Goal: Check status: Check status

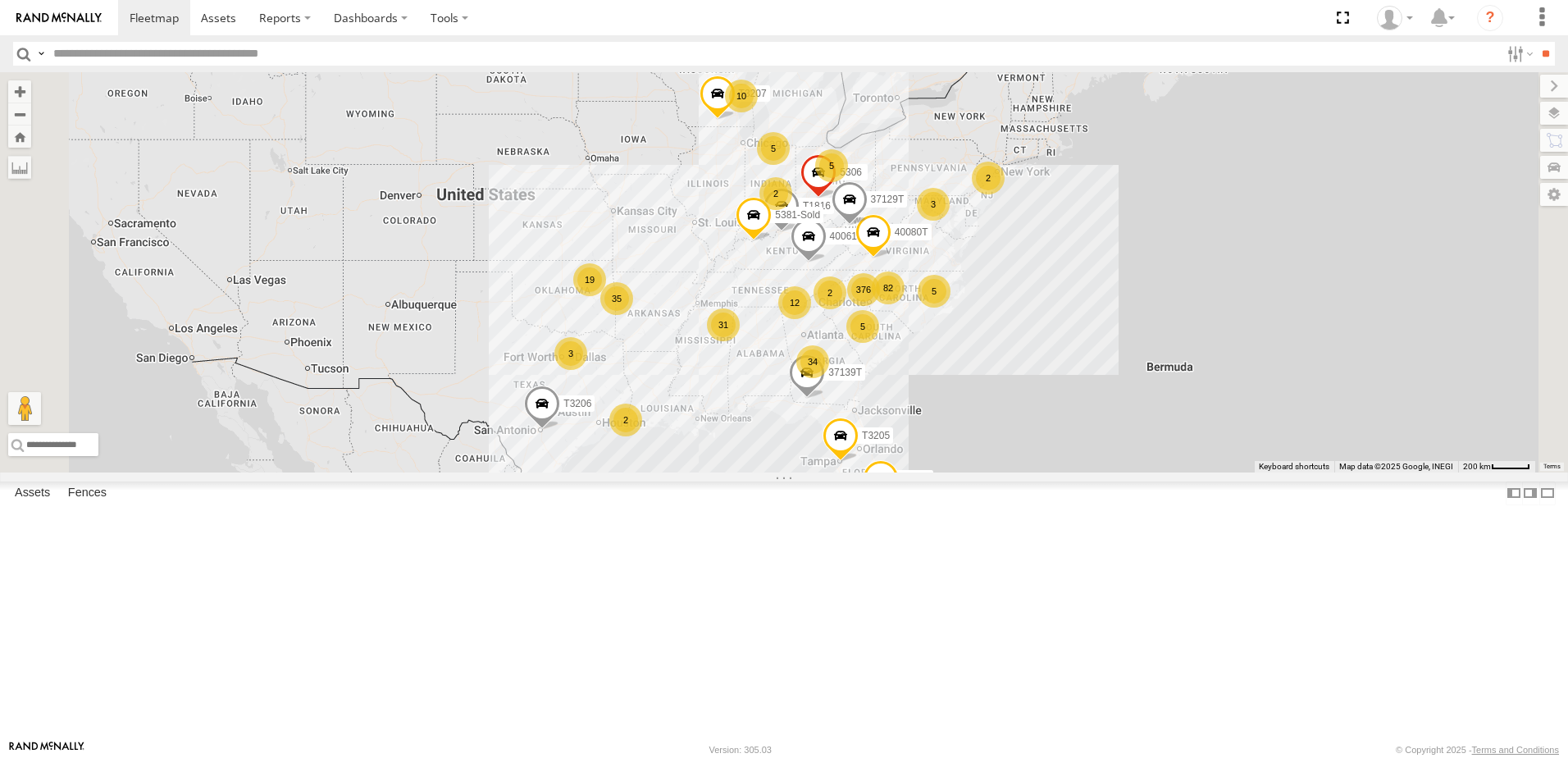
scroll to position [19936, 0]
click at [0, 0] on div "5351" at bounding box center [0, 0] width 0 height 0
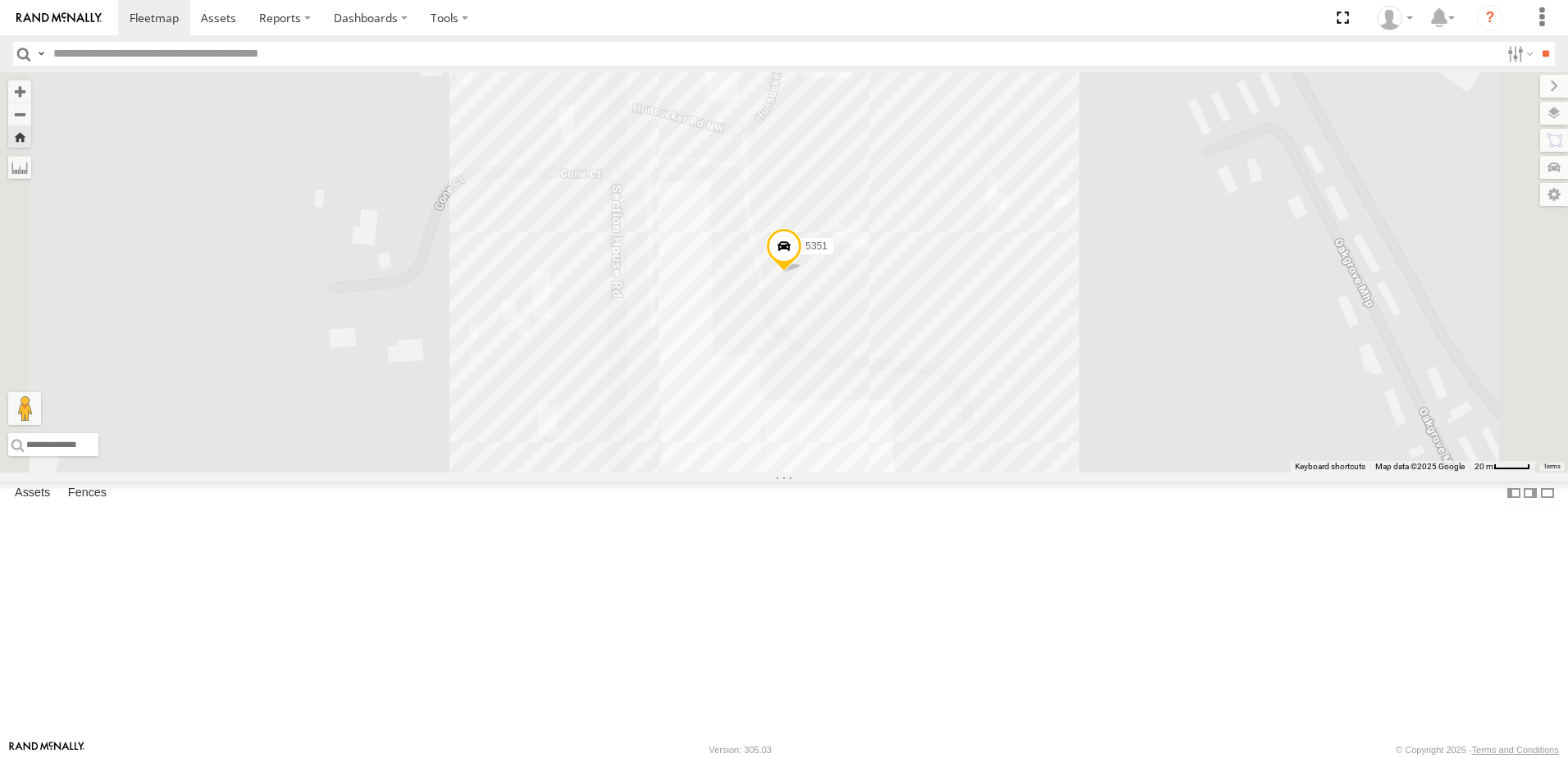
click at [802, 273] on span at bounding box center [784, 251] width 36 height 44
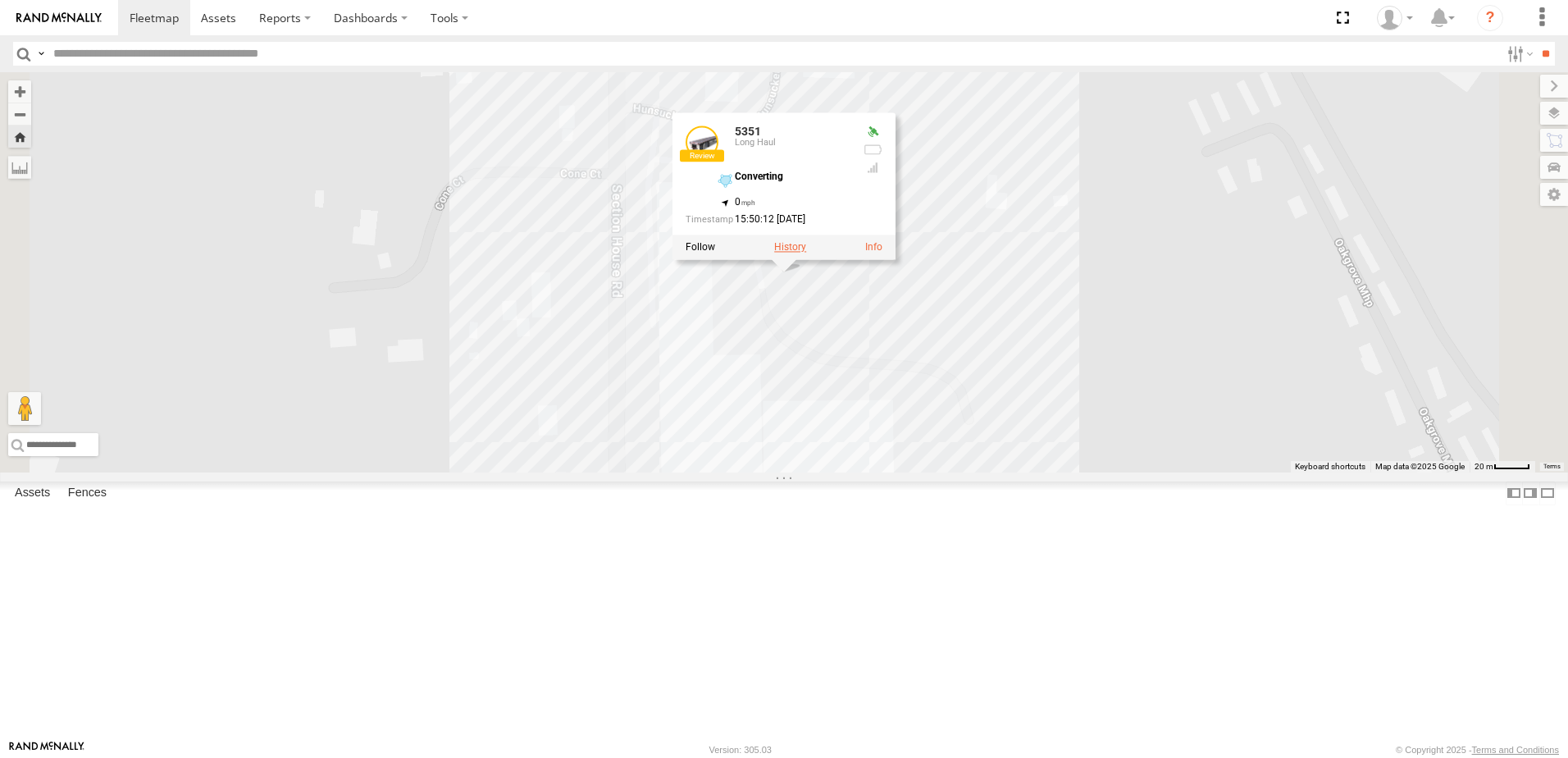
click at [807, 253] on label at bounding box center [791, 247] width 32 height 12
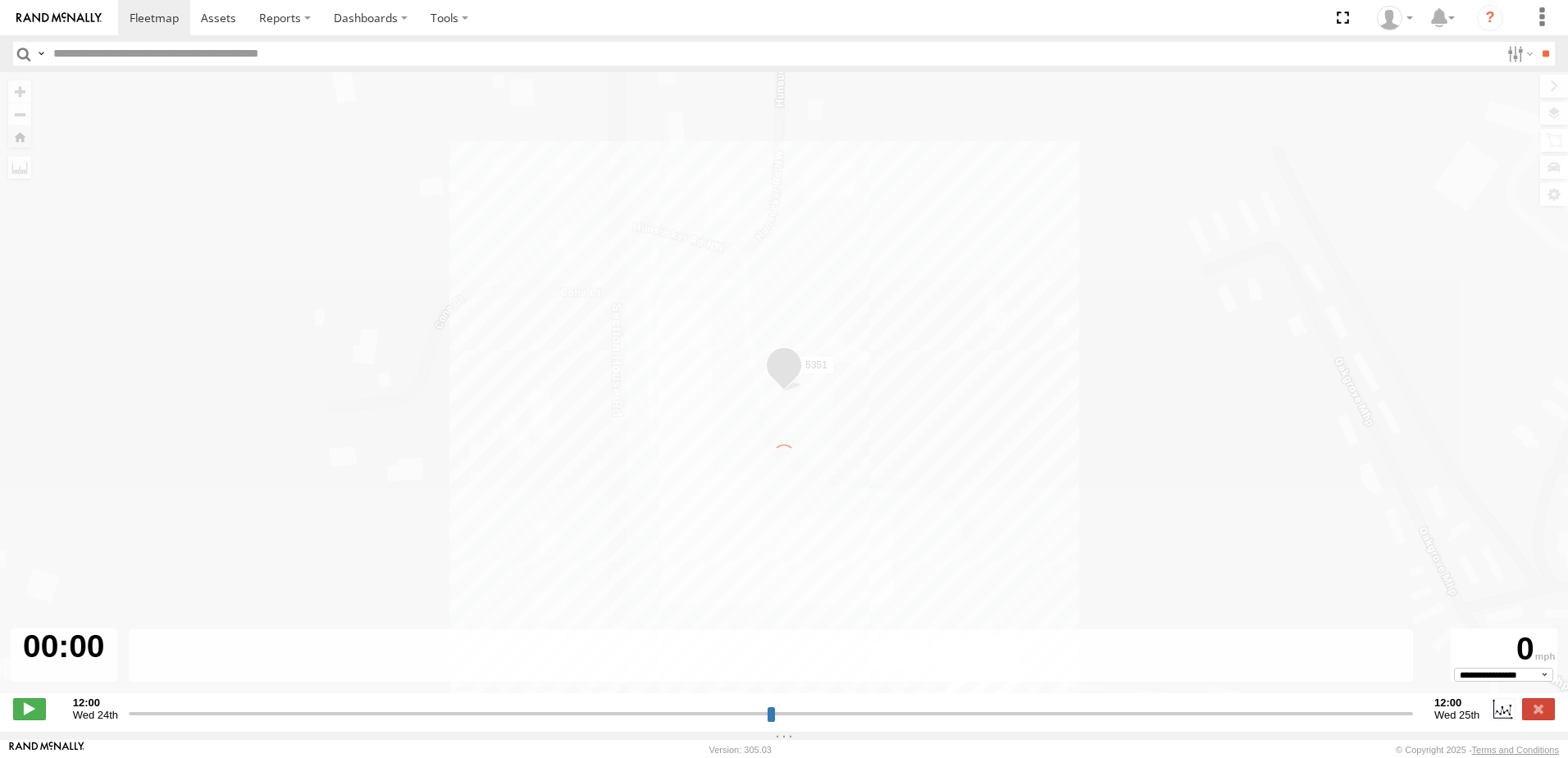
type input "**********"
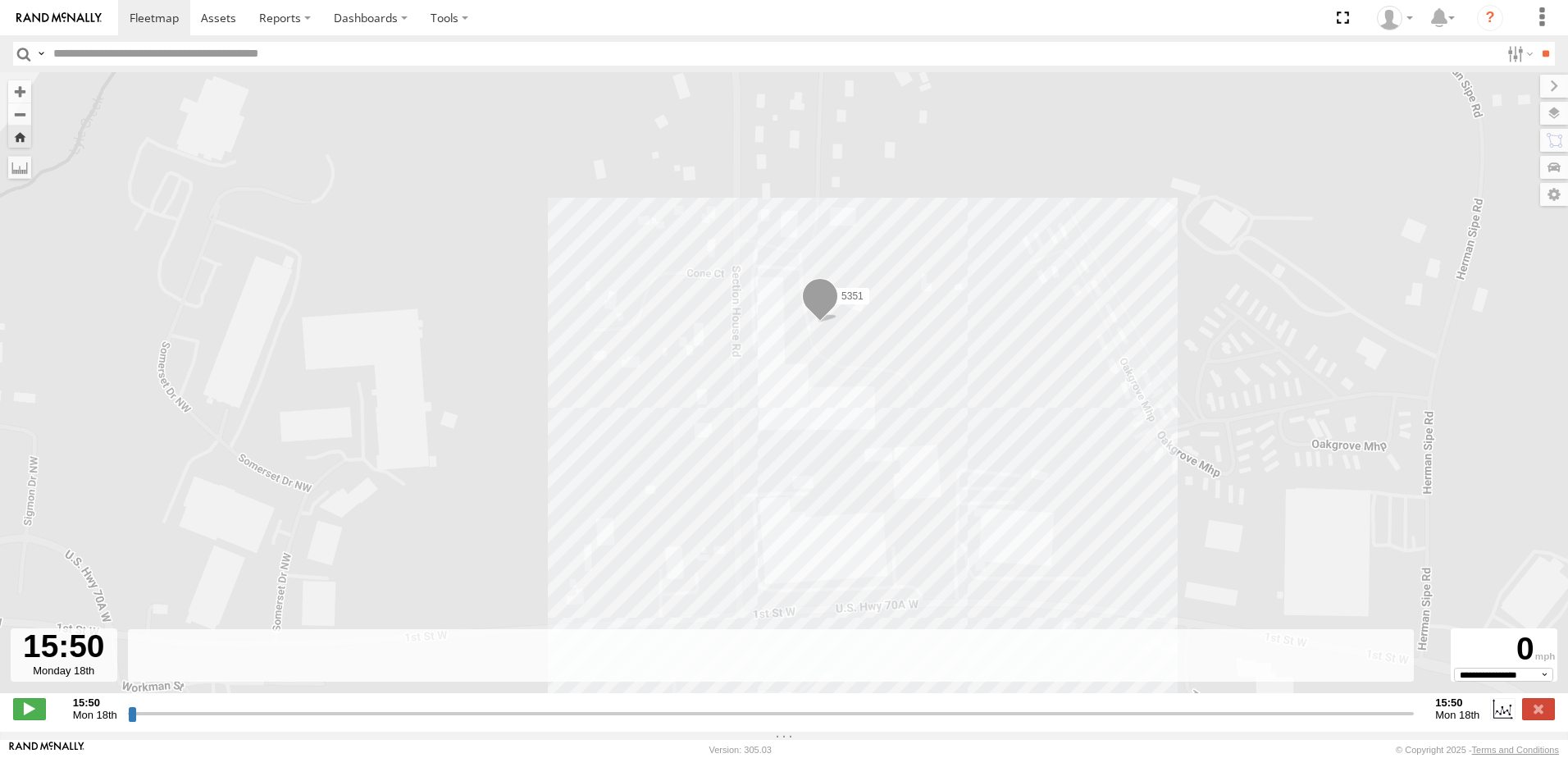
drag, startPoint x: 1024, startPoint y: 460, endPoint x: 1026, endPoint y: 382, distance: 78.0
click at [1026, 382] on div "5351" at bounding box center [784, 391] width 1568 height 638
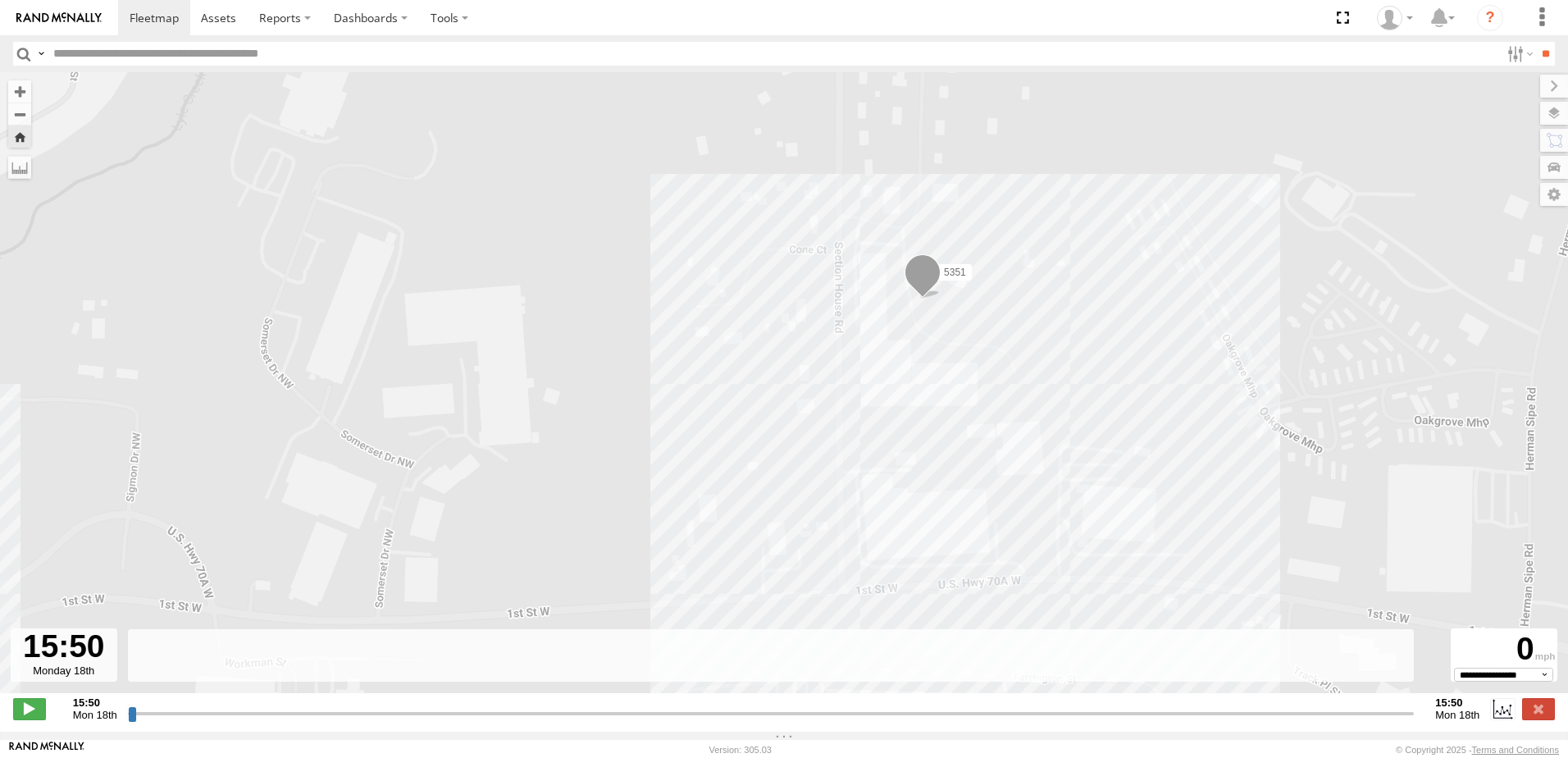
drag, startPoint x: 637, startPoint y: 453, endPoint x: 738, endPoint y: 439, distance: 102.0
click at [738, 439] on div "5351" at bounding box center [784, 391] width 1568 height 638
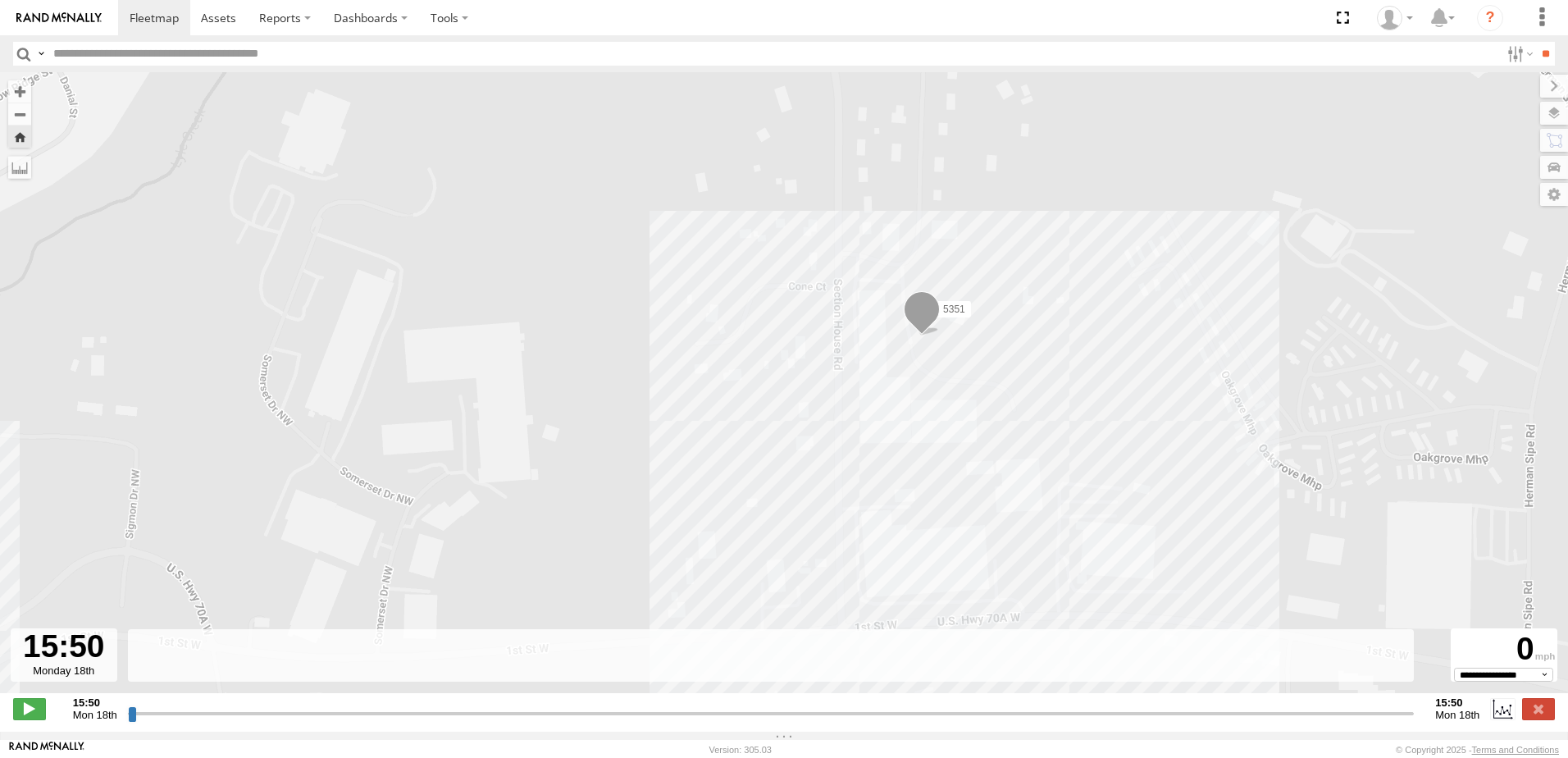
drag, startPoint x: 136, startPoint y: 720, endPoint x: 109, endPoint y: 720, distance: 27.0
click at [128, 720] on input "range" at bounding box center [772, 714] width 1287 height 16
drag, startPoint x: 686, startPoint y: 475, endPoint x: 672, endPoint y: 456, distance: 23.6
click at [672, 456] on div "5351" at bounding box center [784, 391] width 1568 height 638
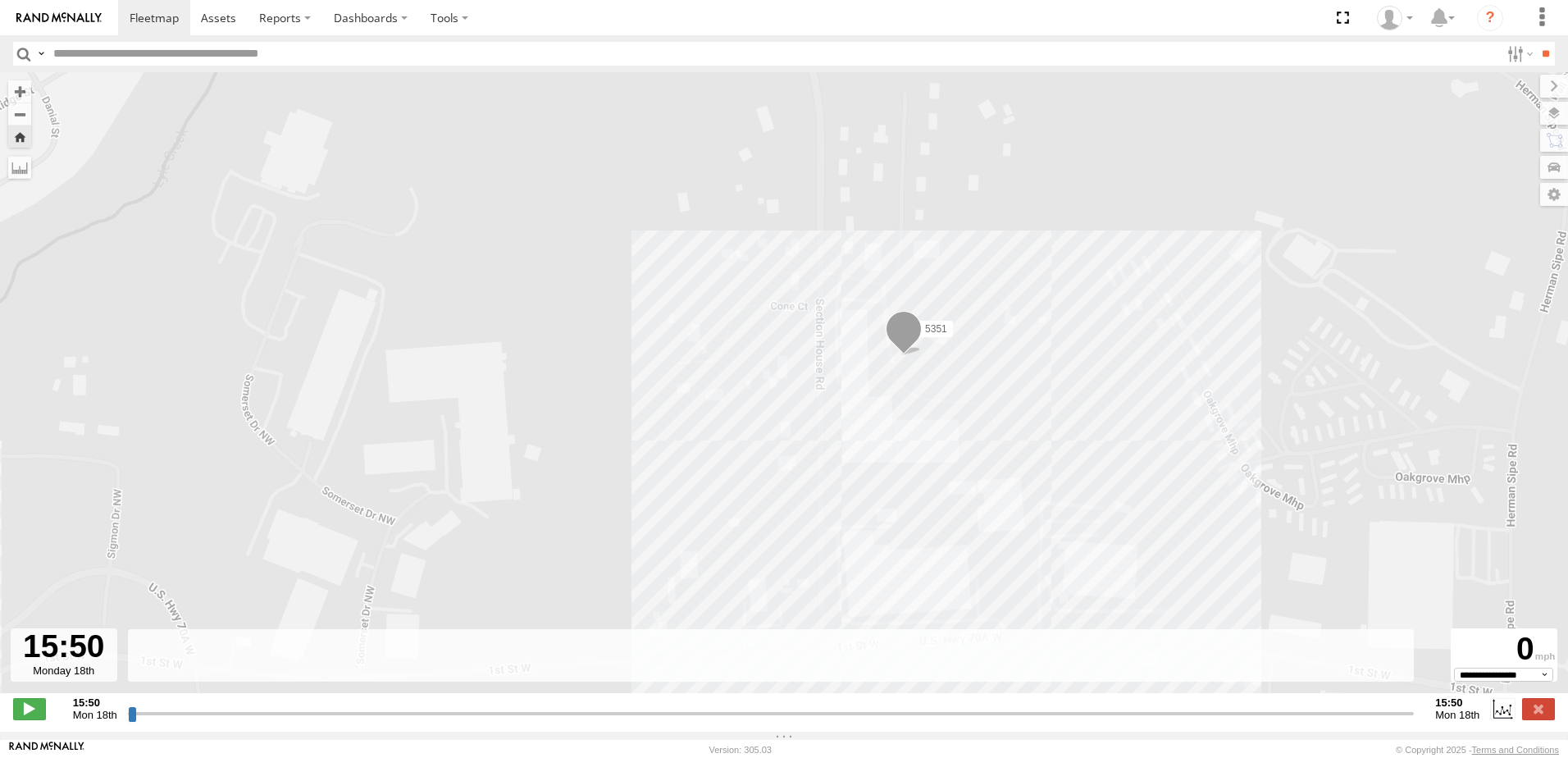
drag, startPoint x: 1077, startPoint y: 414, endPoint x: 1071, endPoint y: 432, distance: 19.0
click at [1072, 433] on div "5351" at bounding box center [784, 391] width 1568 height 638
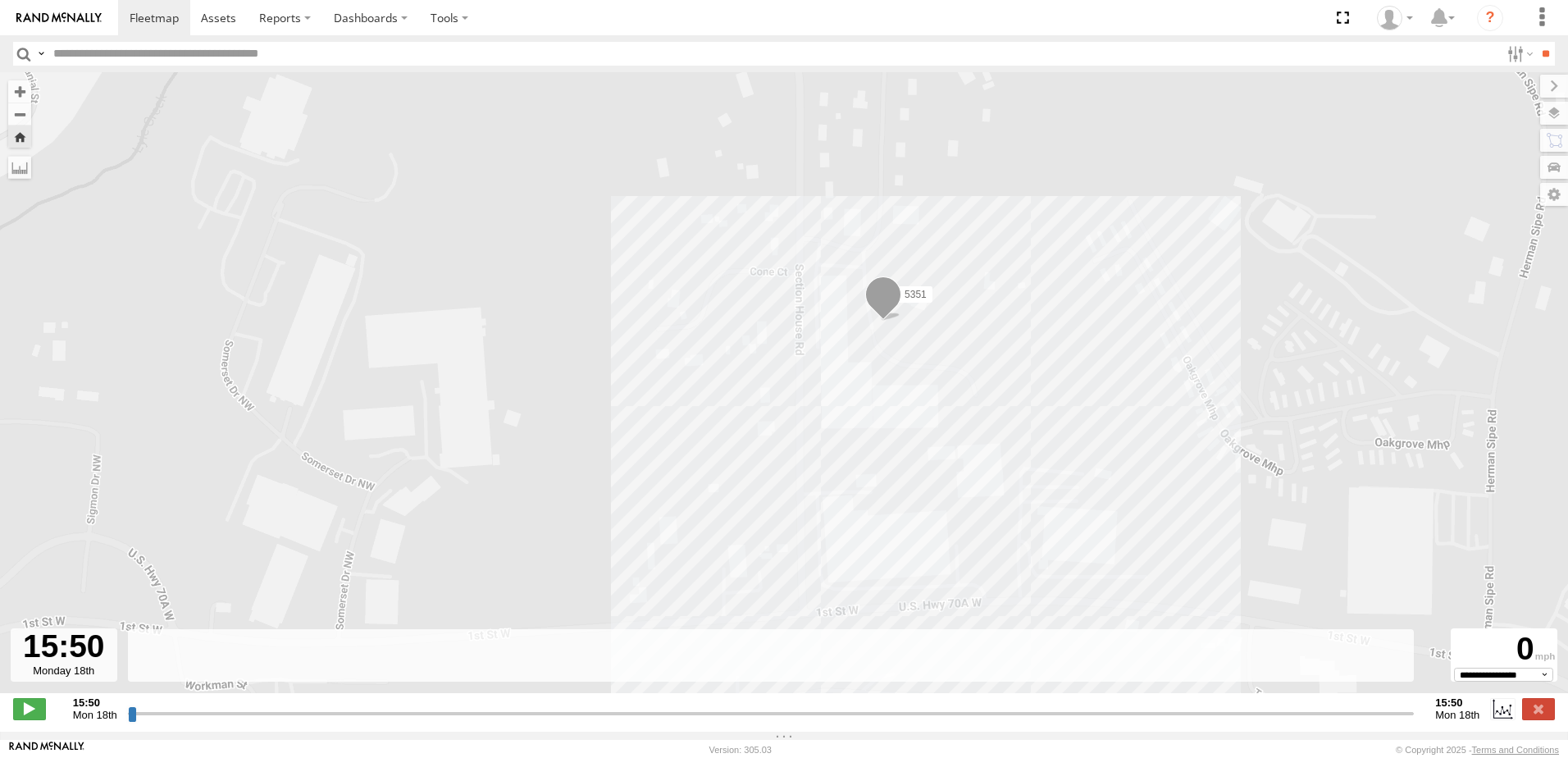
drag, startPoint x: 1185, startPoint y: 536, endPoint x: 1177, endPoint y: 507, distance: 30.1
click at [1177, 507] on div "5351" at bounding box center [784, 391] width 1568 height 638
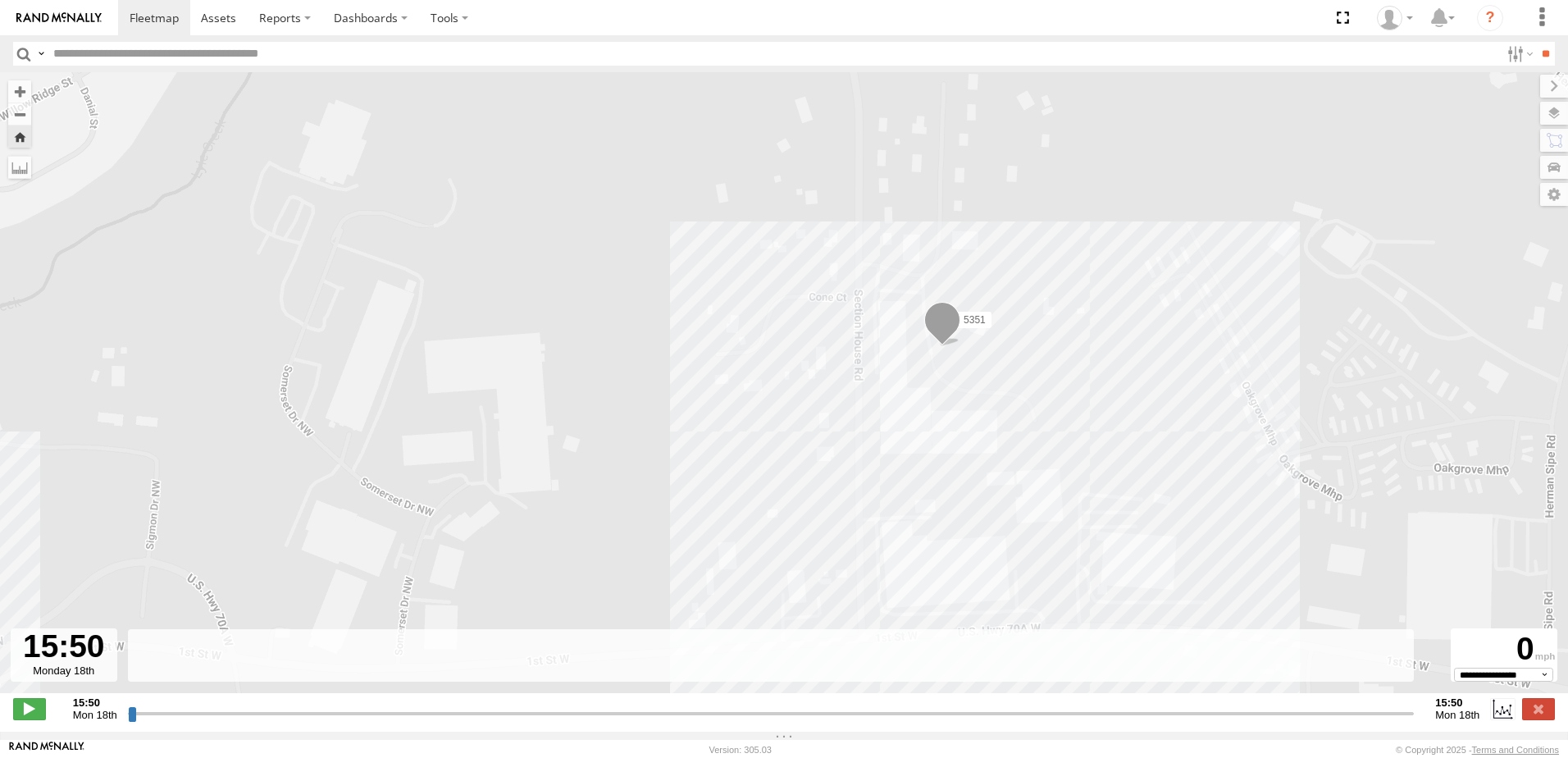
drag, startPoint x: 686, startPoint y: 414, endPoint x: 748, endPoint y: 441, distance: 67.6
click at [748, 441] on div "5351" at bounding box center [784, 391] width 1568 height 638
drag, startPoint x: 768, startPoint y: 436, endPoint x: 792, endPoint y: 399, distance: 44.1
click at [792, 399] on div "5351" at bounding box center [784, 391] width 1568 height 638
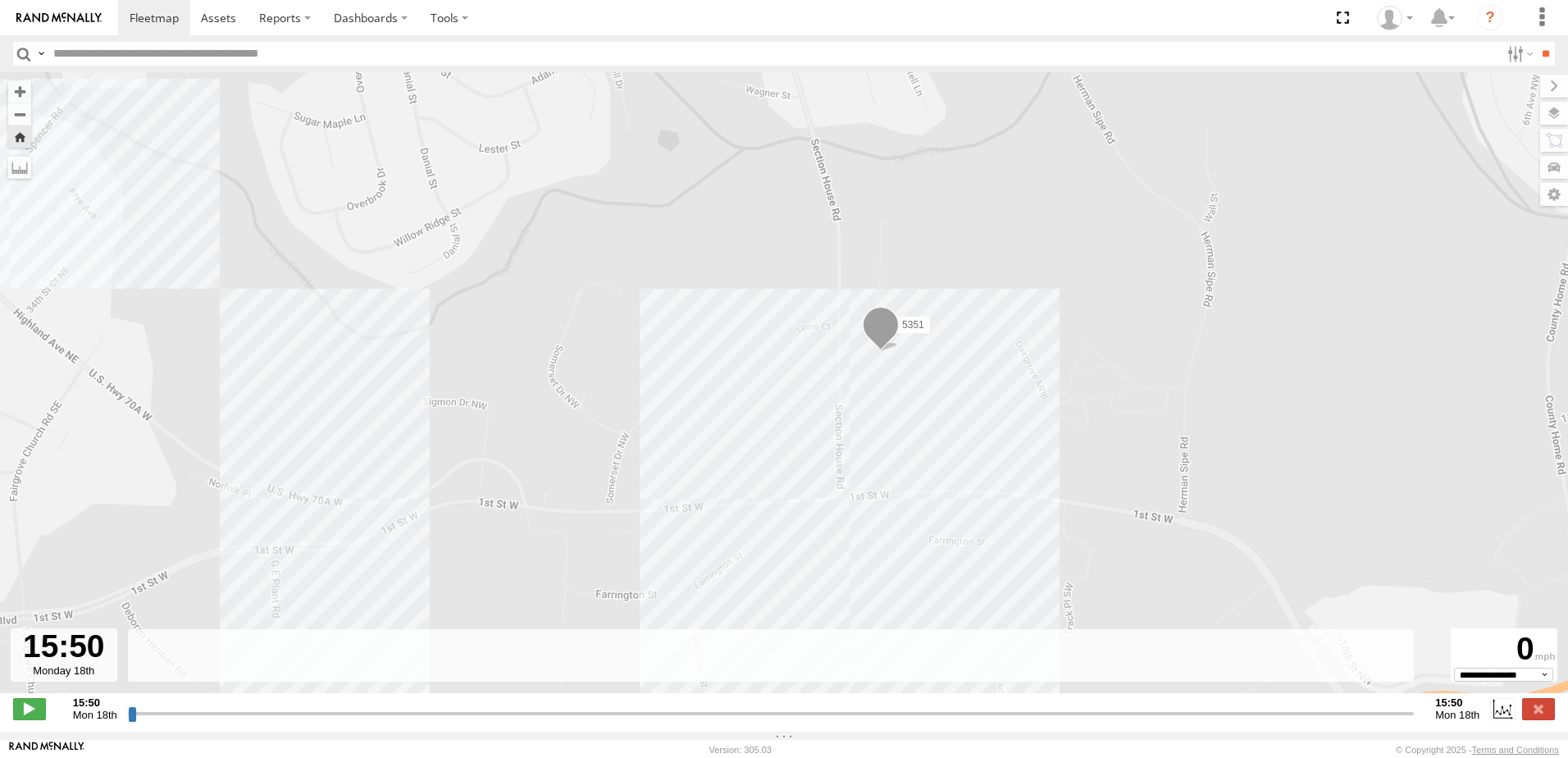
drag, startPoint x: 716, startPoint y: 421, endPoint x: 782, endPoint y: 389, distance: 73.3
click at [781, 390] on div "5351" at bounding box center [784, 391] width 1568 height 638
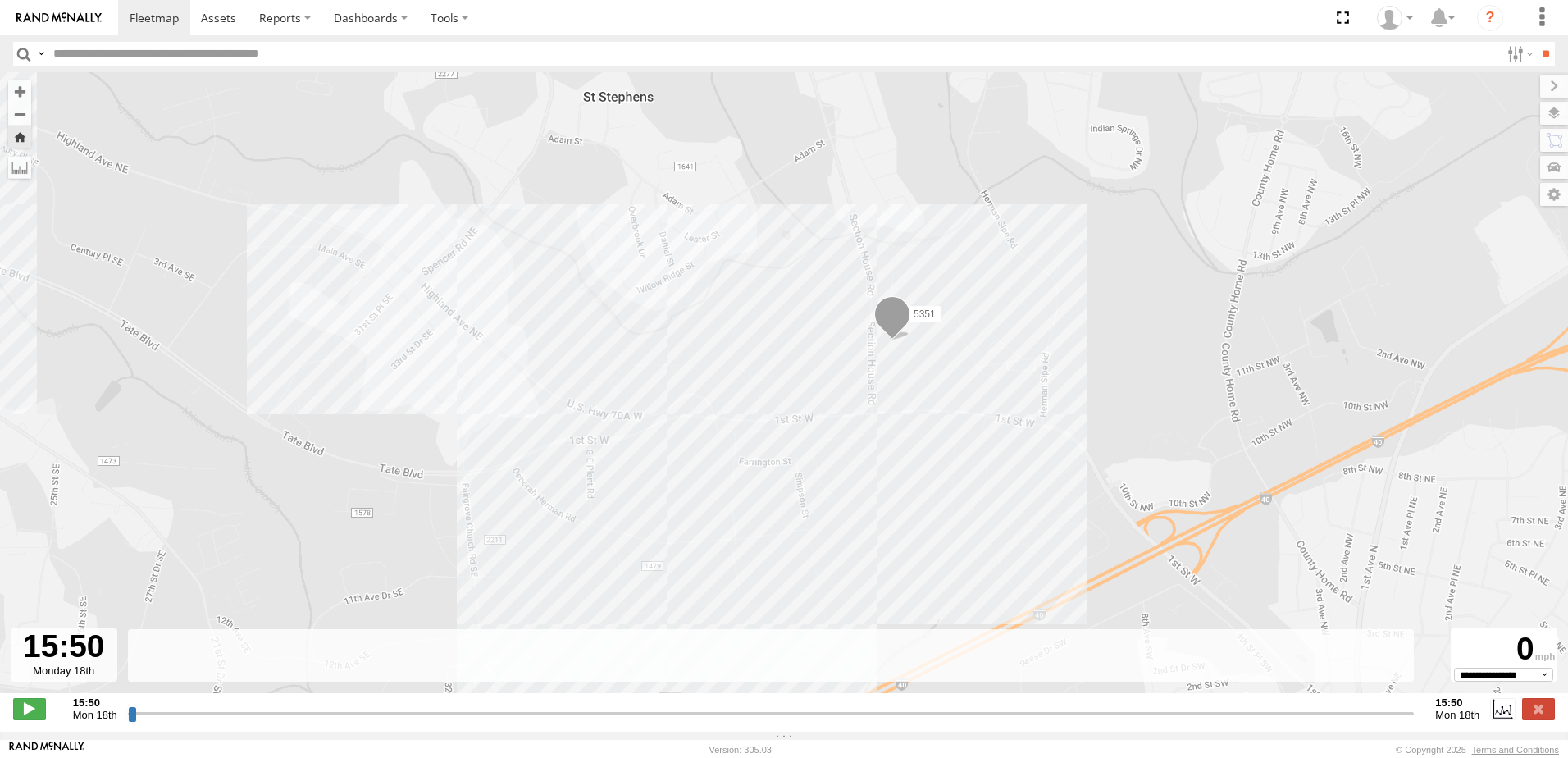
drag, startPoint x: 721, startPoint y: 477, endPoint x: 714, endPoint y: 429, distance: 48.5
click at [715, 432] on div "5351" at bounding box center [784, 391] width 1568 height 638
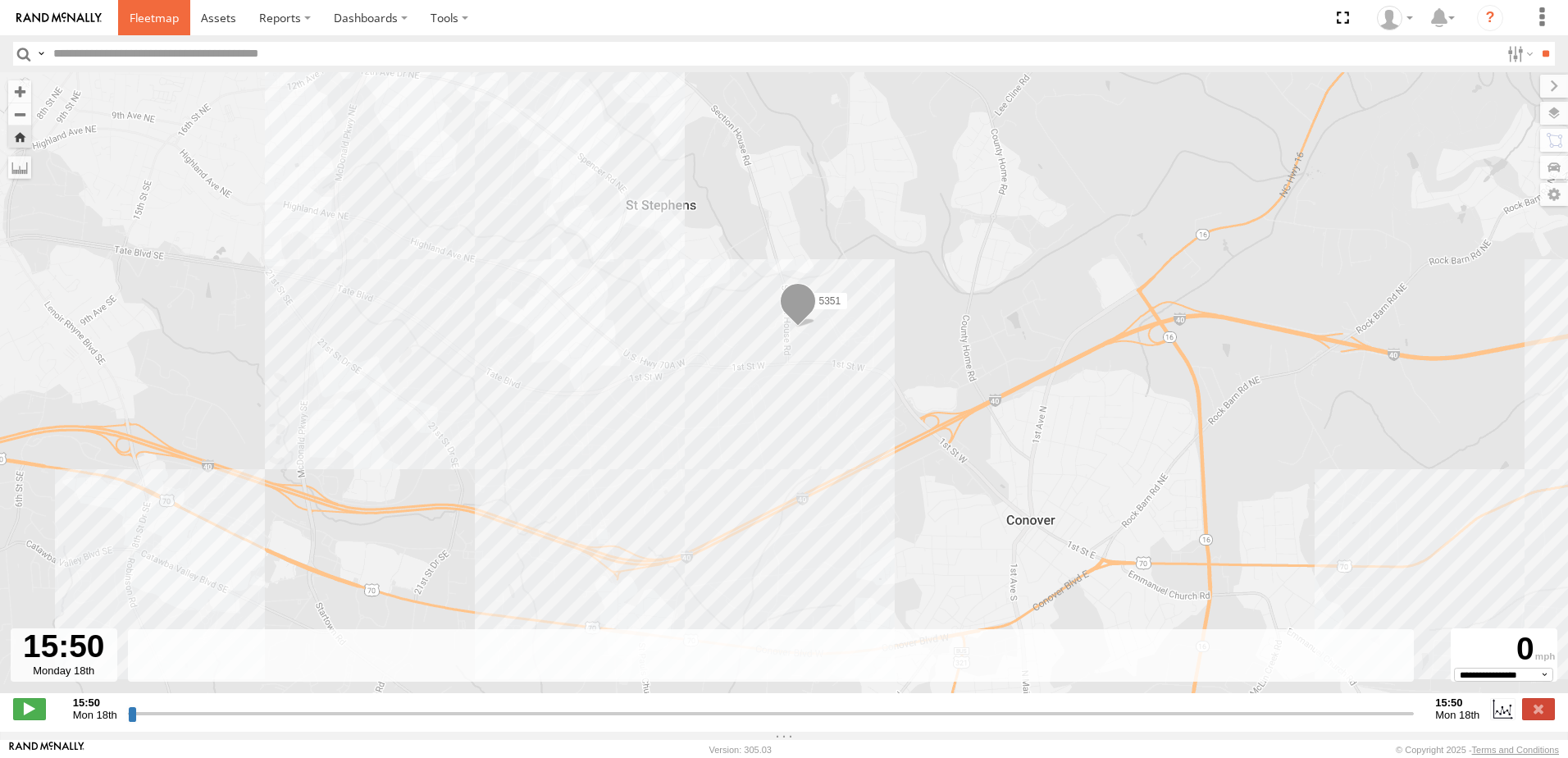
click at [151, 22] on span at bounding box center [154, 18] width 50 height 16
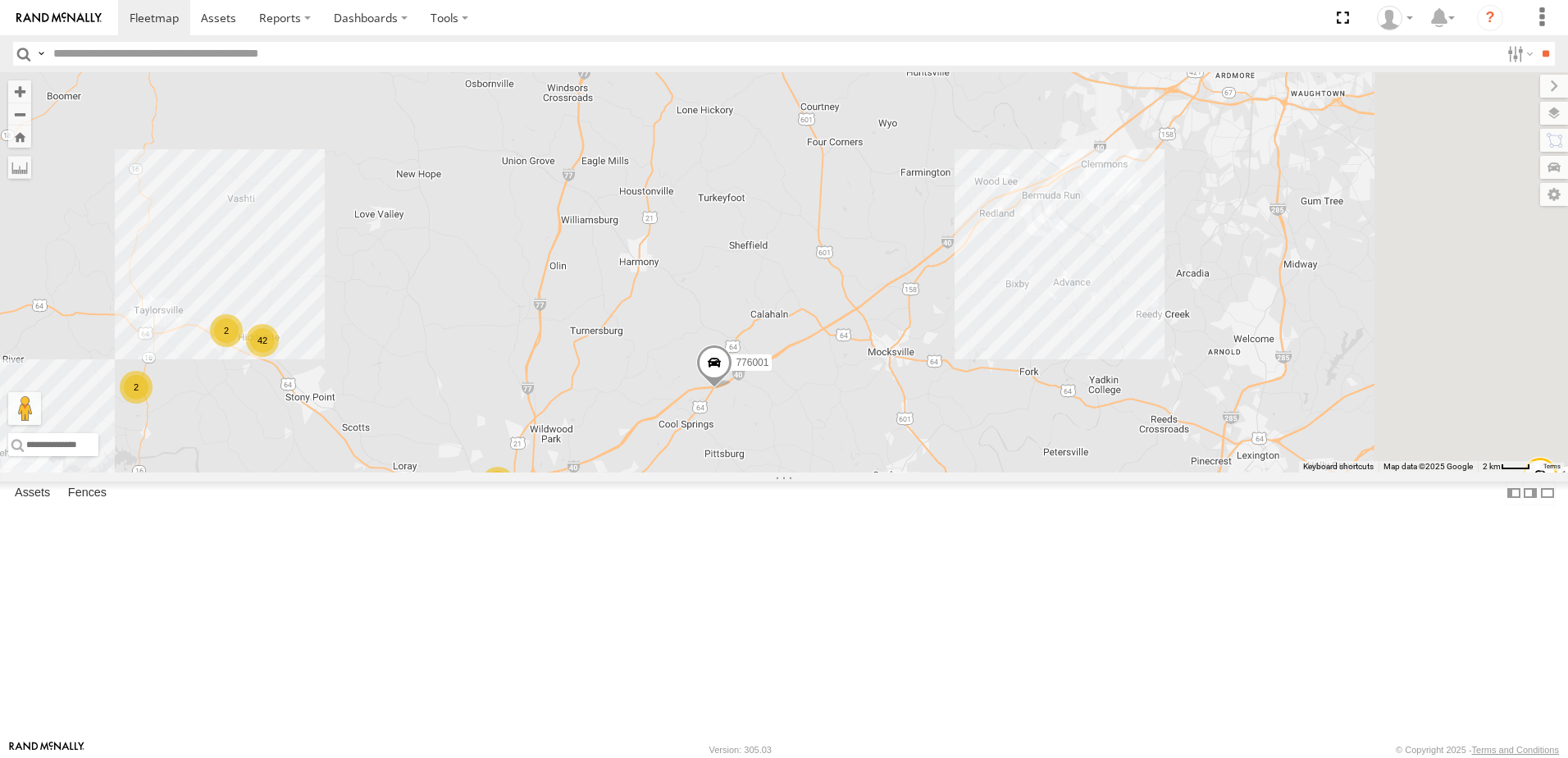
drag, startPoint x: 1225, startPoint y: 282, endPoint x: 1032, endPoint y: 599, distance: 371.1
click at [1032, 473] on div "T3214 T1816 40061T T3207 T3205 5381-Sold T3206 37139T 5306 37129T 37118T 5249 5…" at bounding box center [784, 273] width 1568 height 400
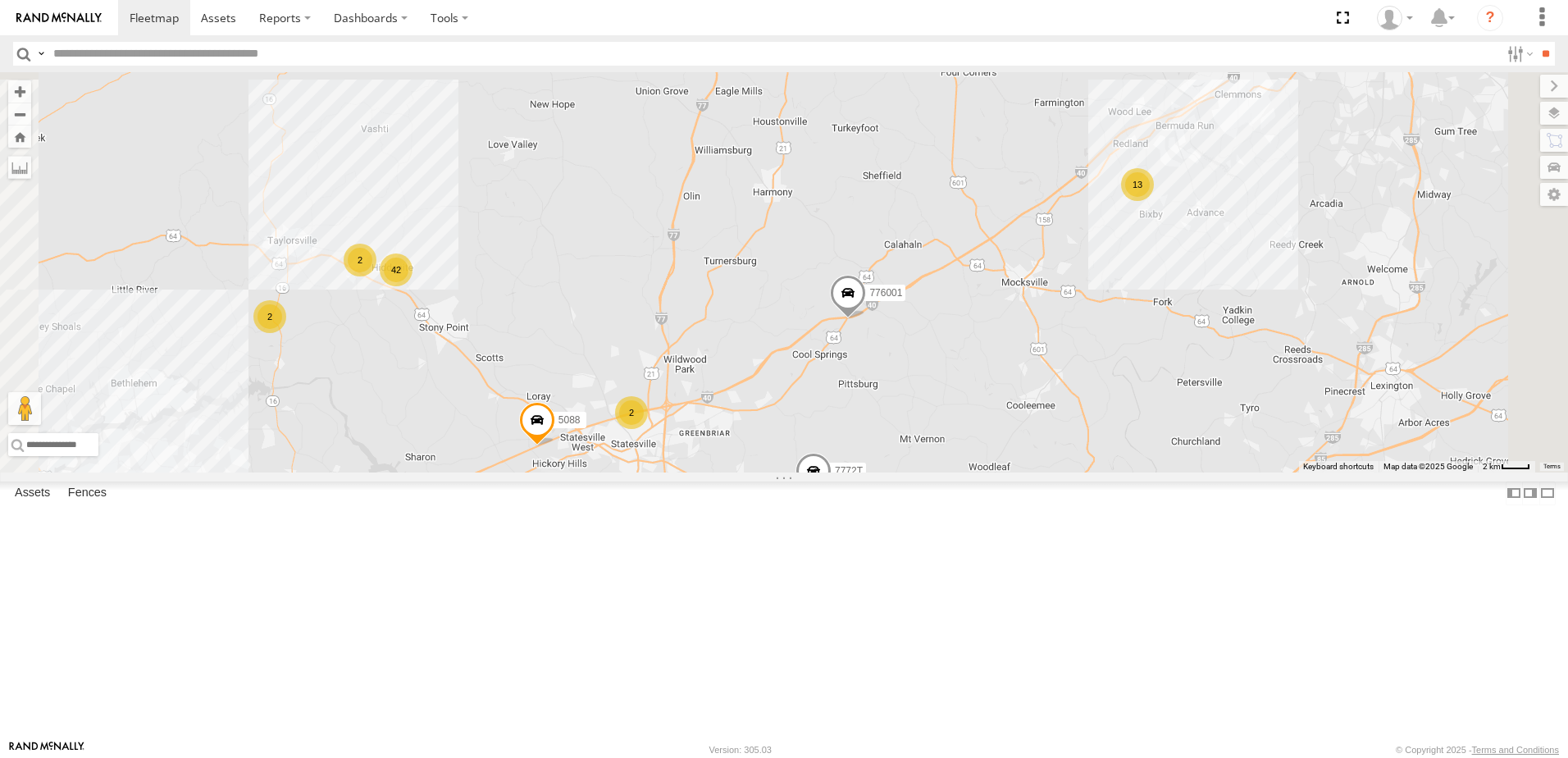
drag, startPoint x: 1006, startPoint y: 599, endPoint x: 1363, endPoint y: 454, distance: 385.3
click at [1363, 454] on div "T3214 T1816 40061T T3207 T3205 5381-Sold T3206 37139T 5306 37129T 37118T 5249 5…" at bounding box center [784, 273] width 1568 height 400
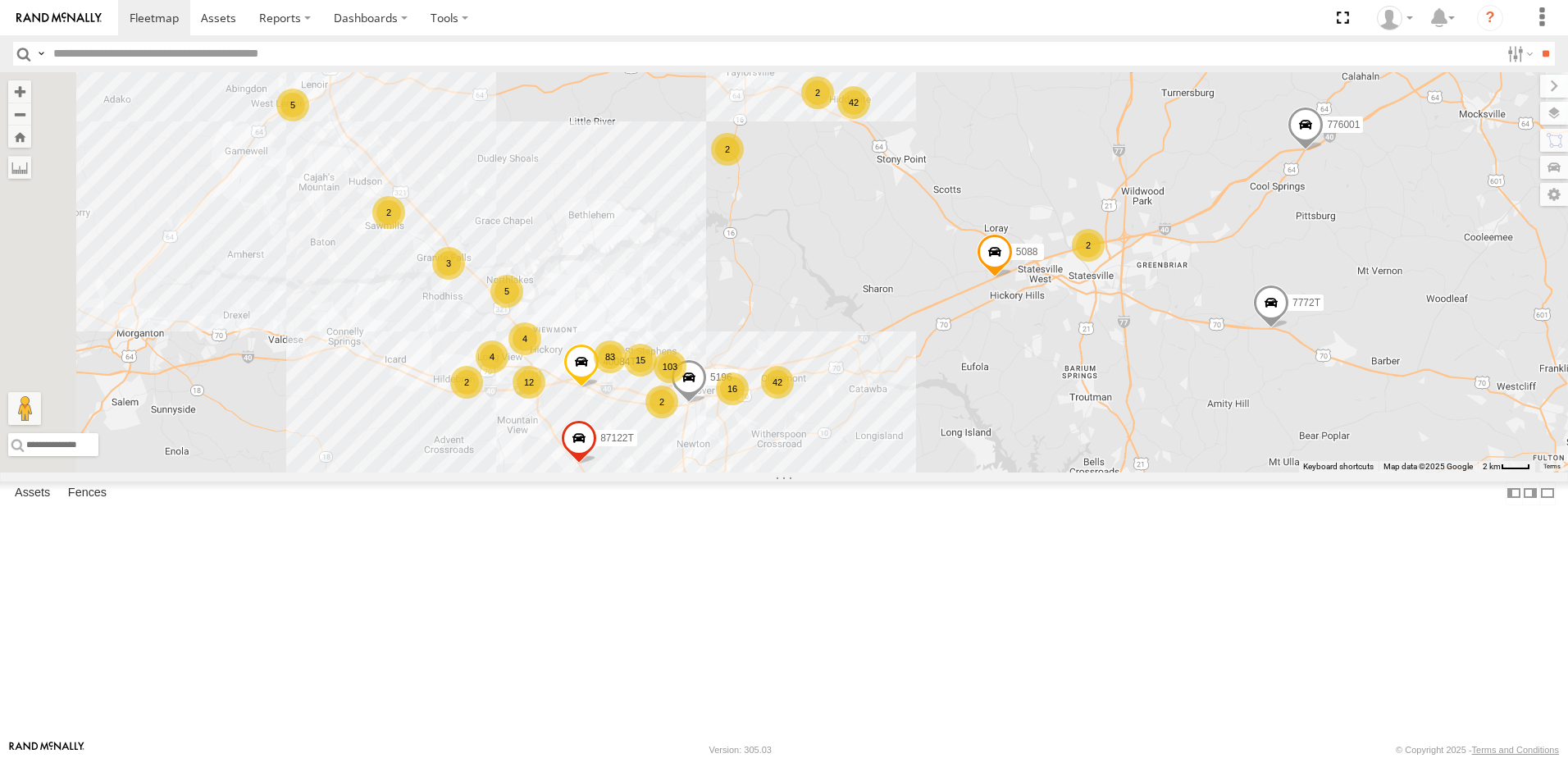
drag, startPoint x: 877, startPoint y: 578, endPoint x: 933, endPoint y: 573, distance: 56.2
click at [933, 473] on div "T3214 T1816 40061T T3207 T3205 5381-Sold T3206 37139T 5306 37129T 37118T 5249 5…" at bounding box center [784, 273] width 1568 height 400
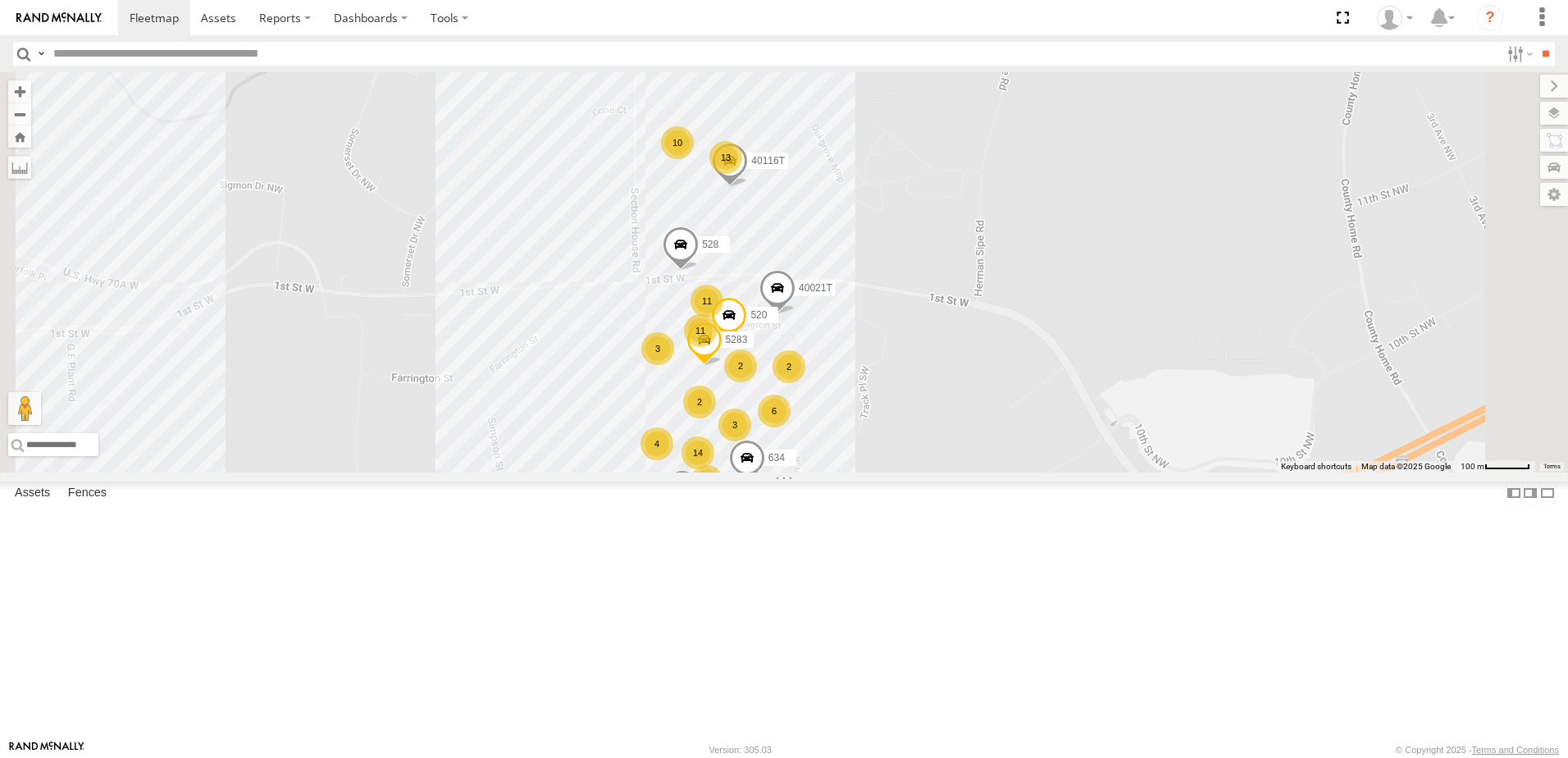
drag, startPoint x: 972, startPoint y: 328, endPoint x: 1021, endPoint y: 378, distance: 70.0
click at [1021, 378] on div "T3214 T1816 40061T T3207 T3205 5381-Sold T3206 37139T 5306 37129T 37118T 5249 5…" at bounding box center [784, 273] width 1568 height 400
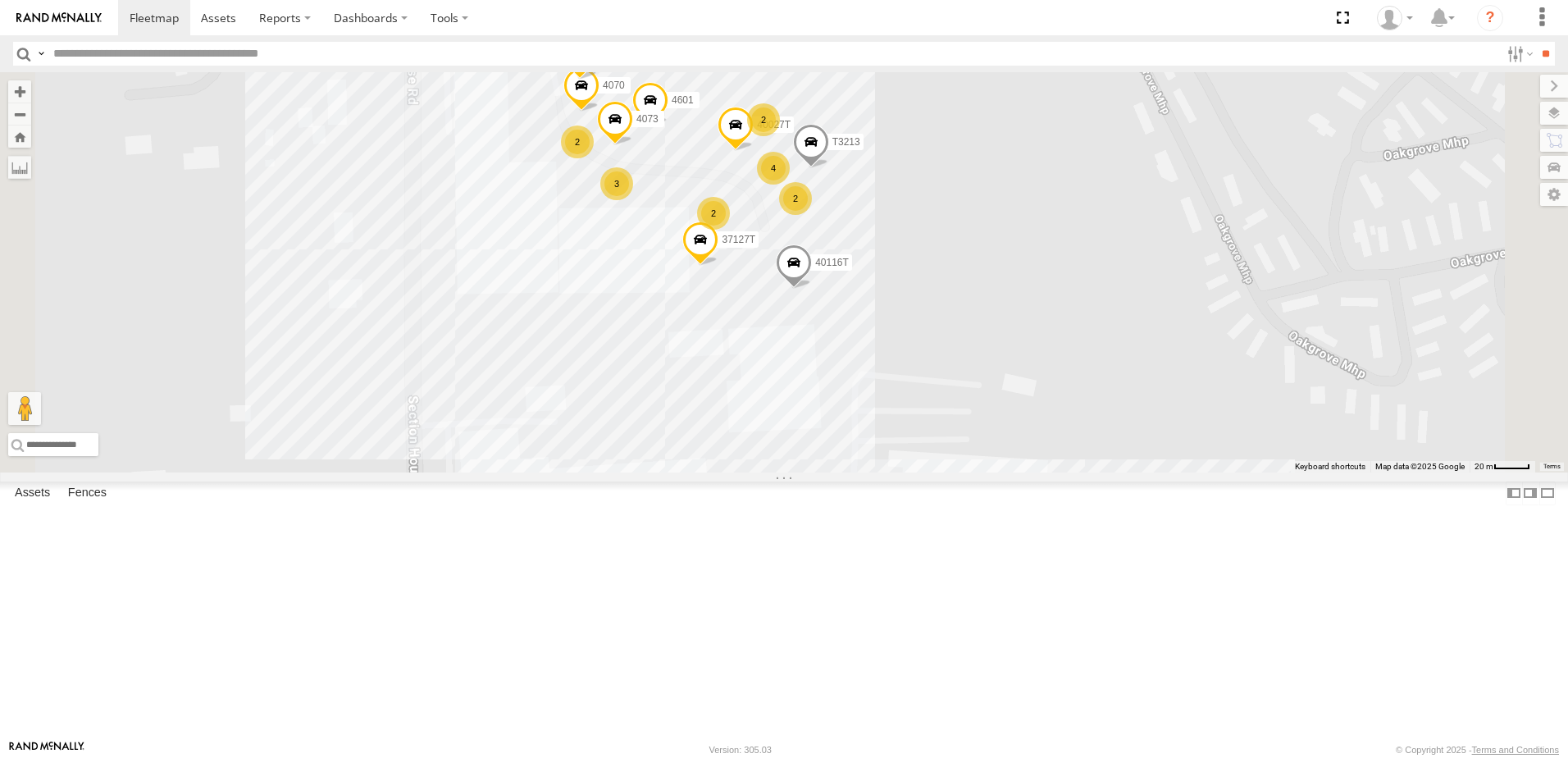
drag, startPoint x: 876, startPoint y: 352, endPoint x: 866, endPoint y: 385, distance: 34.5
click at [866, 385] on div "T3214 T1816 40061T T3207 T3205 5381-Sold T3206 37139T 5306 37129T 37118T 5249 5…" at bounding box center [784, 273] width 1568 height 400
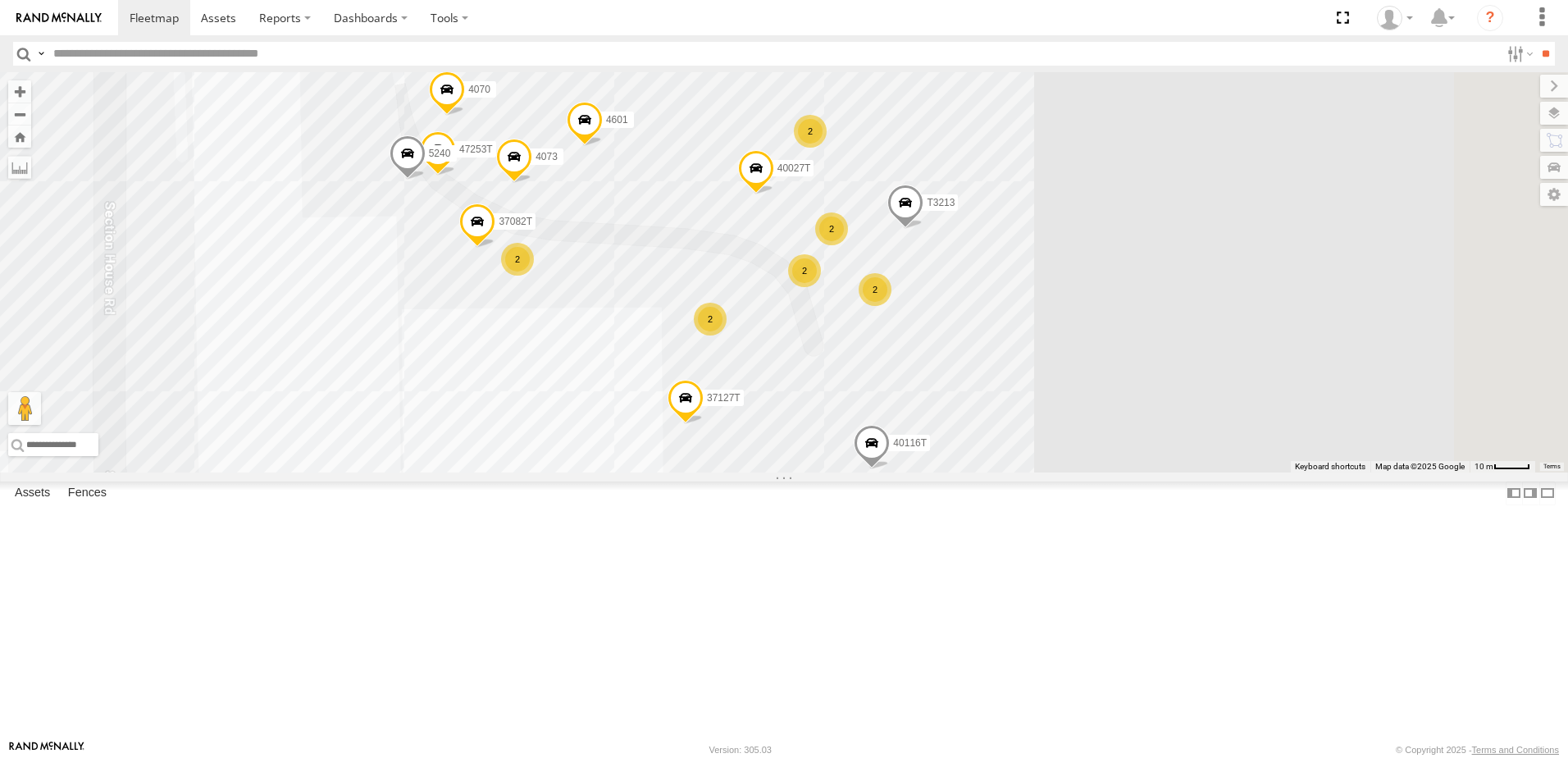
drag, startPoint x: 781, startPoint y: 429, endPoint x: 763, endPoint y: 478, distance: 52.2
click at [763, 473] on div "T3214 T1816 40061T T3207 T3205 5381-Sold T3206 37139T 5306 37129T 37118T 5249 5…" at bounding box center [784, 273] width 1568 height 400
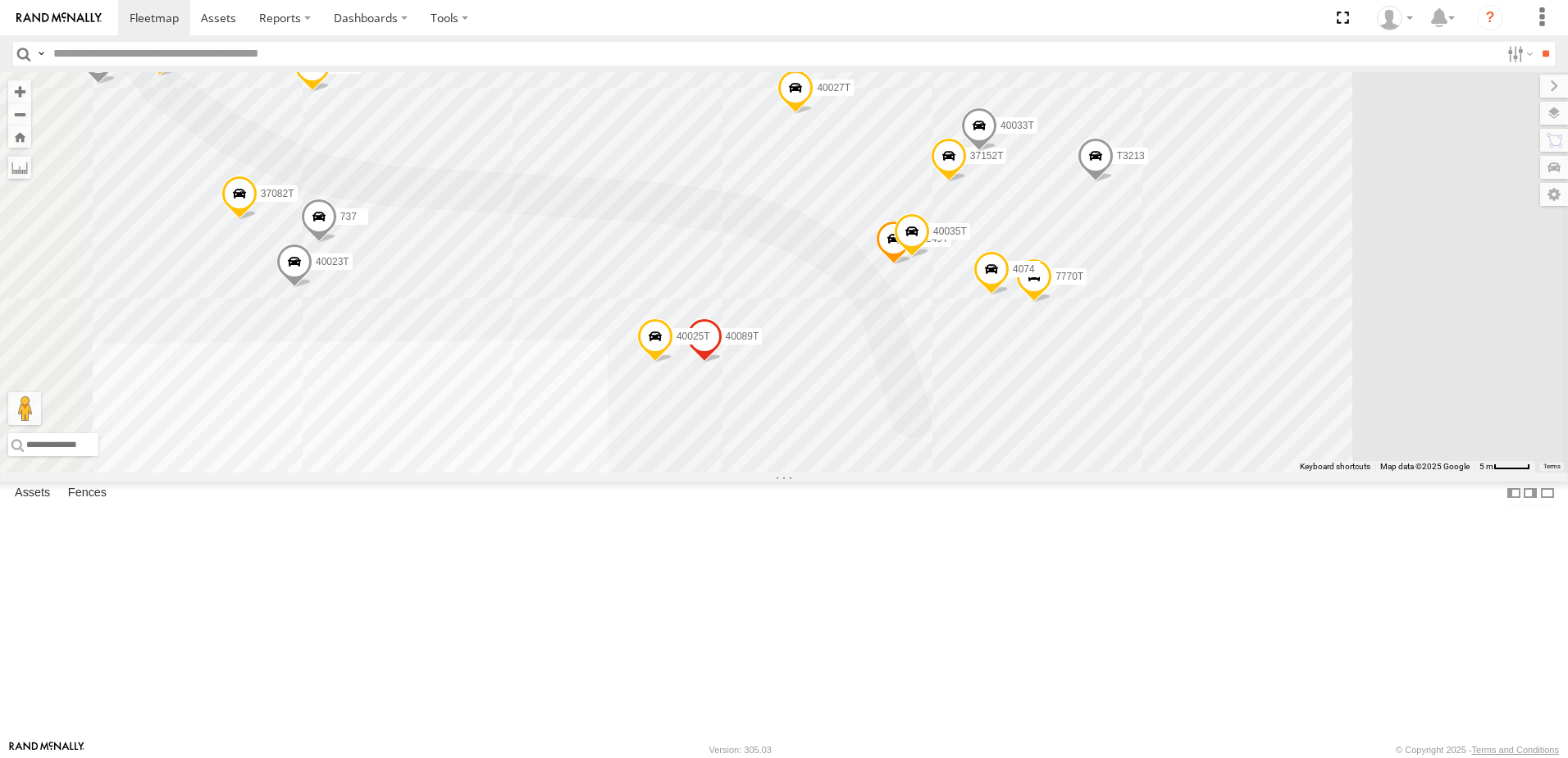
drag, startPoint x: 923, startPoint y: 488, endPoint x: 1008, endPoint y: 541, distance: 100.2
click at [1008, 473] on div "T3214 T1816 40061T T3207 T3205 5381-Sold T3206 37139T 5306 37129T 37118T 5249 5…" at bounding box center [784, 273] width 1568 height 400
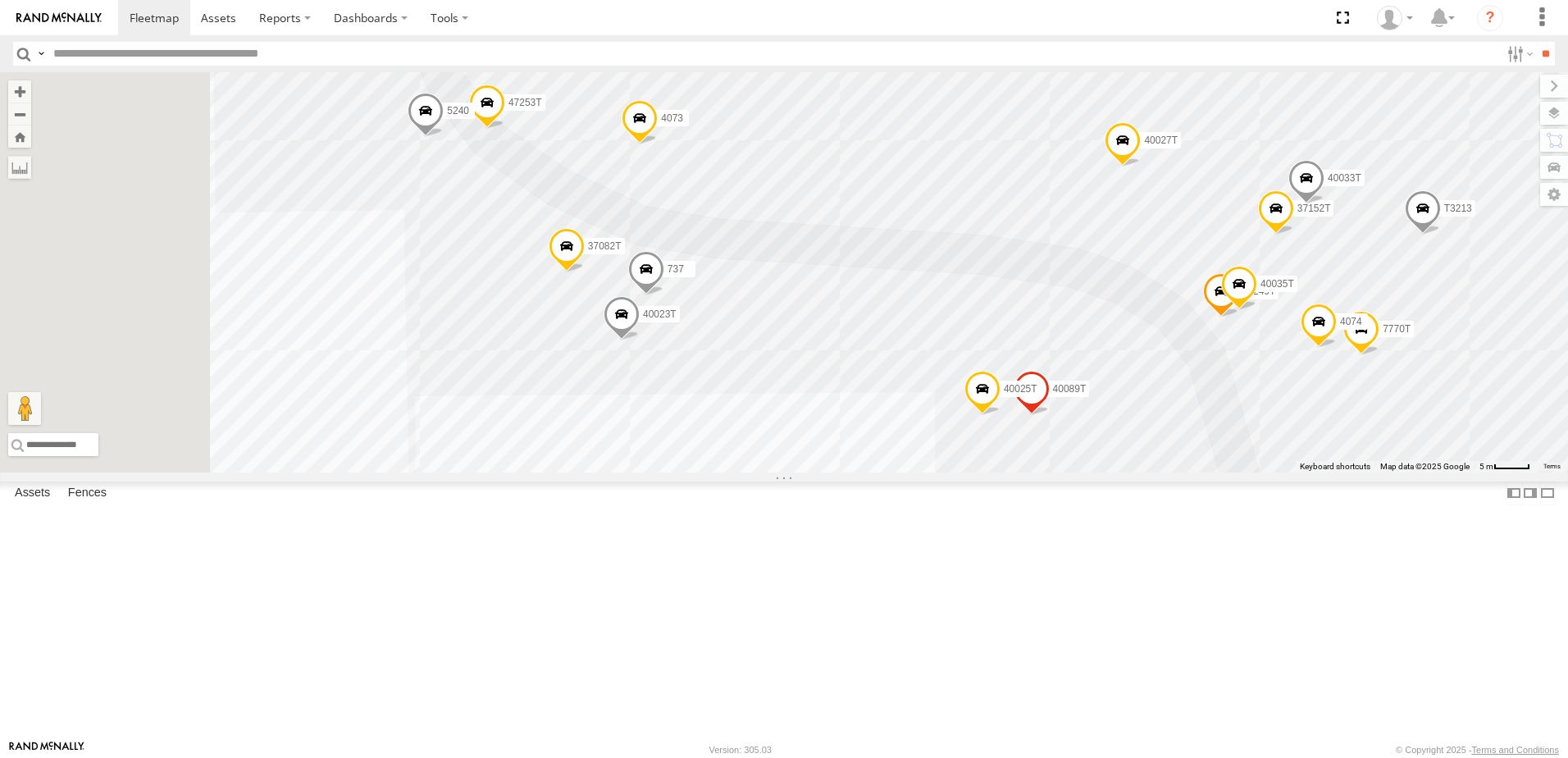
drag, startPoint x: 876, startPoint y: 366, endPoint x: 1157, endPoint y: 396, distance: 282.6
click at [1157, 396] on div "T3214 T1816 40061T T3207 T3205 5381-Sold T3206 37139T 5306 37129T 37118T 5249 5…" at bounding box center [784, 273] width 1568 height 400
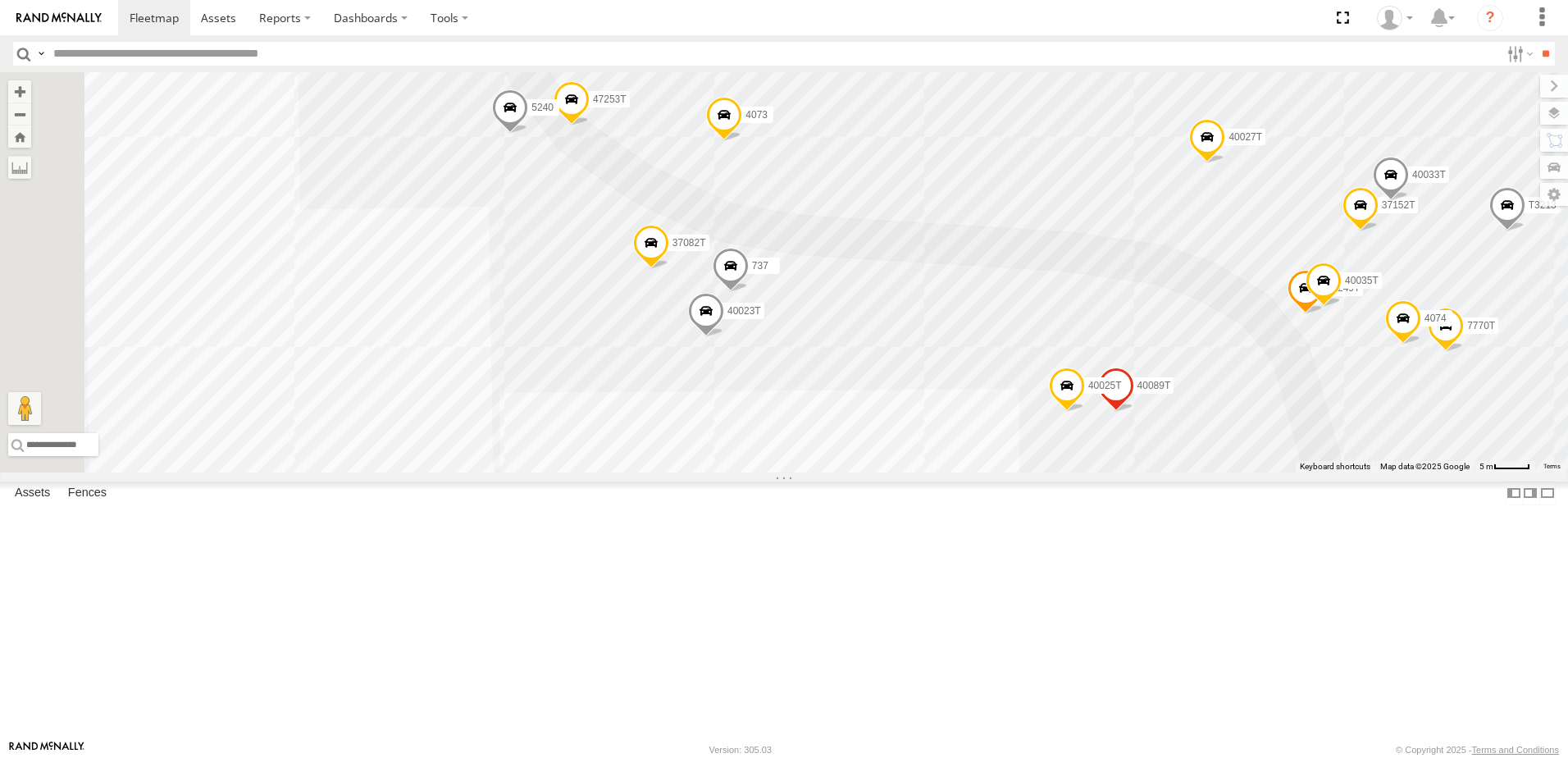
drag, startPoint x: 792, startPoint y: 501, endPoint x: 776, endPoint y: 418, distance: 84.5
click at [776, 418] on div "T3214 T1816 40061T T3207 T3205 5381-Sold T3206 37139T 5306 37129T 37118T 5249 5…" at bounding box center [784, 273] width 1568 height 400
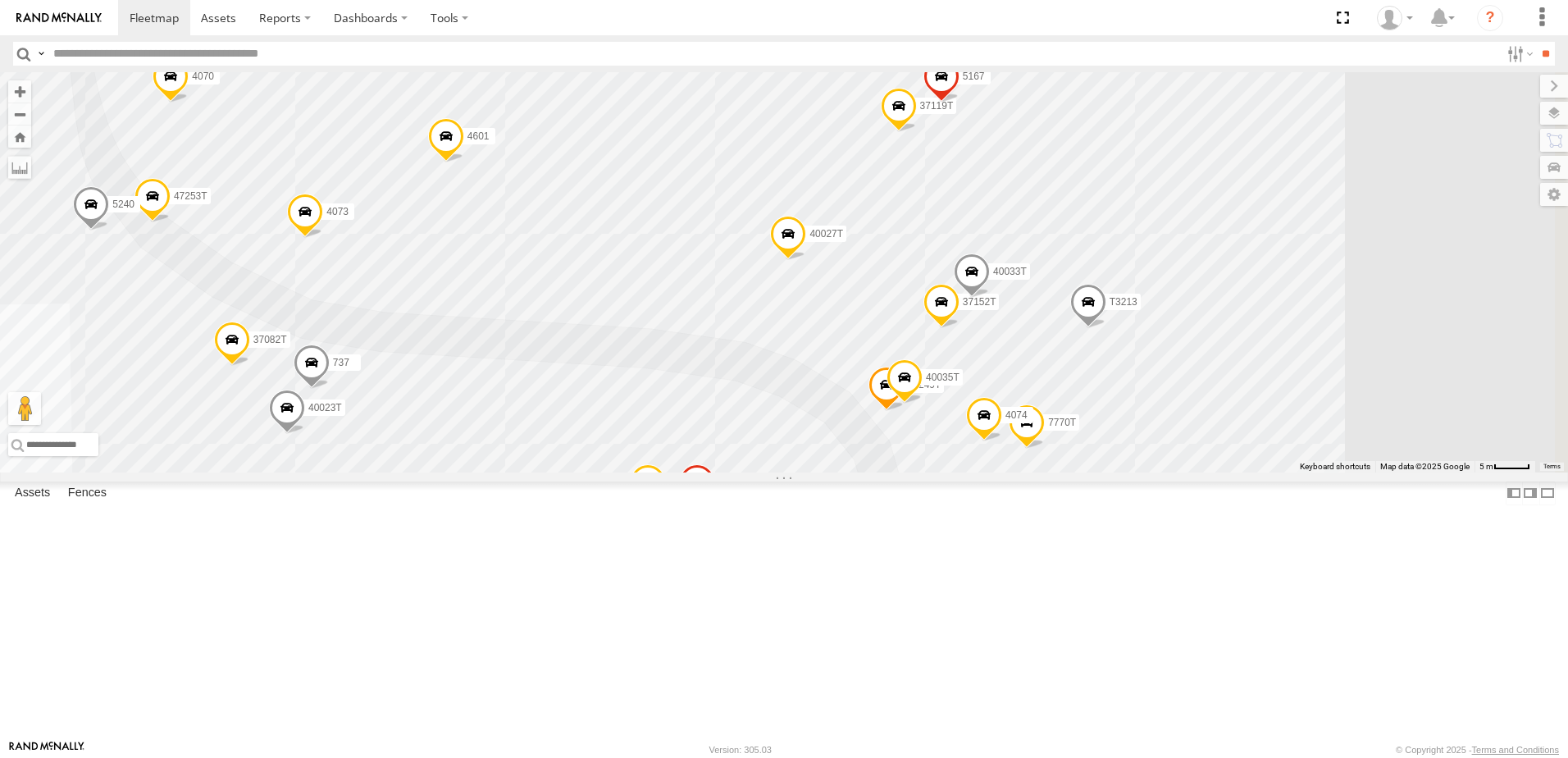
drag, startPoint x: 1062, startPoint y: 456, endPoint x: 641, endPoint y: 553, distance: 432.0
click at [641, 473] on div "T3214 T1816 40061T T3207 T3205 5381-Sold T3206 37139T 5306 37129T 37118T 5249 5…" at bounding box center [784, 273] width 1568 height 400
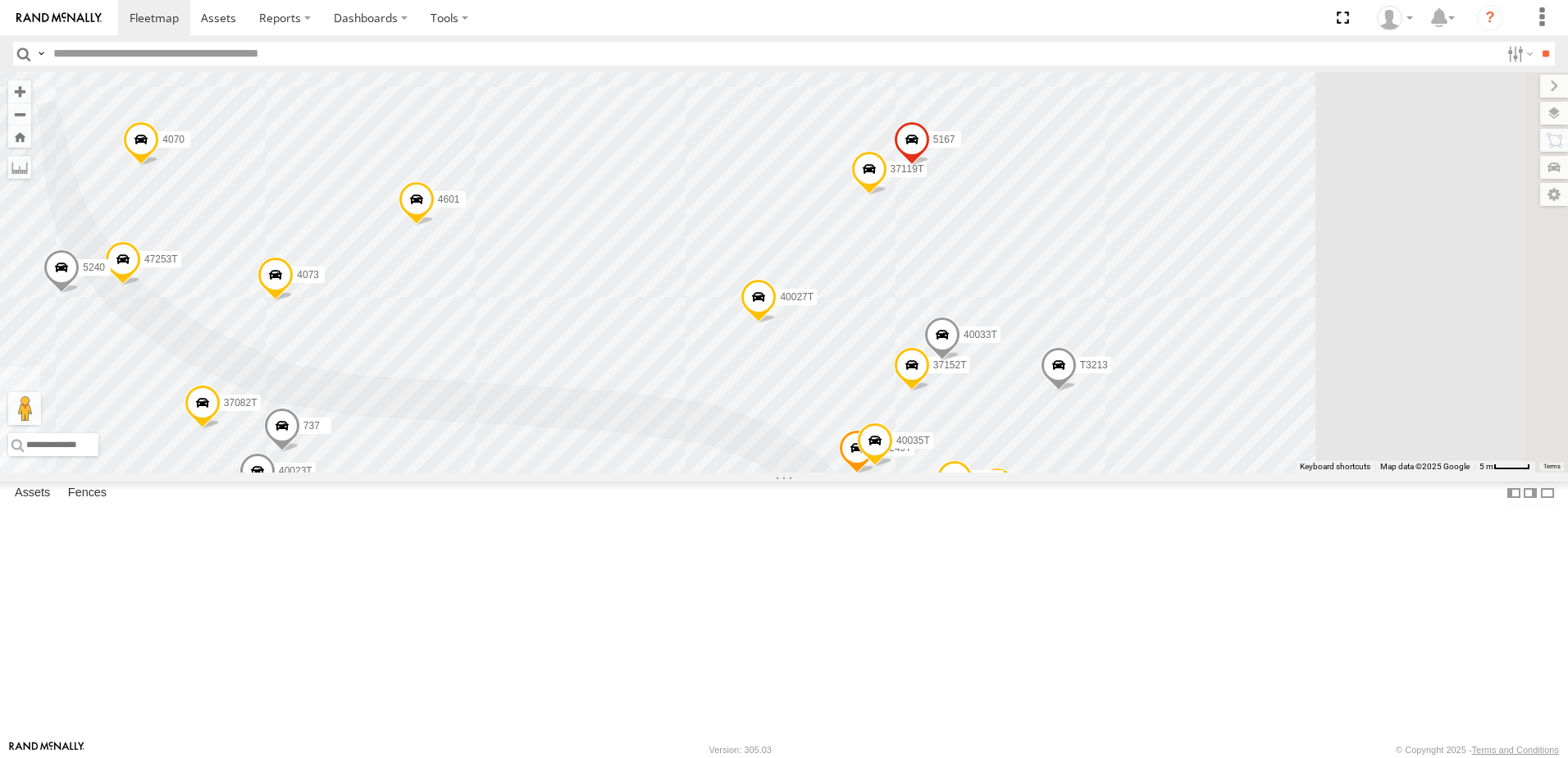
drag, startPoint x: 907, startPoint y: 437, endPoint x: 877, endPoint y: 506, distance: 75.2
click at [877, 473] on div "T3214 T1816 40061T T3207 T3205 5381-Sold T3206 37139T 5306 37129T 37118T 5249 5…" at bounding box center [784, 273] width 1568 height 400
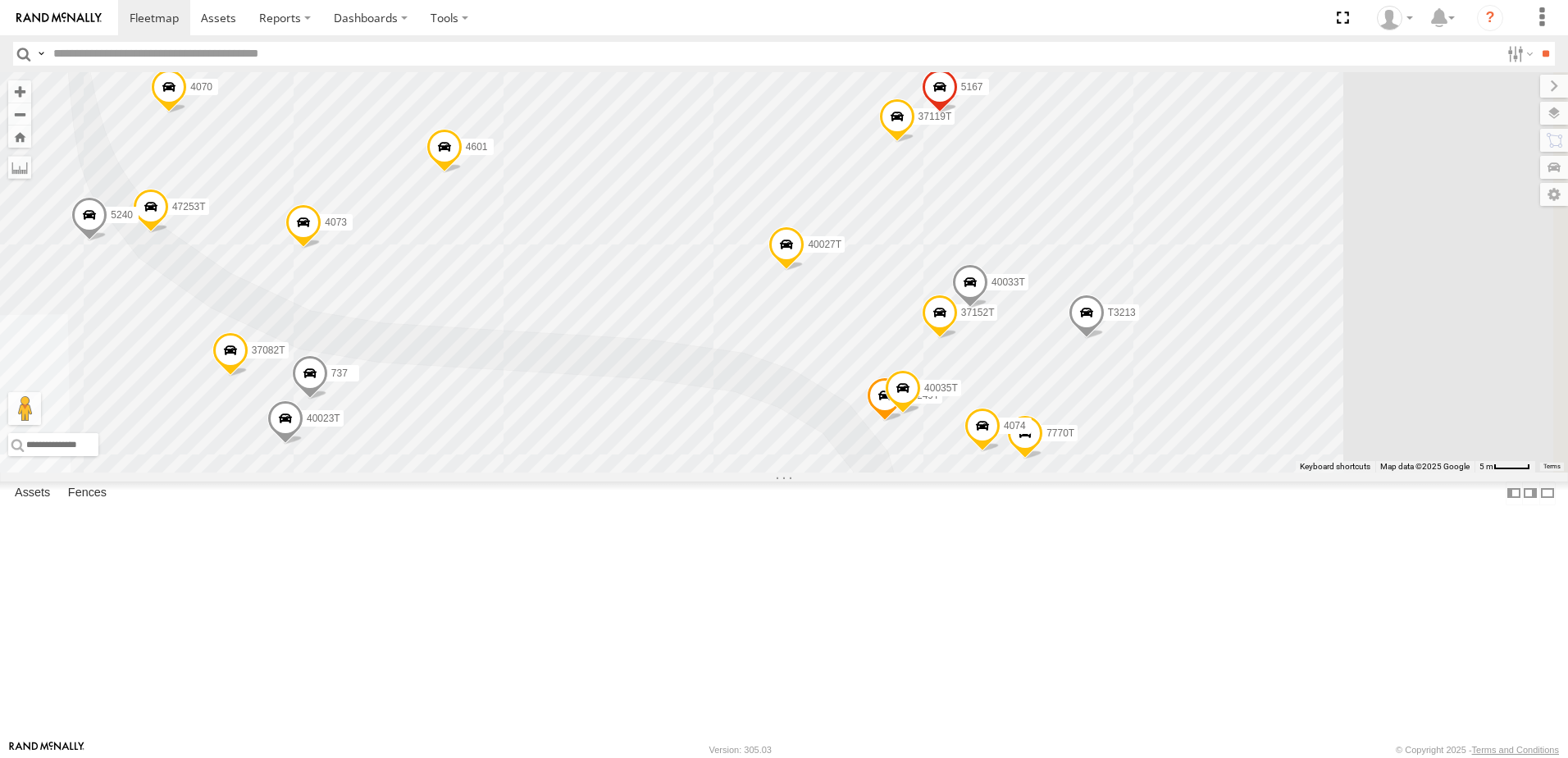
drag, startPoint x: 892, startPoint y: 506, endPoint x: 900, endPoint y: 488, distance: 19.7
click at [900, 473] on div "T3214 T1816 40061T T3207 T3205 5381-Sold T3206 37139T 5306 37129T 37118T 5249 5…" at bounding box center [784, 273] width 1568 height 400
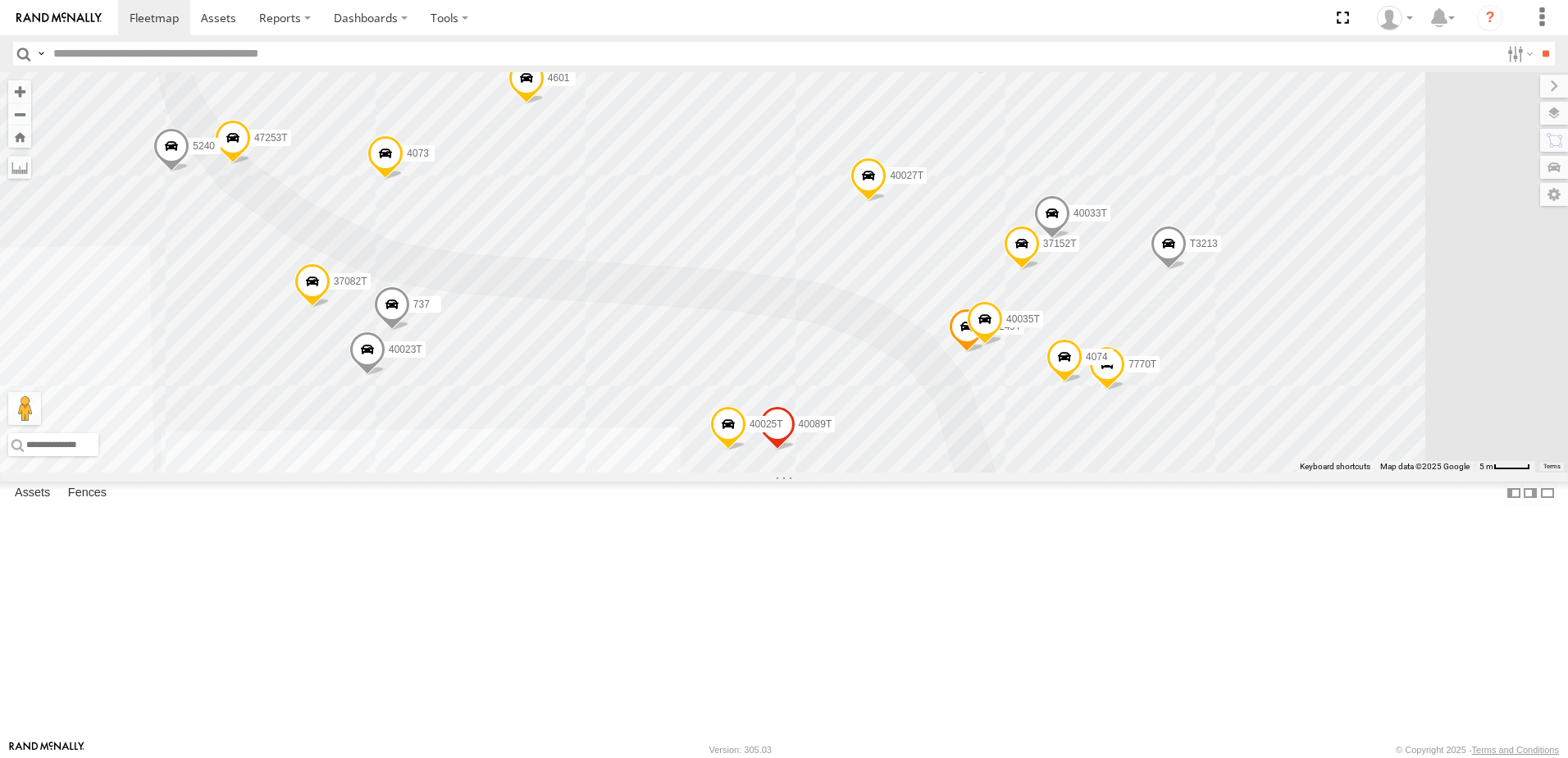
drag, startPoint x: 854, startPoint y: 531, endPoint x: 937, endPoint y: 468, distance: 104.2
click at [937, 468] on div "T3214 T1816 40061T T3207 T3205 5381-Sold T3206 37139T 5306 37129T 37118T 5249 5…" at bounding box center [784, 273] width 1568 height 400
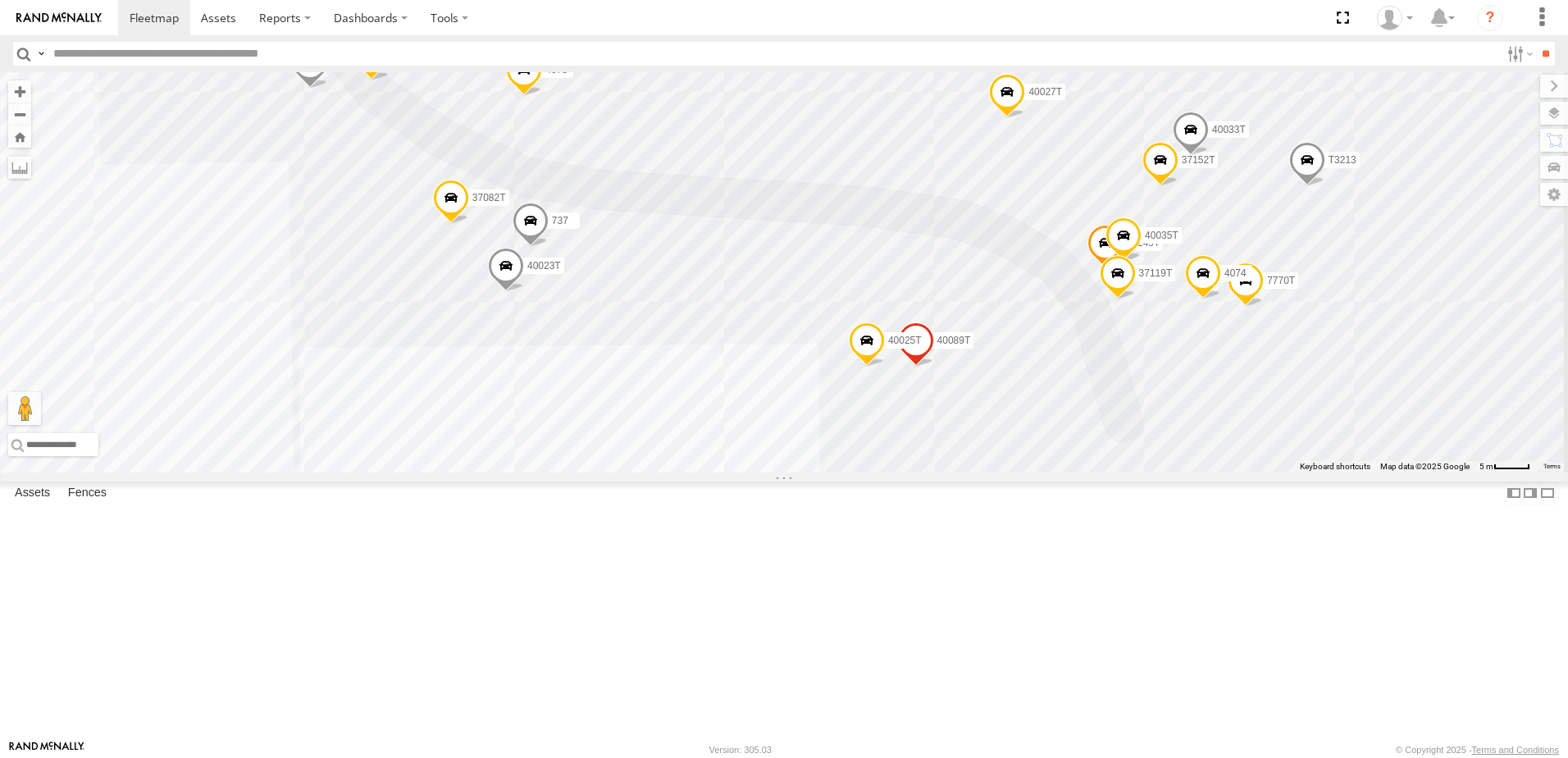
drag, startPoint x: 844, startPoint y: 498, endPoint x: 982, endPoint y: 414, distance: 161.6
click at [982, 414] on div "T3214 T1816 40061T T3207 T3205 5381-Sold T3206 37139T 5306 37129T 37118T 5249 5…" at bounding box center [784, 273] width 1568 height 400
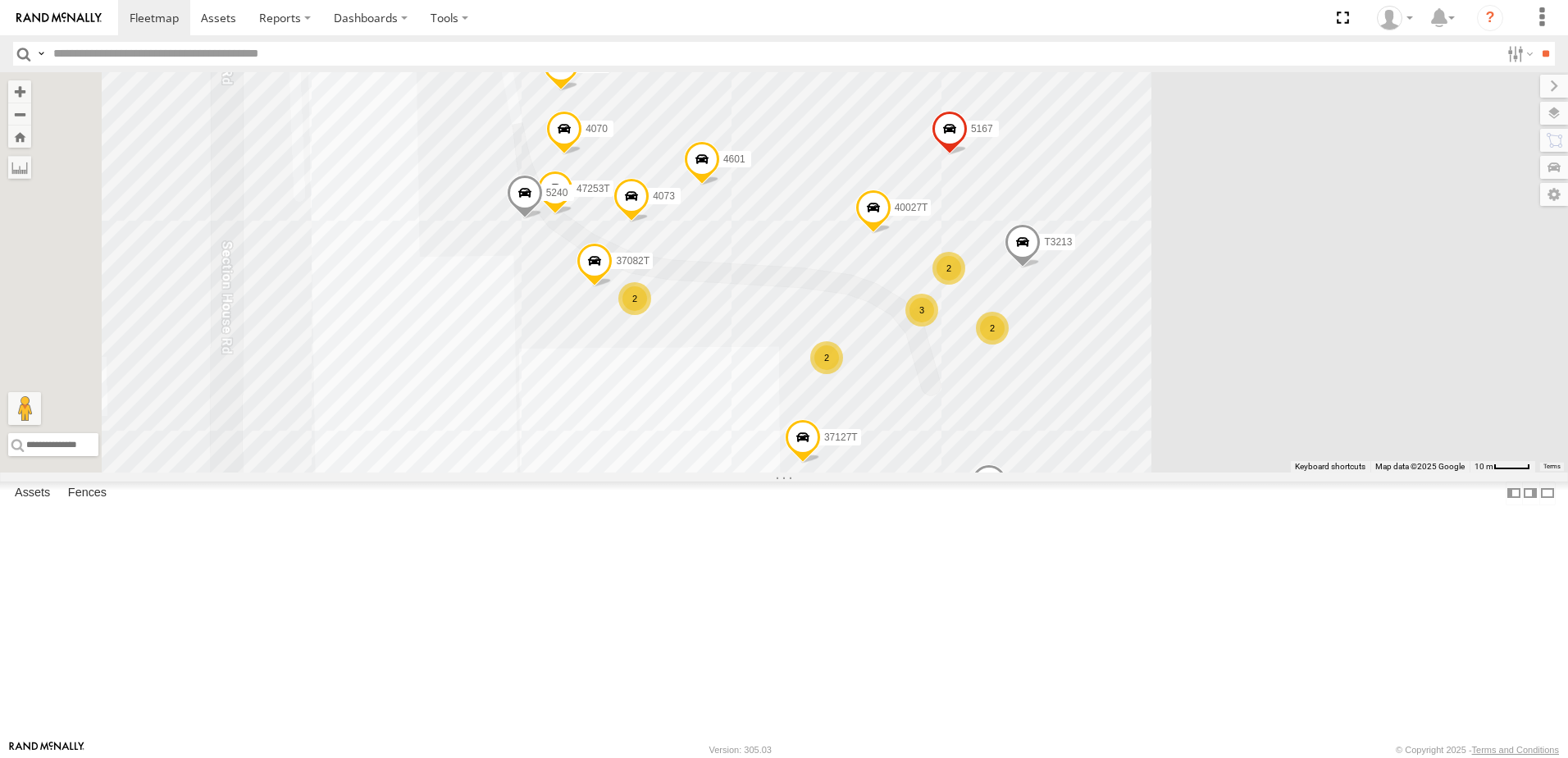
drag, startPoint x: 1280, startPoint y: 465, endPoint x: 1263, endPoint y: 507, distance: 45.3
click at [1263, 473] on div "T3214 T1816 40061T T3207 T3205 5381-Sold T3206 37139T 5306 37129T 37118T 5249 5…" at bounding box center [784, 273] width 1568 height 400
click at [579, 91] on span at bounding box center [560, 69] width 36 height 44
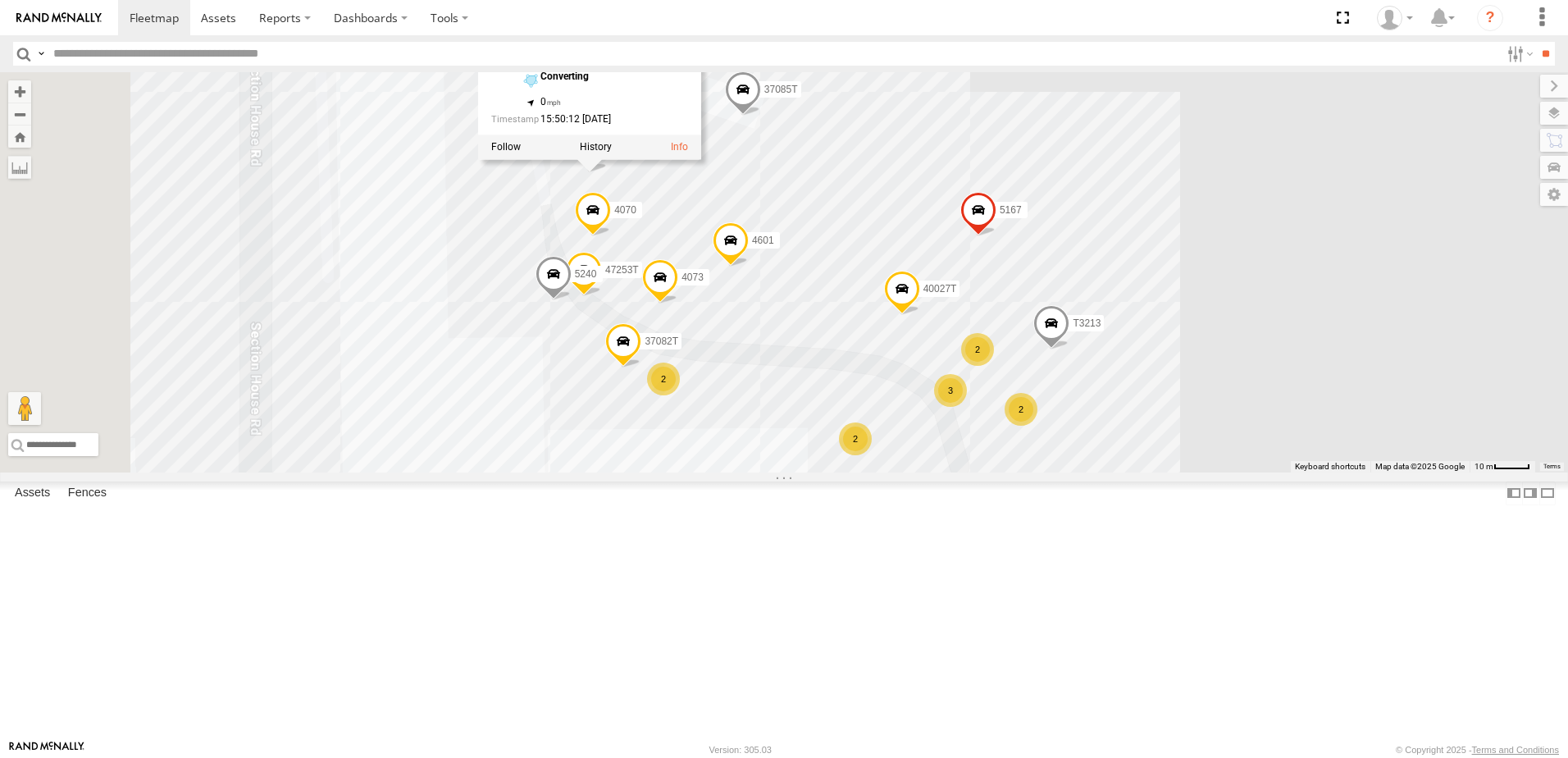
drag, startPoint x: 1268, startPoint y: 179, endPoint x: 1300, endPoint y: 265, distance: 91.8
click at [1300, 265] on div "T3214 T1816 40061T T3207 T3205 5381-Sold T3206 37139T 5306 37129T 37118T 5249 5…" at bounding box center [784, 273] width 1568 height 400
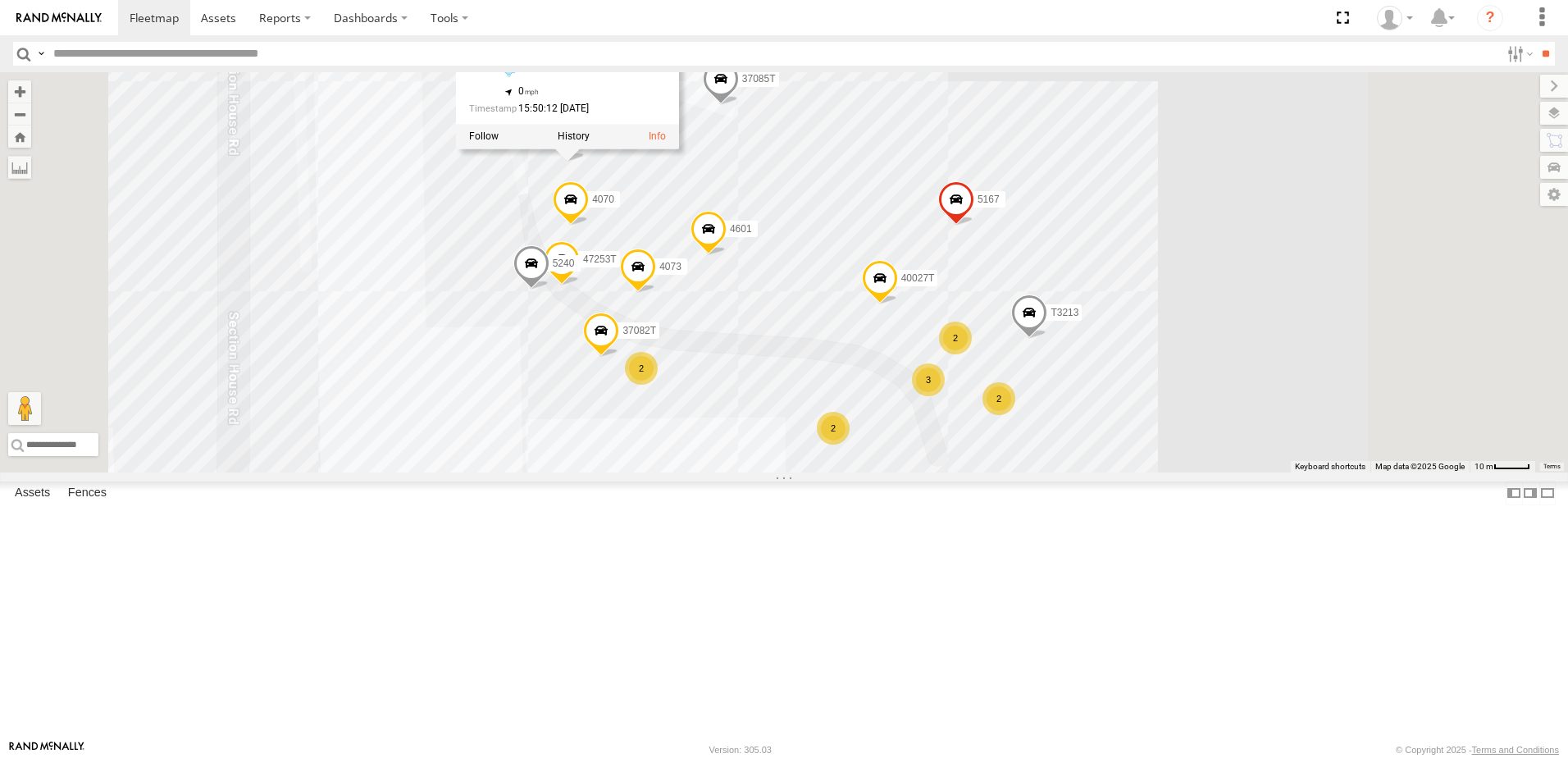
drag, startPoint x: 1425, startPoint y: 463, endPoint x: 1409, endPoint y: 406, distance: 59.2
click at [1417, 421] on div "T3214 T1816 40061T T3207 T3205 5381-Sold T3206 37139T 5306 37129T 37118T 5249 5…" at bounding box center [784, 273] width 1568 height 400
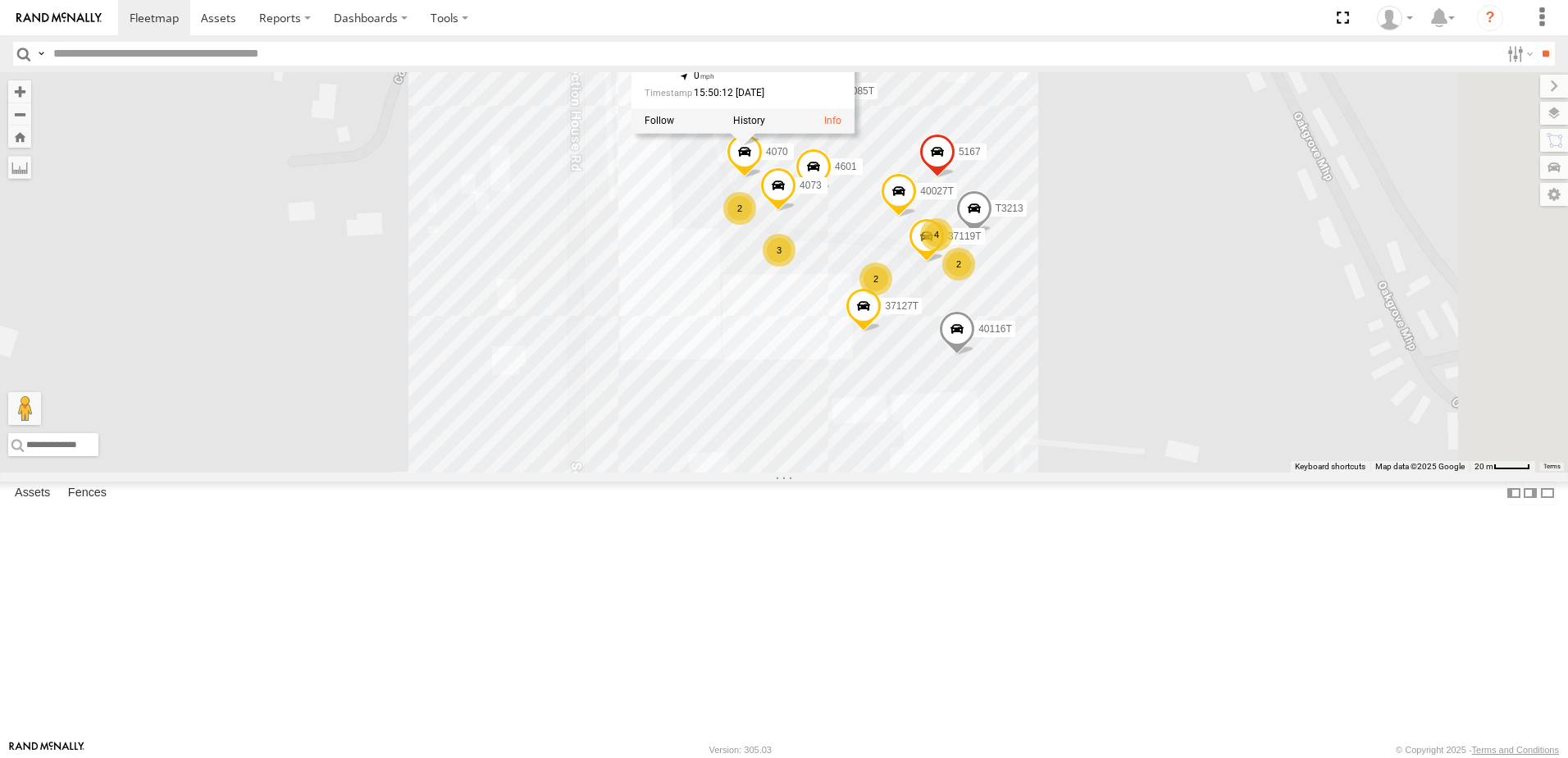
drag, startPoint x: 1441, startPoint y: 461, endPoint x: 1225, endPoint y: 362, distance: 237.6
click at [1231, 371] on div "T3214 T1816 40061T T3207 T3205 5381-Sold T3206 37139T 5306 37129T 37118T 5249 5…" at bounding box center [784, 273] width 1568 height 400
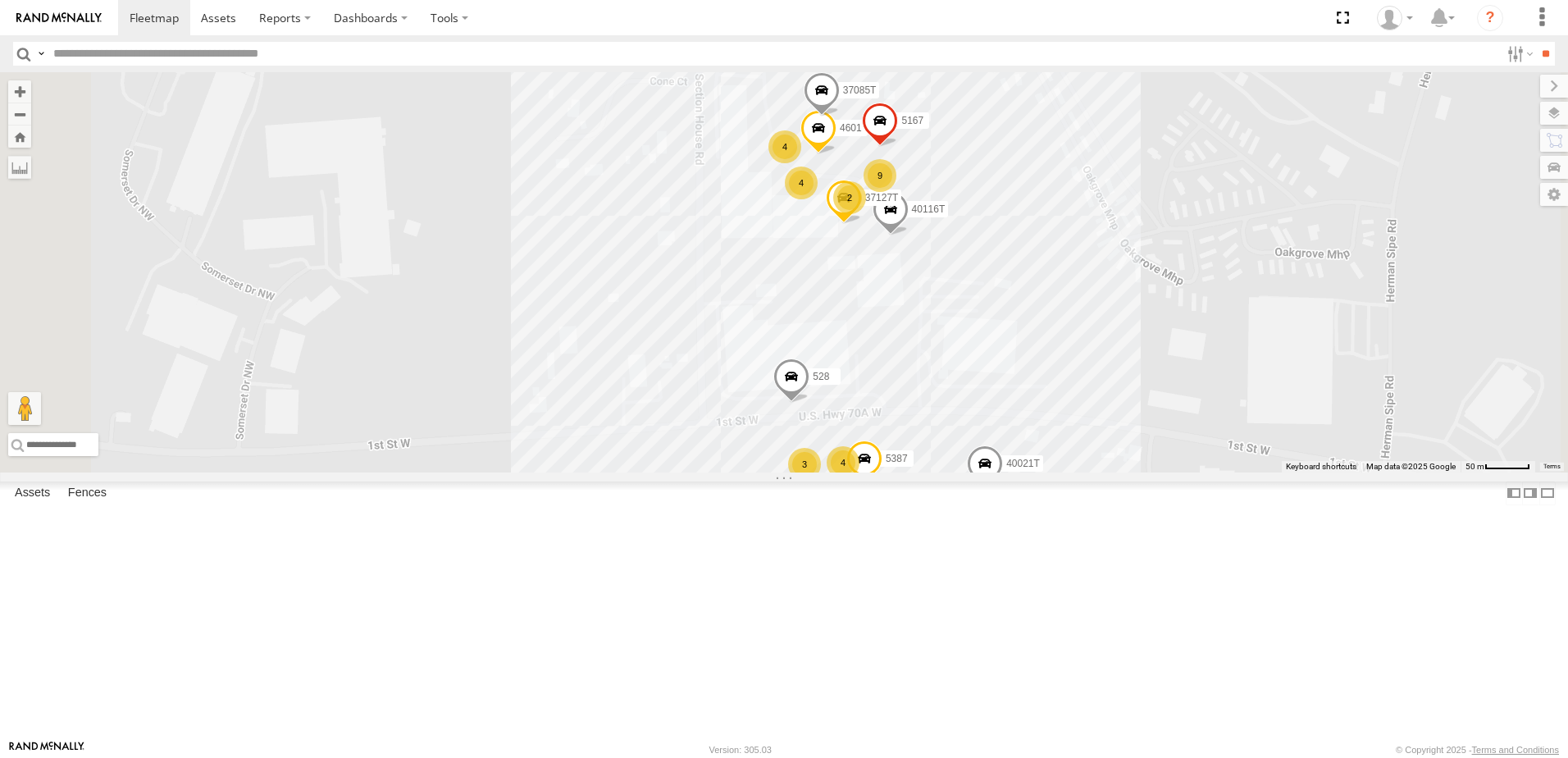
drag, startPoint x: 1113, startPoint y: 530, endPoint x: 1083, endPoint y: 385, distance: 148.1
click at [1090, 397] on div "T3214 T1816 40061T T3207 T3205 5381-Sold T3206 37139T 5306 37129T 37118T 5249 5…" at bounding box center [784, 273] width 1568 height 400
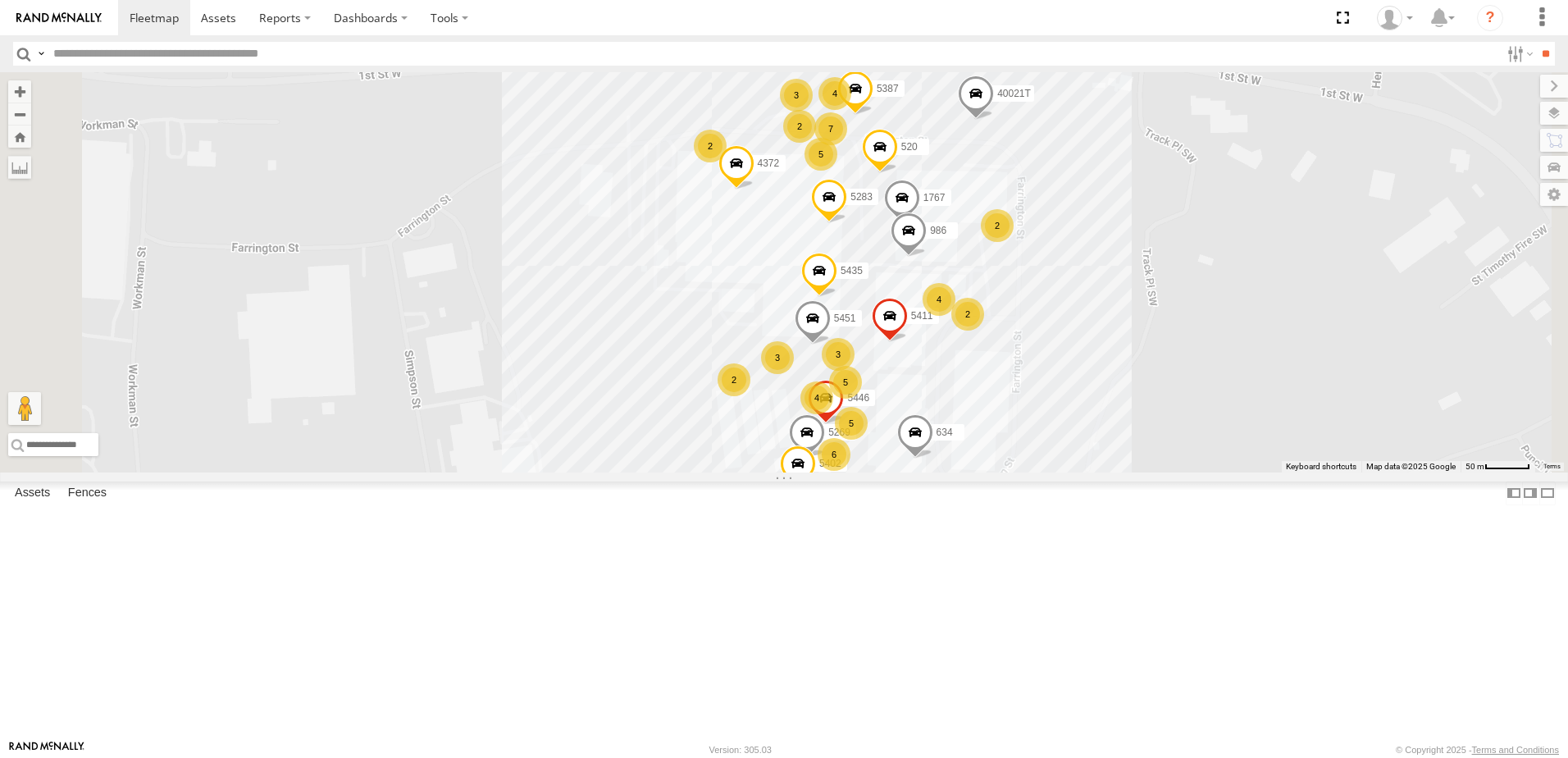
drag, startPoint x: 715, startPoint y: 463, endPoint x: 734, endPoint y: 418, distance: 48.8
click at [729, 419] on div "T3214 T1816 40061T T3207 T3205 5381-Sold T3206 37139T 5306 37129T 37118T 5249 5…" at bounding box center [784, 273] width 1568 height 400
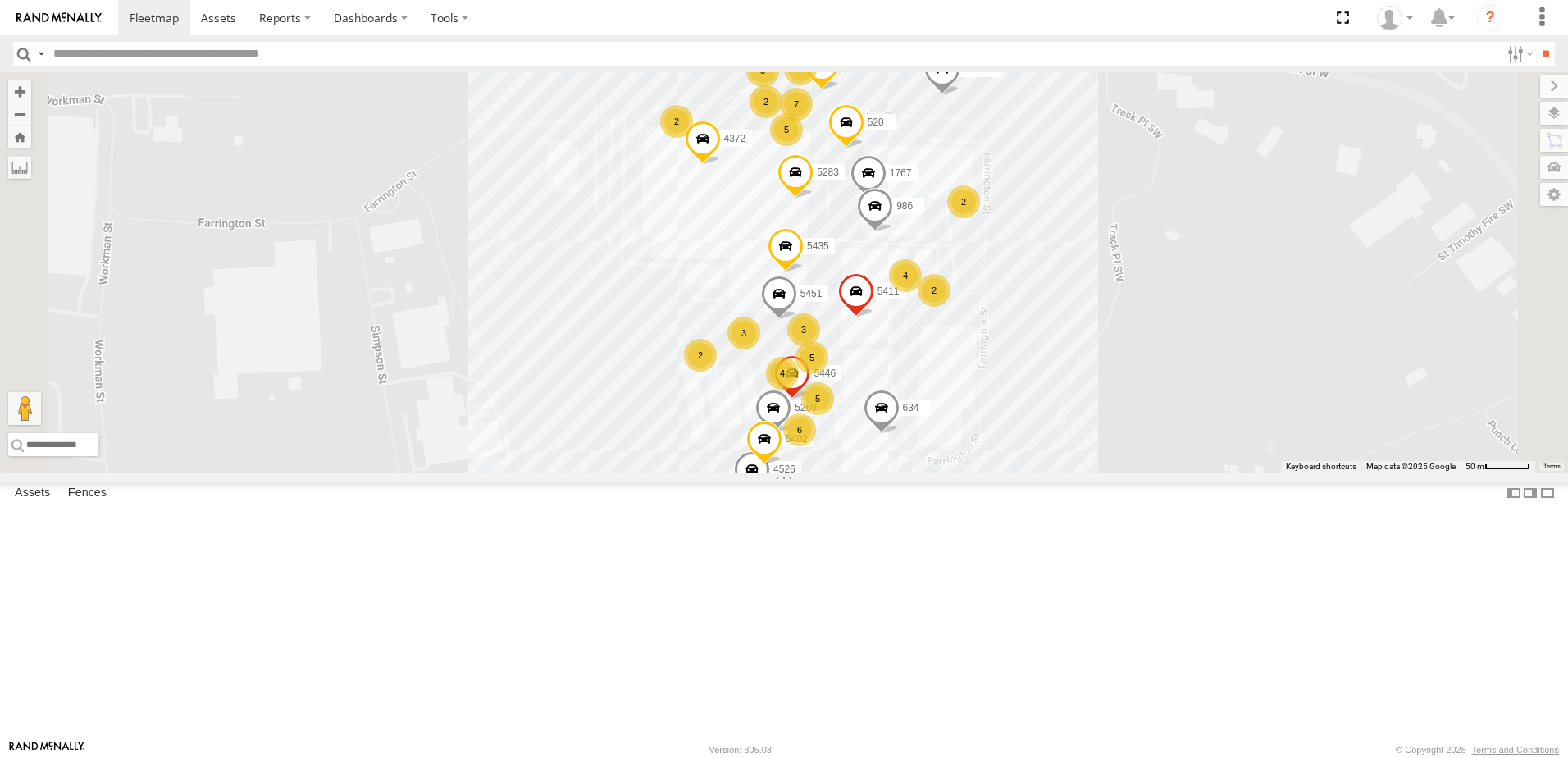
drag, startPoint x: 815, startPoint y: 502, endPoint x: 790, endPoint y: 501, distance: 25.0
click at [790, 473] on div "T3214 T1816 40061T T3207 T3205 5381-Sold T3206 37139T 5306 37129T 37118T 5249 5…" at bounding box center [784, 273] width 1568 height 400
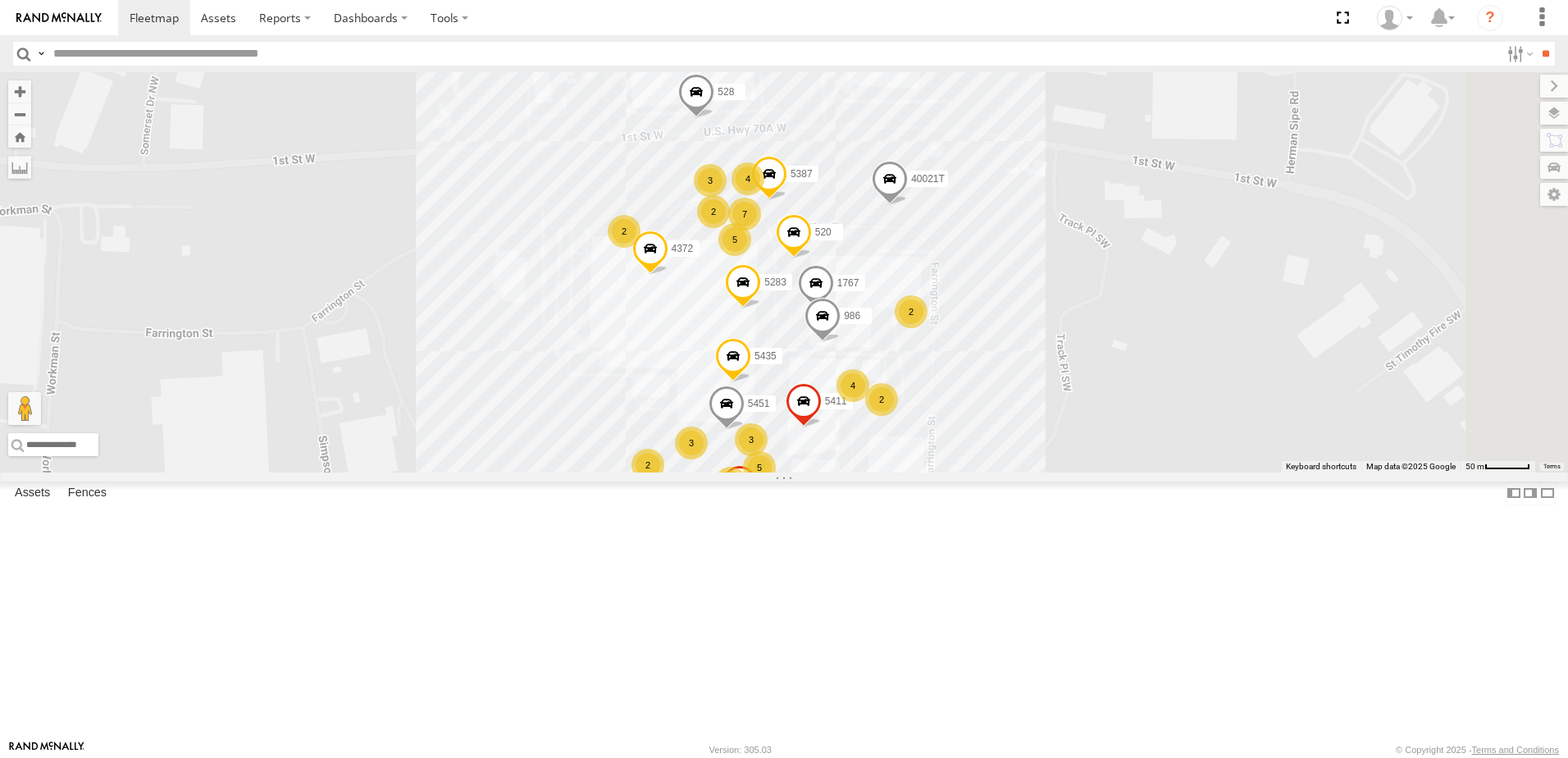
drag, startPoint x: 779, startPoint y: 376, endPoint x: 726, endPoint y: 494, distance: 129.4
click at [726, 473] on div "T3214 T1816 40061T T3207 T3205 5381-Sold T3206 37139T 5306 37129T 37118T 5249 5…" at bounding box center [784, 273] width 1568 height 400
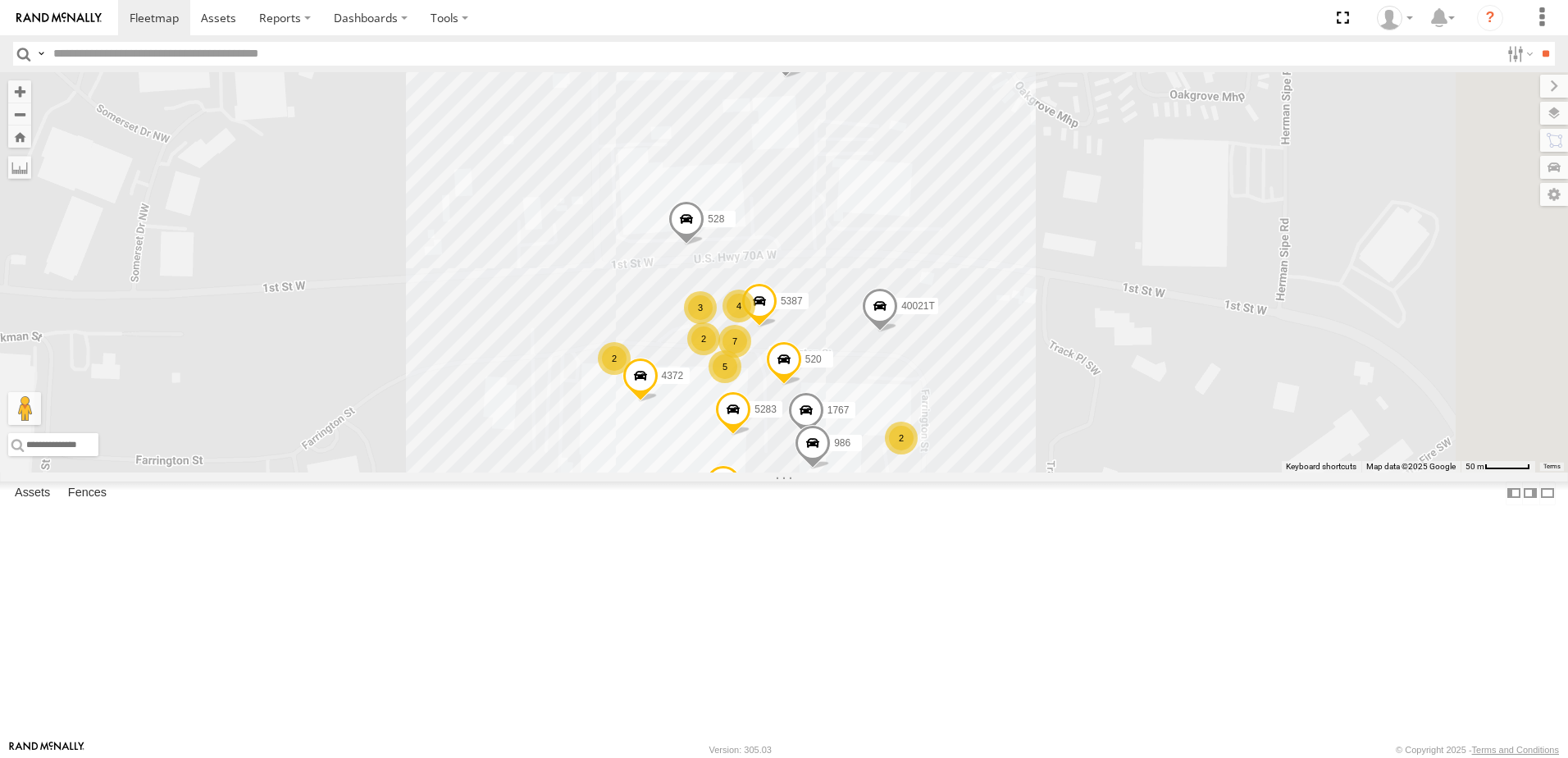
drag, startPoint x: 626, startPoint y: 318, endPoint x: 615, endPoint y: 450, distance: 132.5
click at [615, 450] on div "T3214 T1816 40061T T3207 T3205 5381-Sold T3206 37139T 5306 37129T 37118T 5249 5…" at bounding box center [784, 273] width 1568 height 400
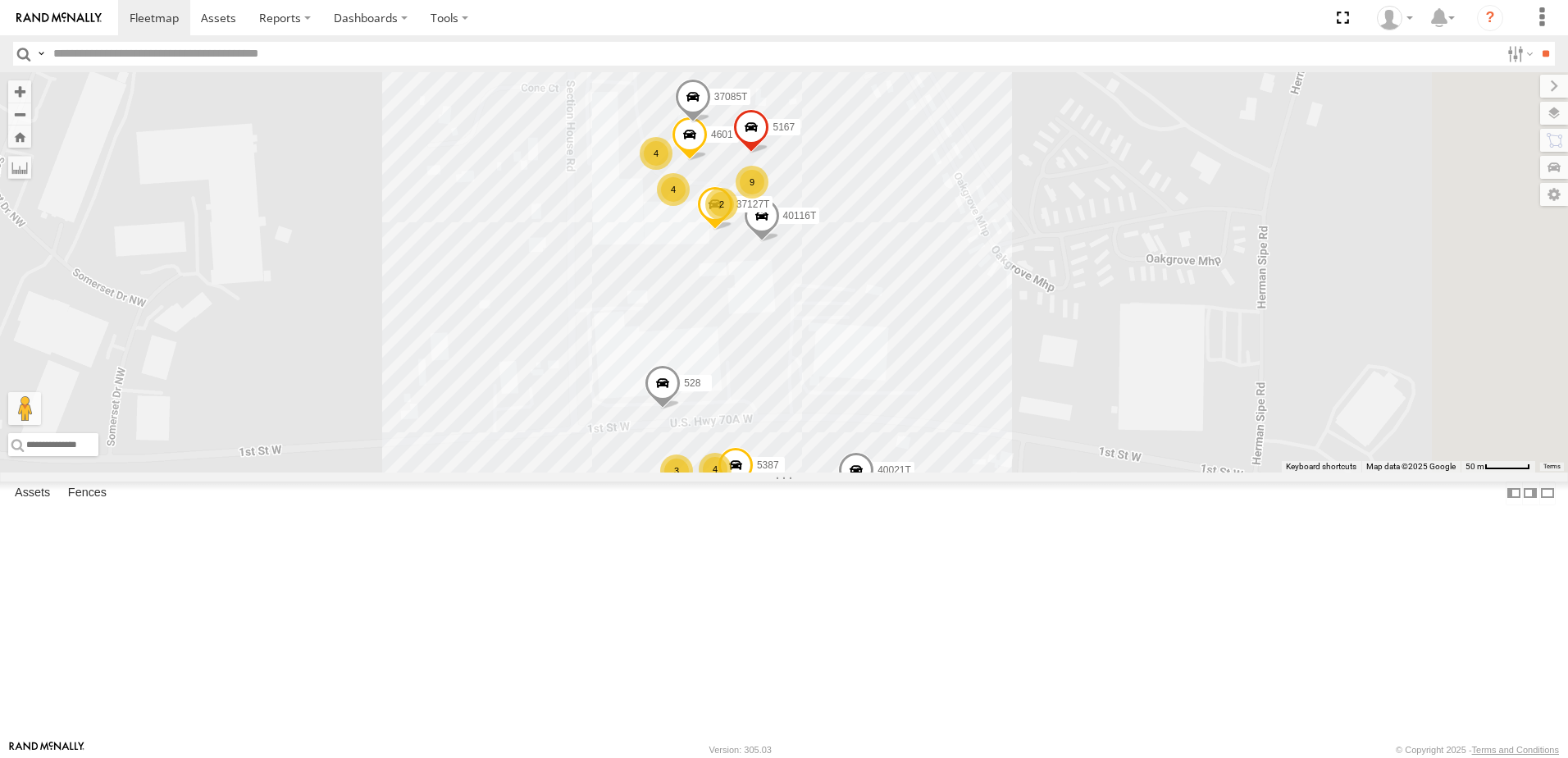
drag, startPoint x: 614, startPoint y: 282, endPoint x: 588, endPoint y: 407, distance: 127.7
click at [588, 407] on div "T3214 T1816 40061T T3207 T3205 5381-Sold T3206 37139T 5306 37129T 37118T 5249 5…" at bounding box center [784, 273] width 1568 height 400
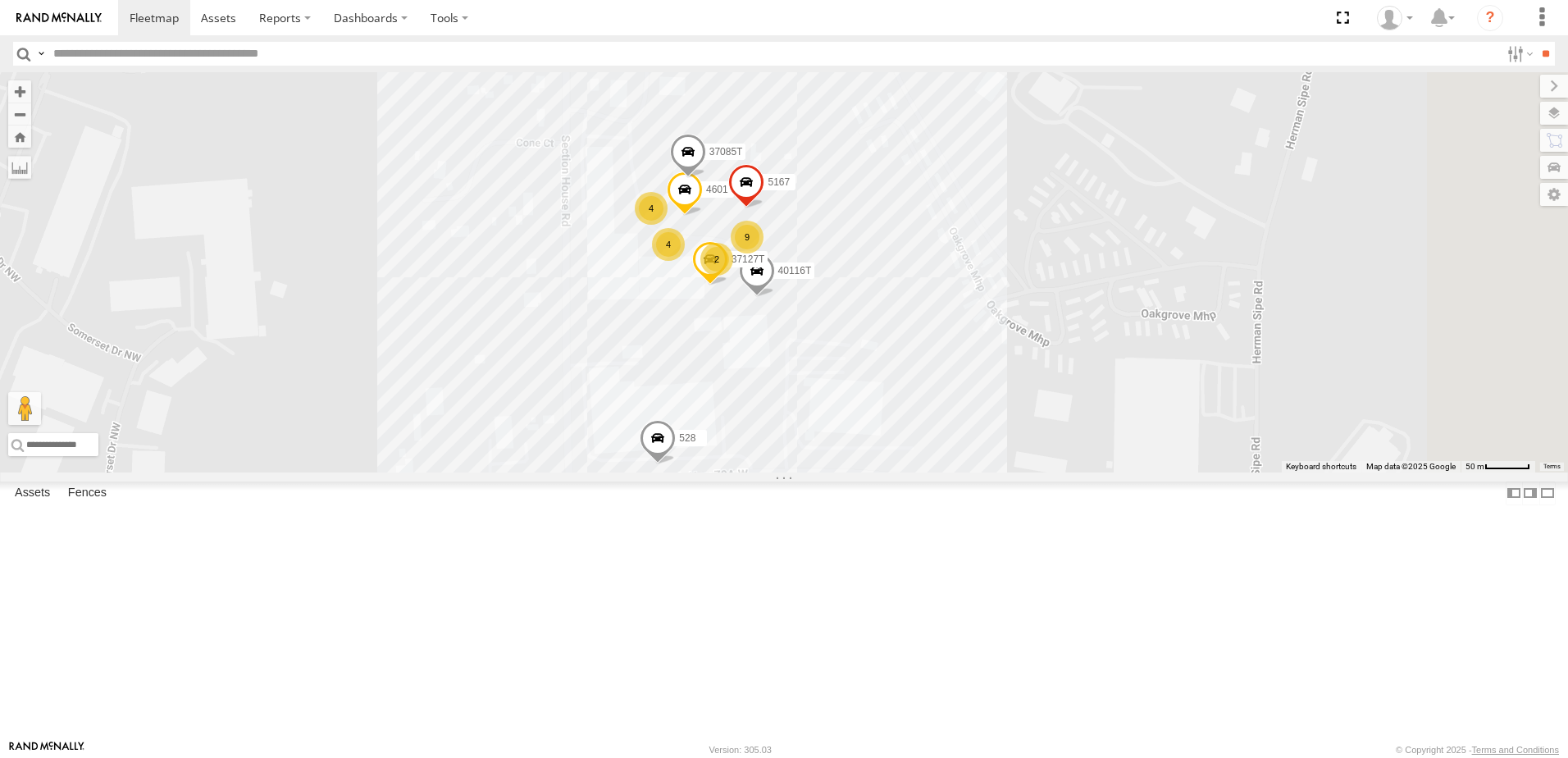
drag, startPoint x: 1098, startPoint y: 385, endPoint x: 1099, endPoint y: 431, distance: 46.0
click at [1099, 431] on div "T3214 T1816 40061T T3207 T3205 5381-Sold T3206 37139T 5306 37129T 37118T 5249 5…" at bounding box center [784, 273] width 1568 height 400
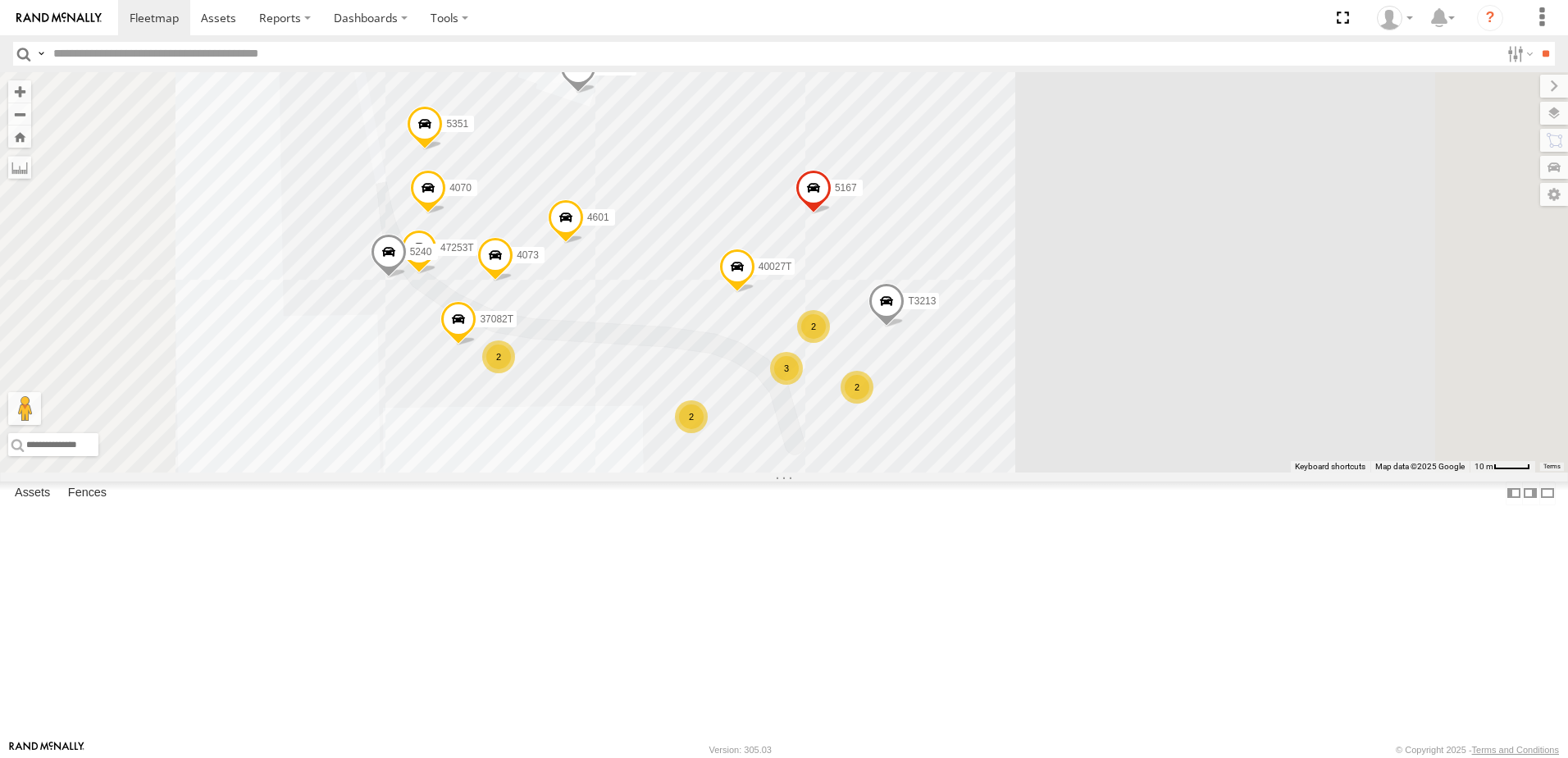
drag, startPoint x: 892, startPoint y: 228, endPoint x: 980, endPoint y: 179, distance: 100.7
click at [979, 183] on div "T3214 T1816 40061T T3207 T3205 5381-Sold T3206 37139T 5306 37129T 37118T 5249 5…" at bounding box center [784, 273] width 1568 height 400
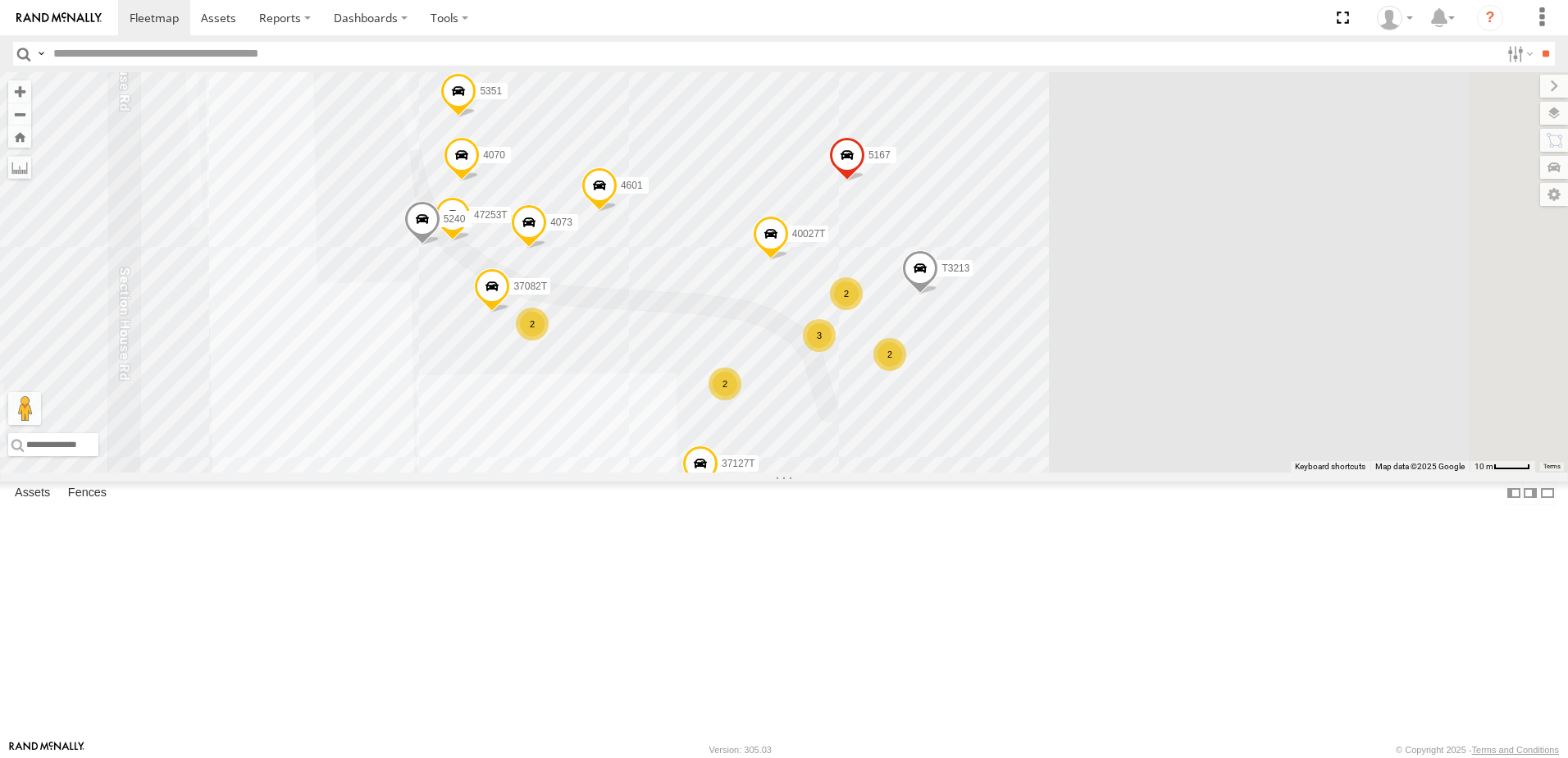
drag, startPoint x: 1261, startPoint y: 474, endPoint x: 1255, endPoint y: 361, distance: 113.2
click at [1259, 380] on div "T3214 T1816 40061T T3207 T3205 5381-Sold T3206 37139T 5306 37129T 37118T 5249 5…" at bounding box center [784, 273] width 1568 height 400
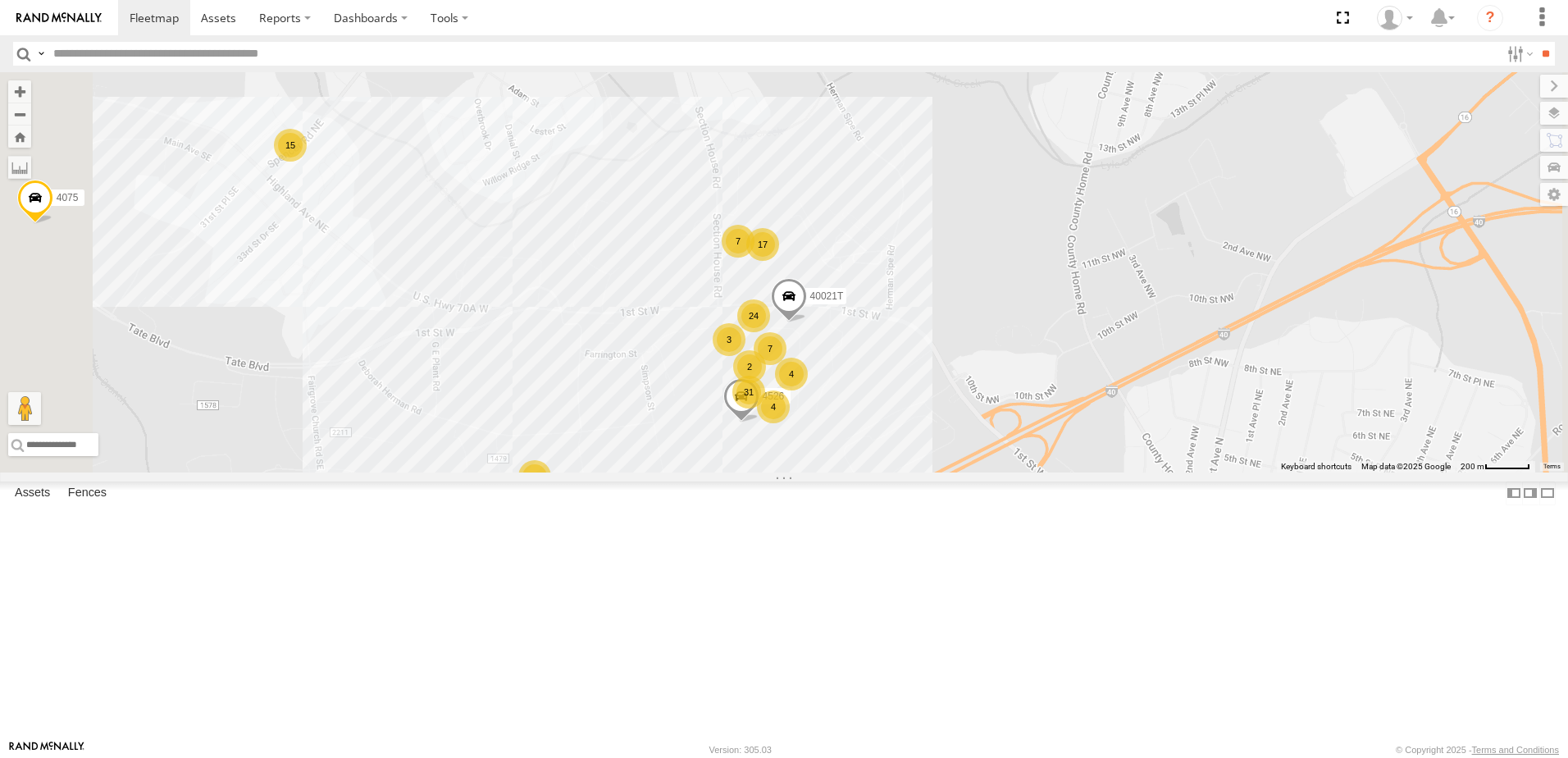
drag, startPoint x: 699, startPoint y: 564, endPoint x: 732, endPoint y: 497, distance: 74.7
click at [732, 473] on div "T3214 T1816 40061T T3207 T3205 5381-Sold T3206 37139T 5306 37129T 37118T 5249 5…" at bounding box center [784, 273] width 1568 height 400
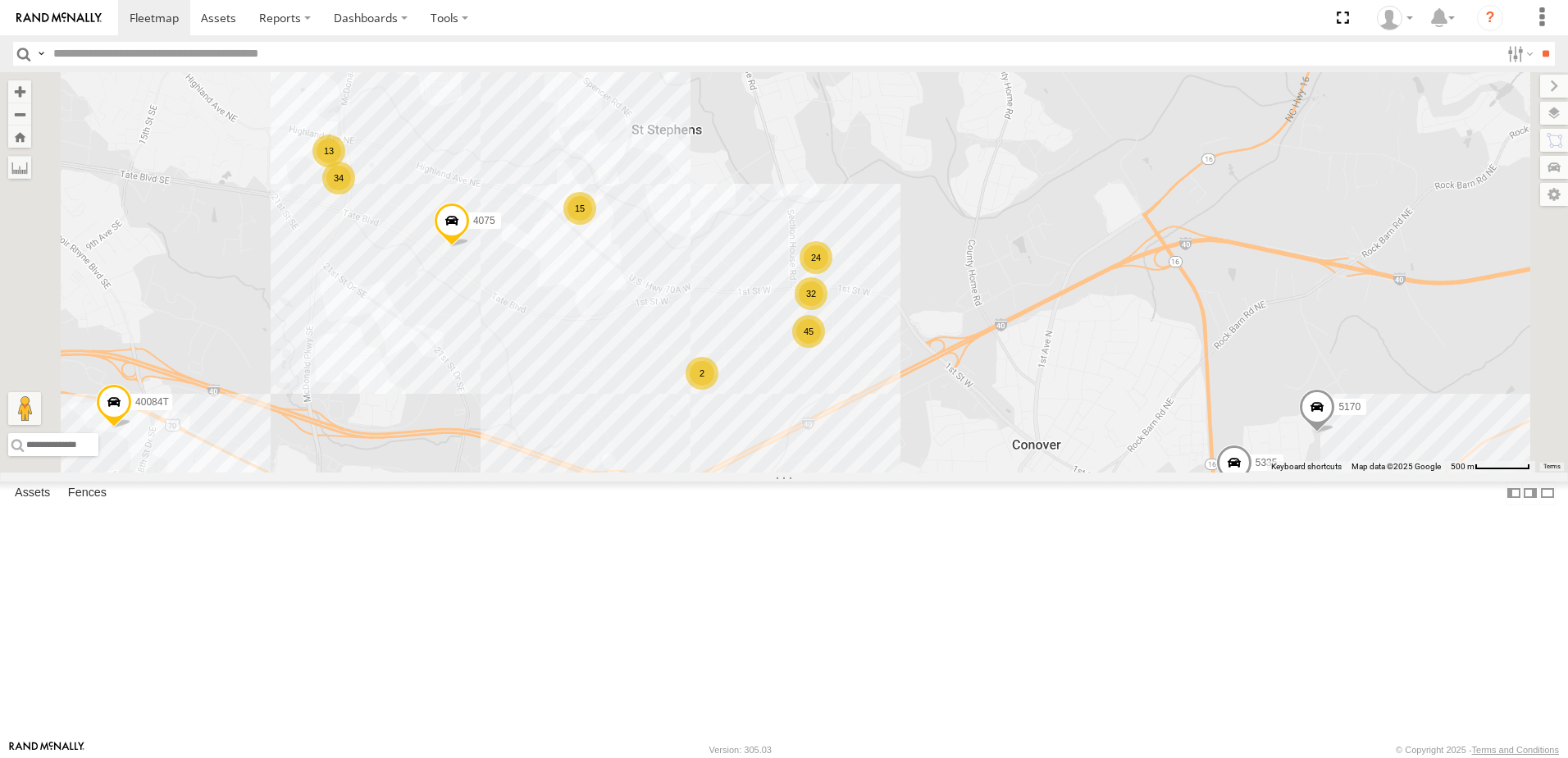
drag, startPoint x: 653, startPoint y: 525, endPoint x: 818, endPoint y: 532, distance: 165.1
click at [818, 473] on div "T3214 T1816 40061T T3207 T3205 5381-Sold T3206 37139T 5306 37129T 37118T 5249 5…" at bounding box center [784, 273] width 1568 height 400
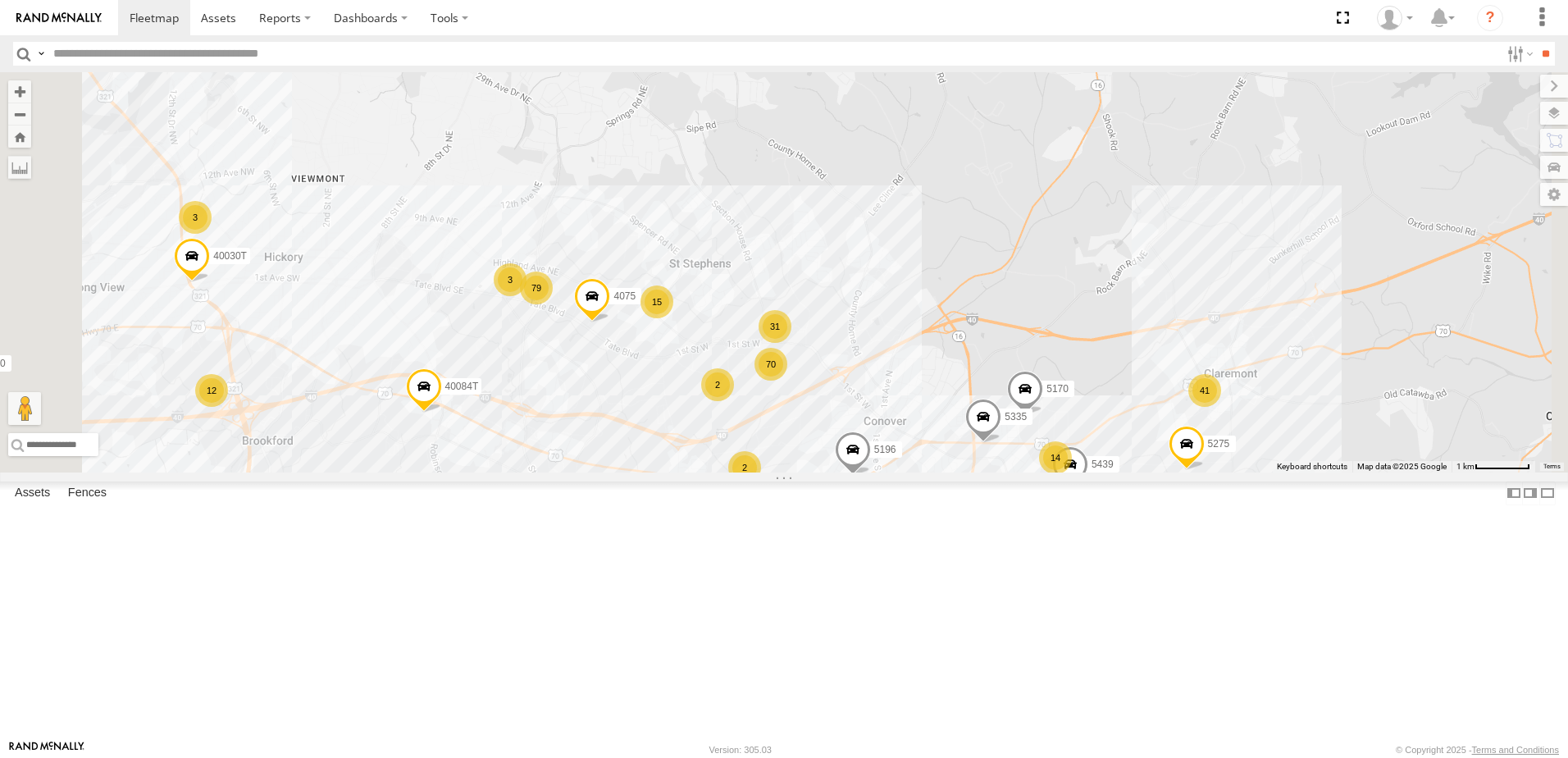
drag, startPoint x: 823, startPoint y: 575, endPoint x: 861, endPoint y: 514, distance: 71.9
click at [861, 473] on div "T3214 T1816 40061T T3207 T3205 5381-Sold T3206 37139T 5306 37129T 37118T 5249 5…" at bounding box center [784, 273] width 1568 height 400
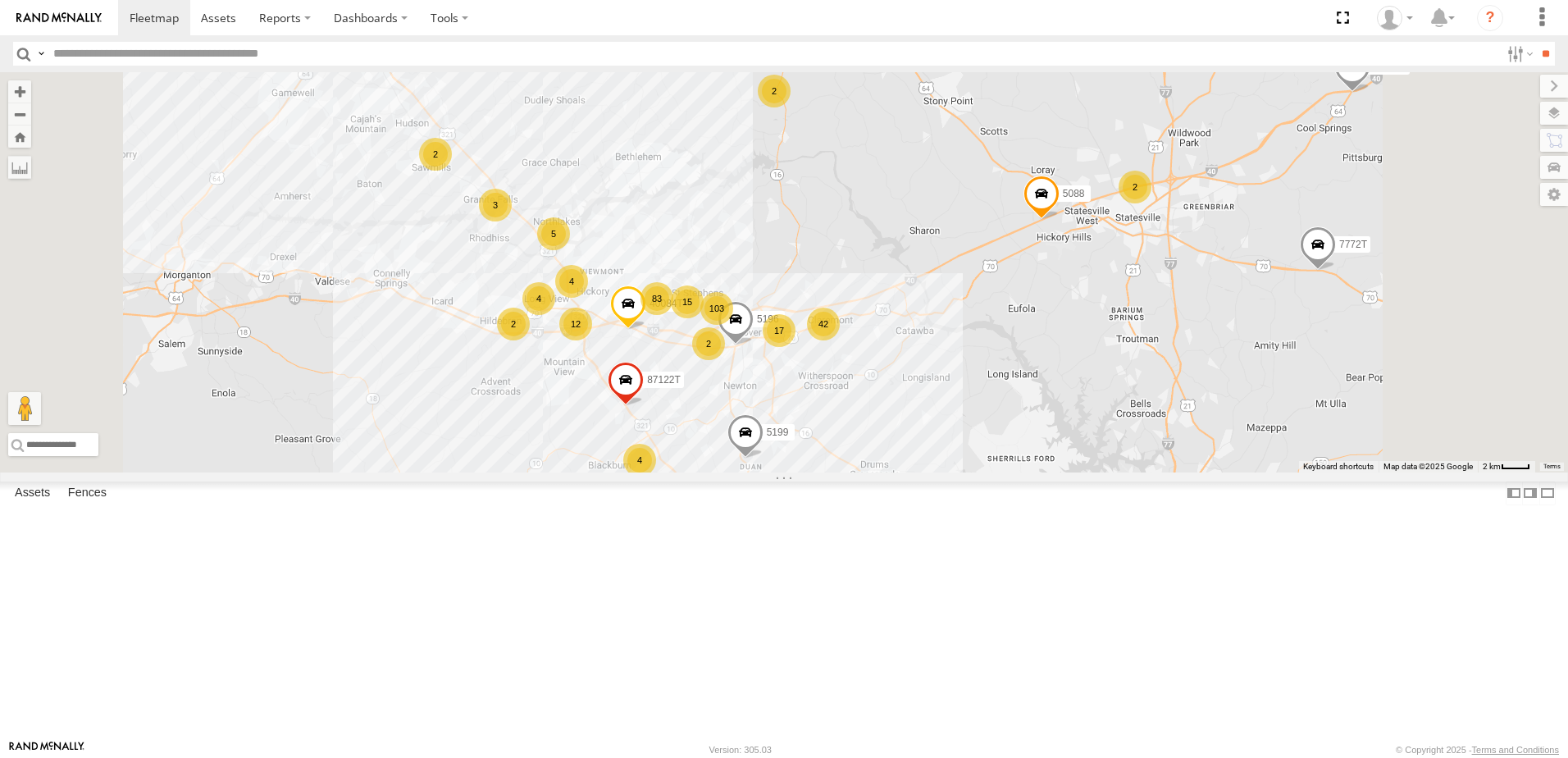
drag, startPoint x: 593, startPoint y: 531, endPoint x: 777, endPoint y: 519, distance: 184.4
click at [753, 473] on div "T3214 T1816 40061T T3207 T3205 5381-Sold T3206 37139T 5306 37129T 37118T 5249 5…" at bounding box center [784, 273] width 1568 height 400
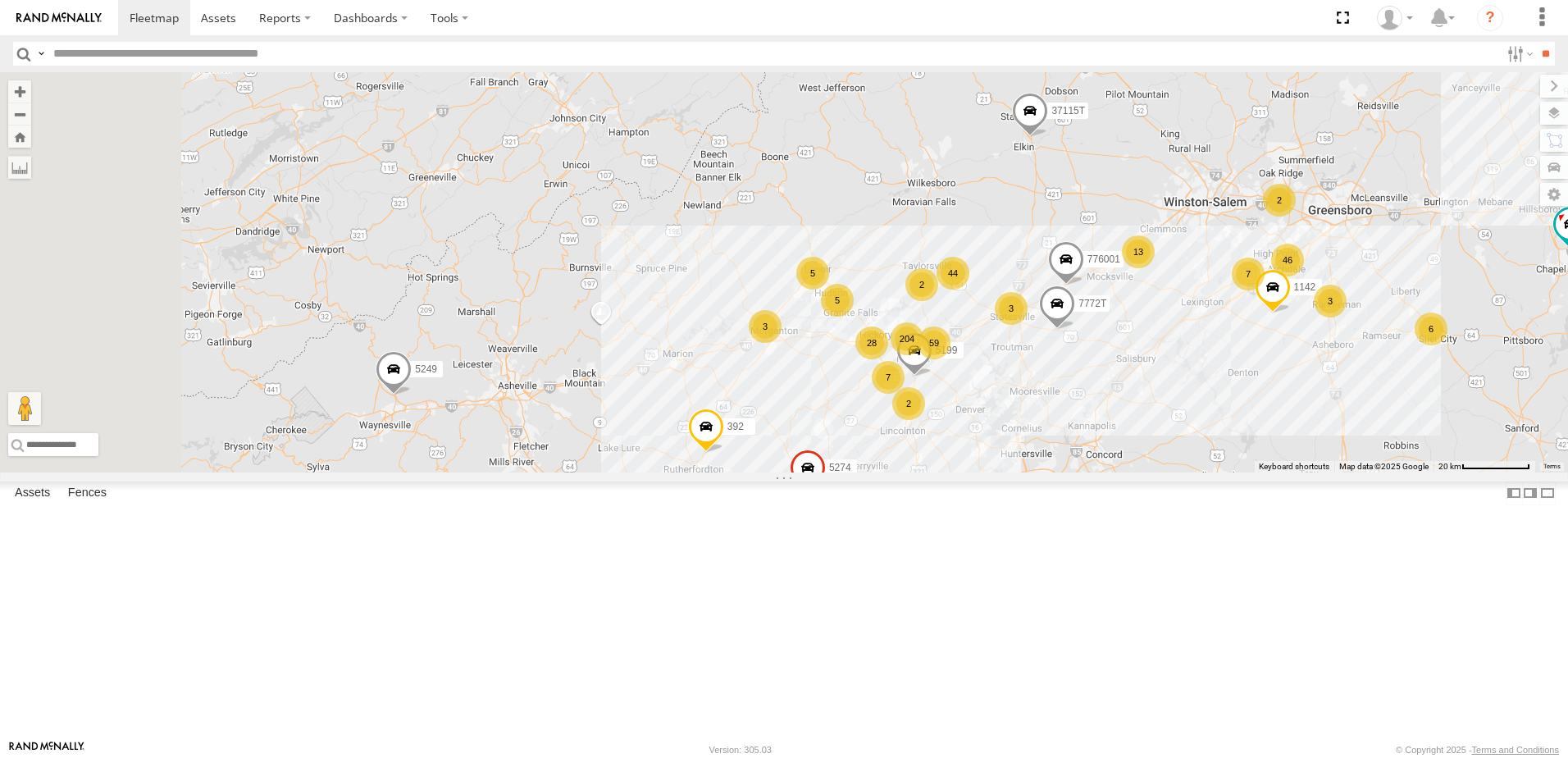
drag, startPoint x: 792, startPoint y: 532, endPoint x: 899, endPoint y: 511, distance: 109.0
click at [891, 473] on div "T3214 T1816 40061T T3207 T3205 5381-Sold T3206 37139T 5306 37129T 37118T 5249 5…" at bounding box center [784, 273] width 1568 height 400
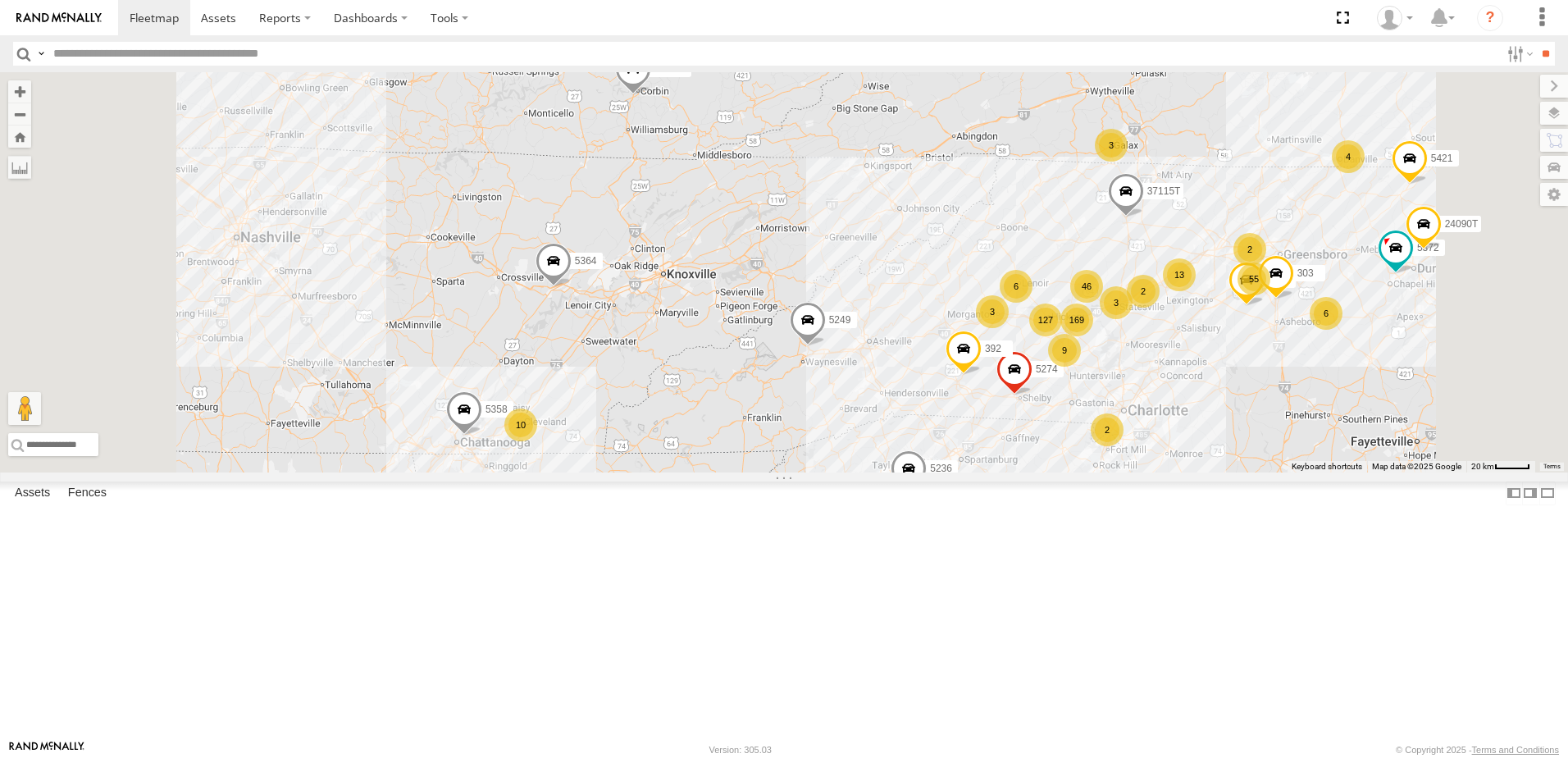
drag, startPoint x: 637, startPoint y: 474, endPoint x: 823, endPoint y: 460, distance: 186.5
click at [823, 460] on div "T3214 T1816 40061T T3207 T3205 5381-Sold T3206 37139T 5306 37129T 37118T 5249 5…" at bounding box center [784, 273] width 1568 height 400
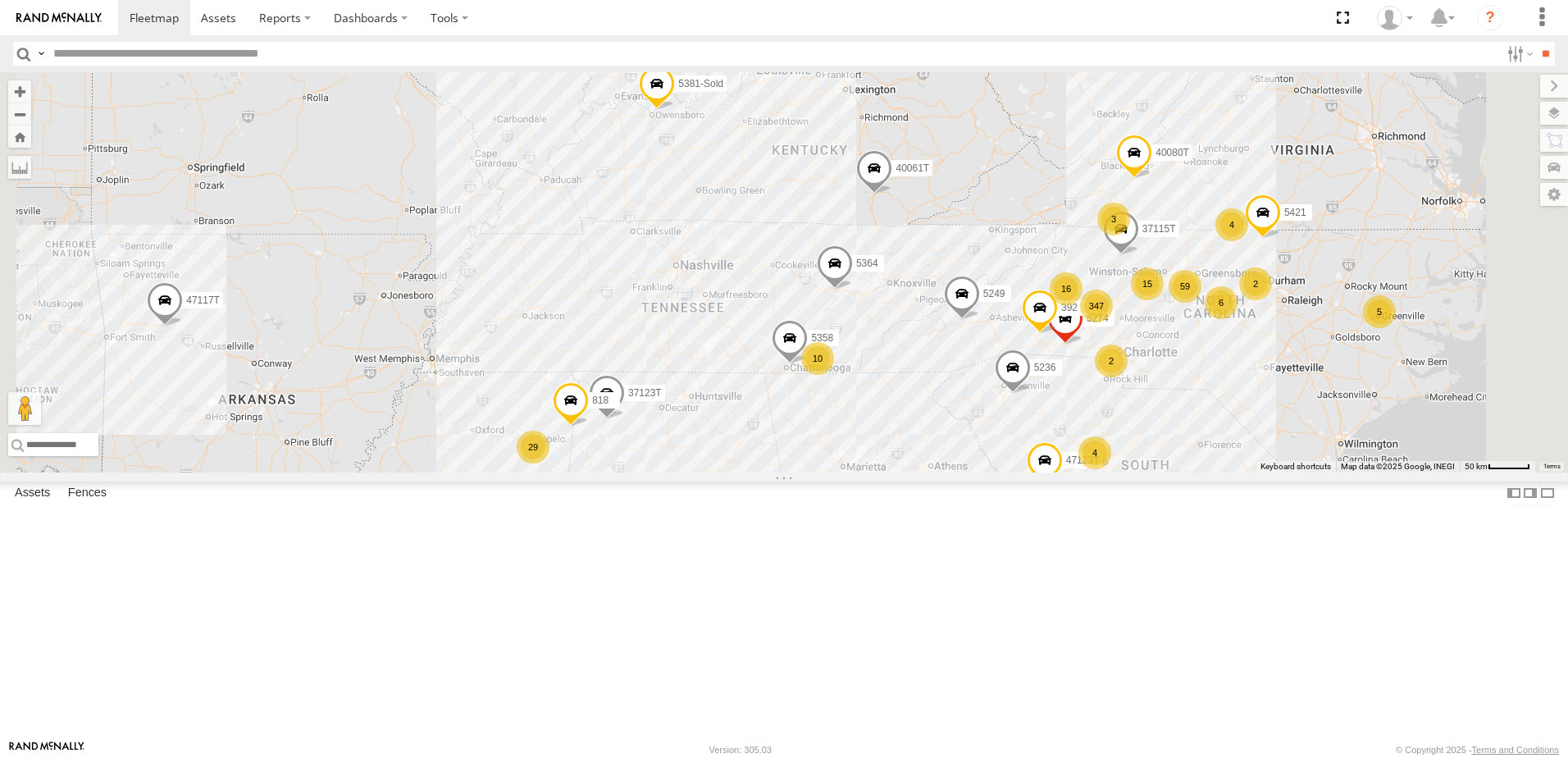
drag, startPoint x: 688, startPoint y: 450, endPoint x: 986, endPoint y: 437, distance: 298.3
click at [970, 437] on div "T3214 T1816 40061T T3207 T3205 5381-Sold T3206 37139T 5306 37129T 37118T 5249 5…" at bounding box center [784, 273] width 1568 height 400
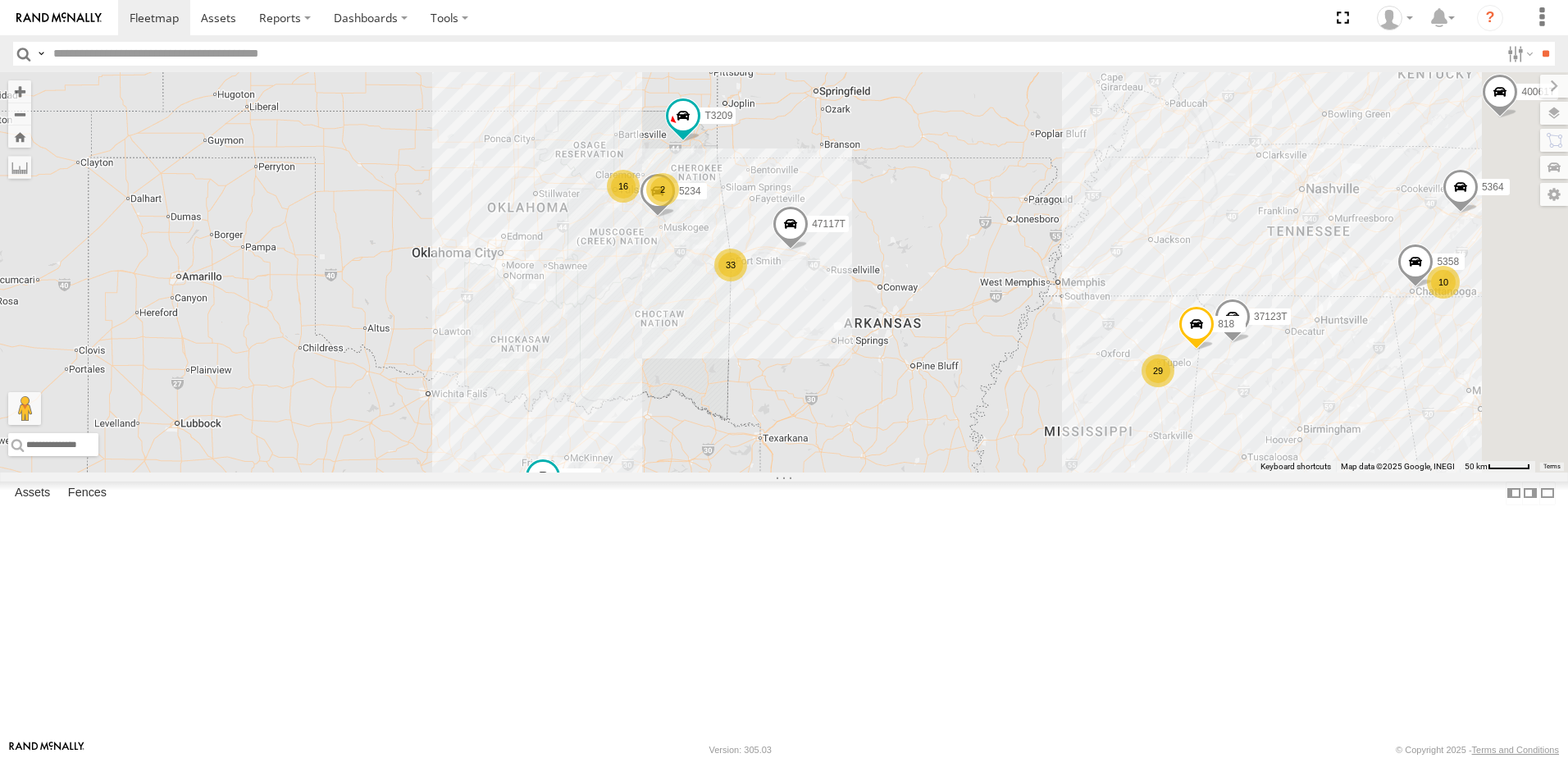
drag
click at [642, 420] on div "T3214 T1816 40061T T3207 T3205 5381-Sold T3206 37139T 5306 37129T 37118T 5249 5…" at bounding box center [784, 273] width 1568 height 400
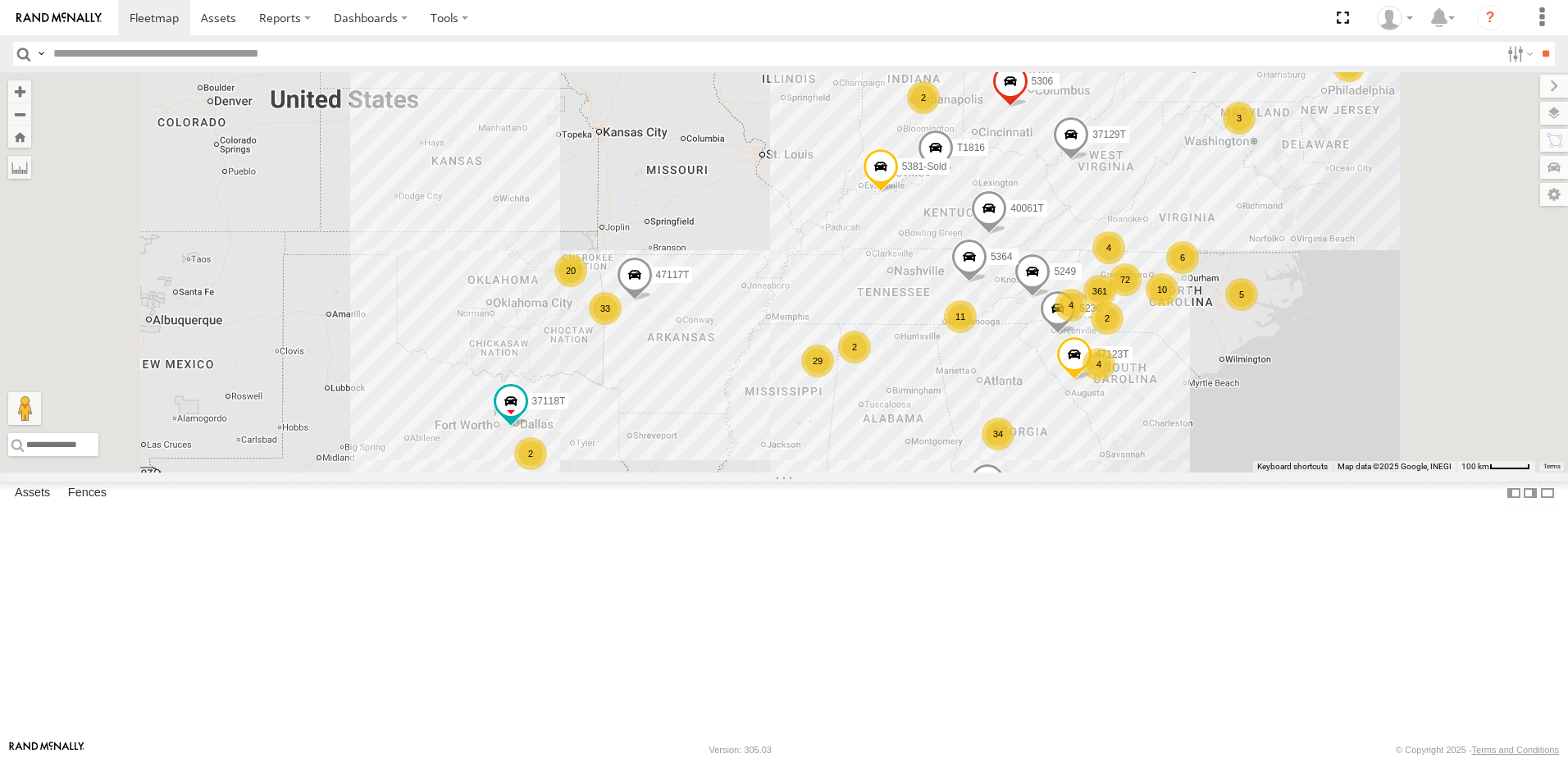
click at [943, 473] on div "T3214 T1816 40061T T3207 T3205 5381-Sold T3206 37139T 5306 37129T 37118T 5249 5…" at bounding box center [784, 273] width 1568 height 400
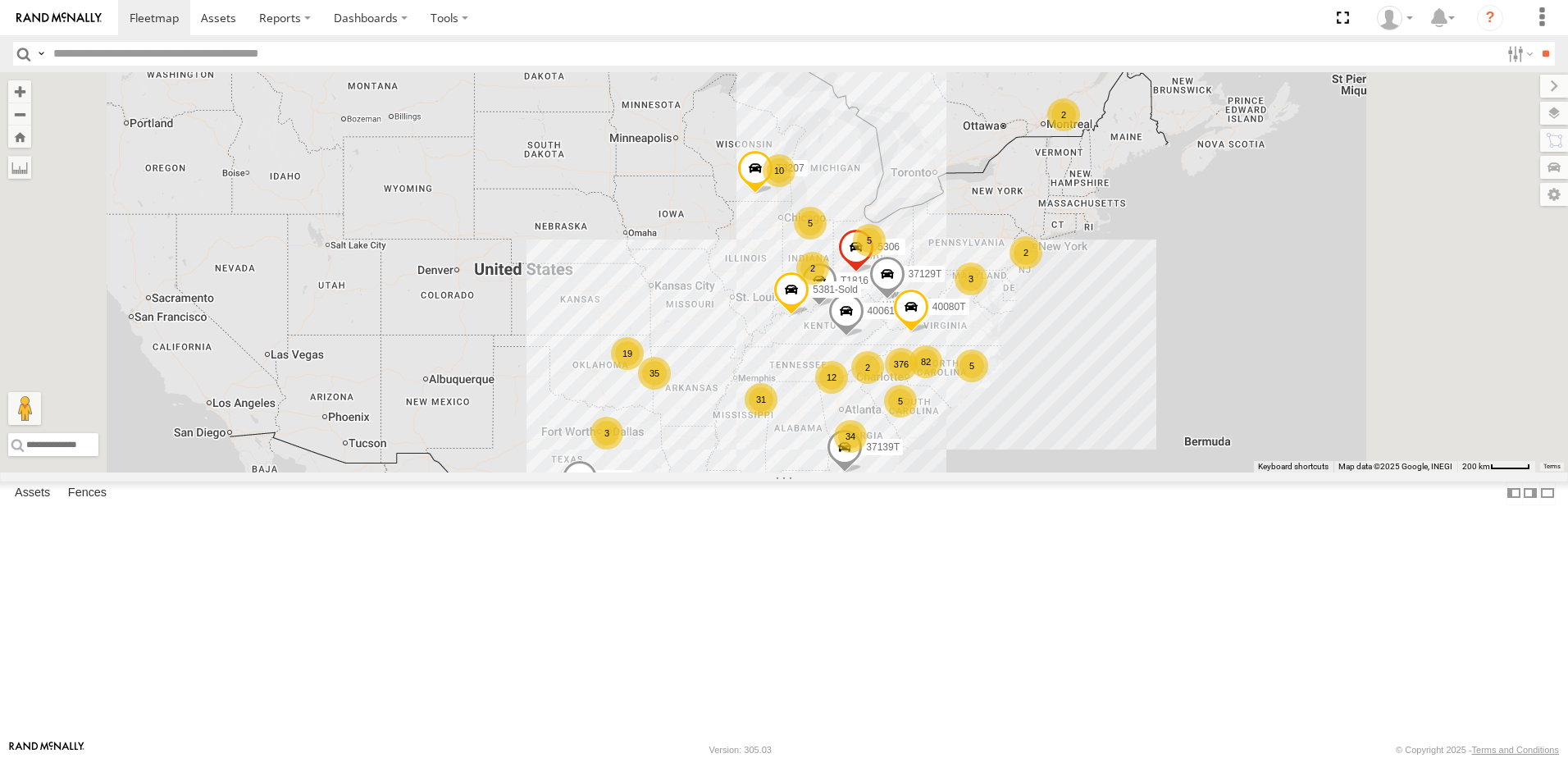
click at [707, 452] on div "T3214 T1816 40061T T3207 T3205 5381-Sold T3206 37139T 5306 37129T 376 34 35 10 …" at bounding box center [784, 273] width 1568 height 400
drag, startPoint x: 686, startPoint y: 491, endPoint x: 721, endPoint y: 452, distance: 52.4
click at [721, 452] on div "T3214 T1816 40061T T3207 T3205 5381-Sold T3206 37139T 5306 37129T 376 34 35 10 …" at bounding box center [784, 273] width 1568 height 400
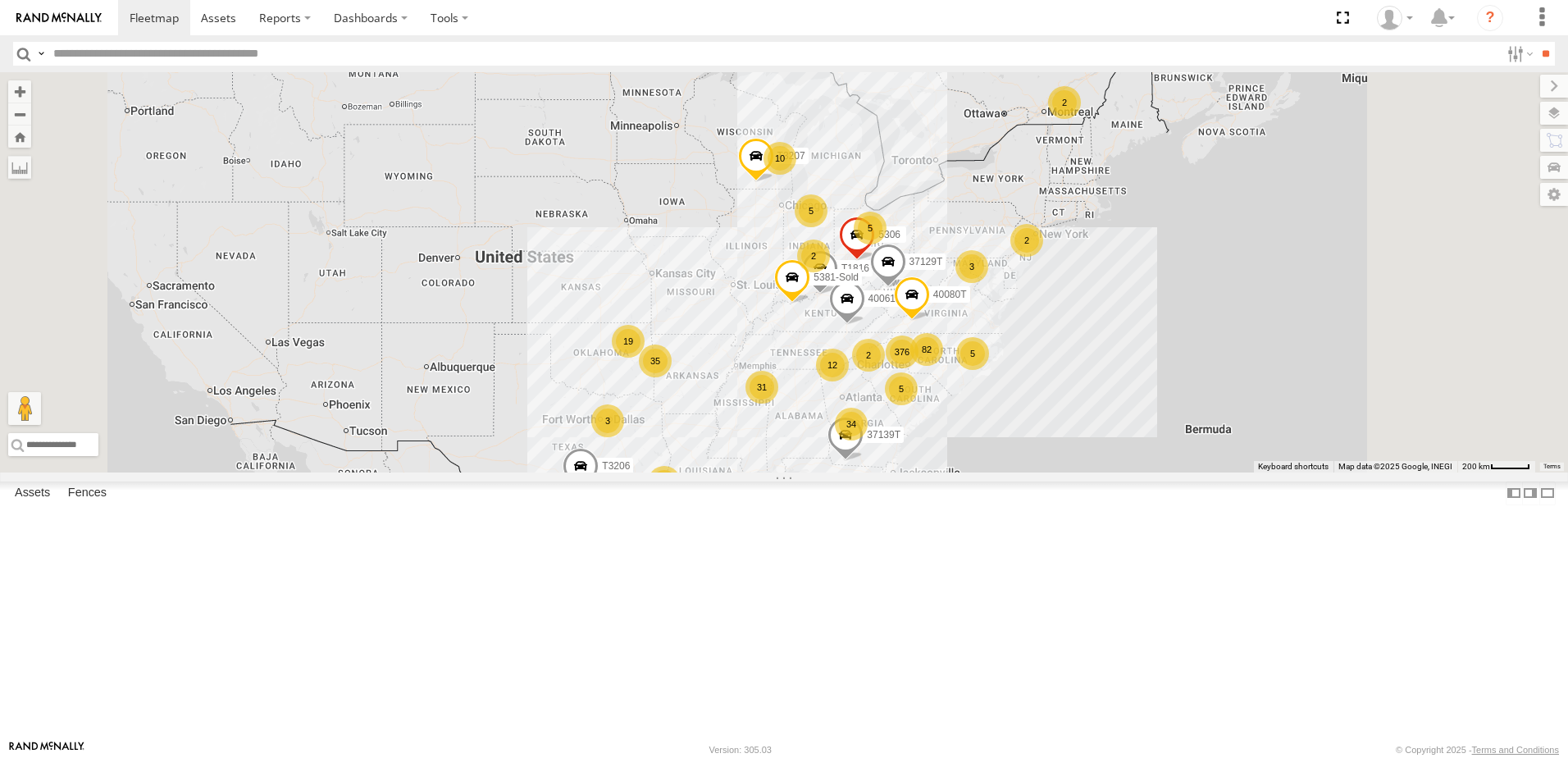
drag, startPoint x: 682, startPoint y: 490, endPoint x: 683, endPoint y: 477, distance: 13.0
click at [683, 473] on div "T3214 T1816 40061T T3207 T3205 5381-Sold T3206 37139T 5306 37129T 376 34 35 10 …" at bounding box center [784, 273] width 1568 height 400
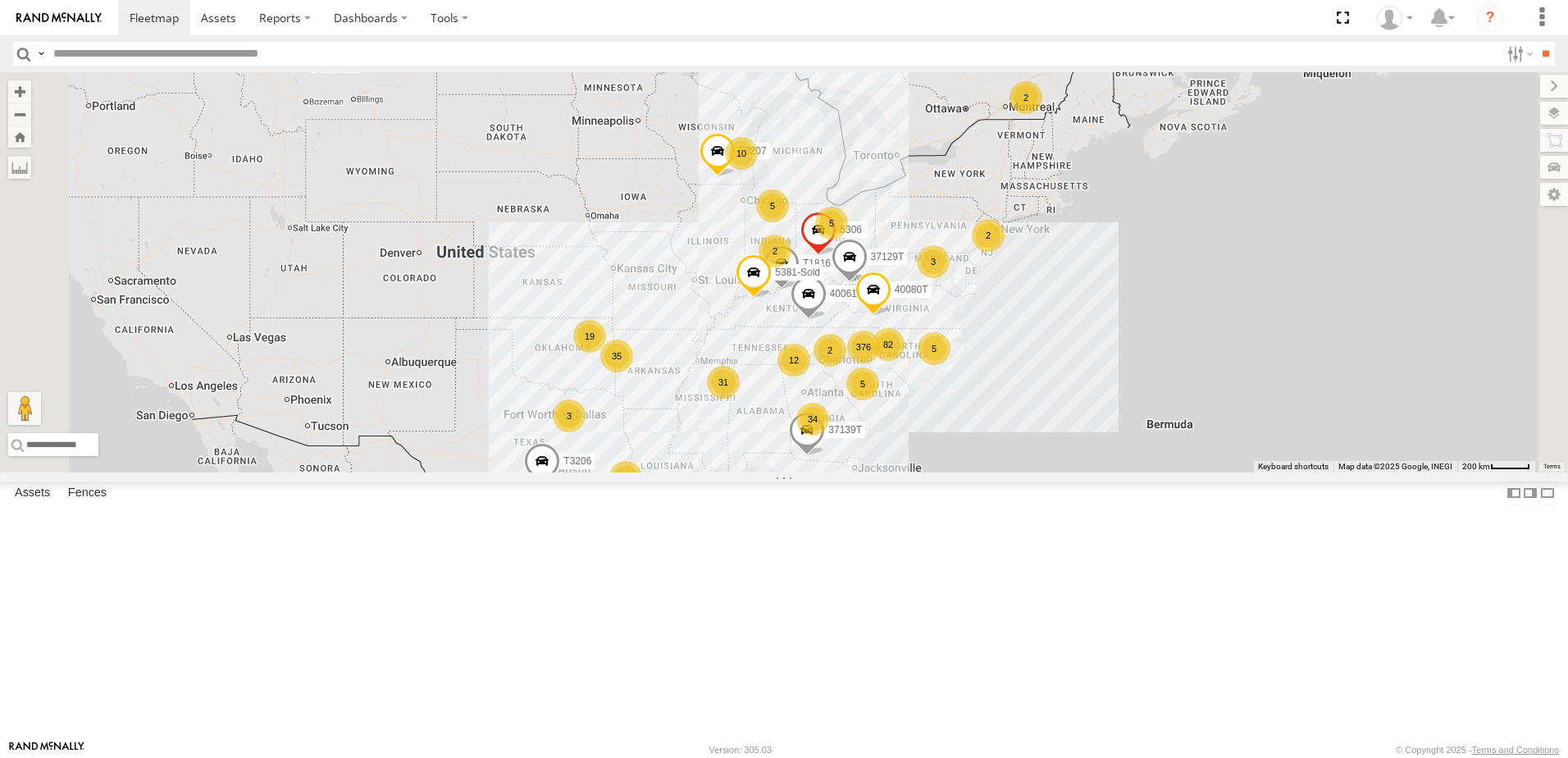
drag, startPoint x: 876, startPoint y: 426, endPoint x: 859, endPoint y: 424, distance: 17.1
click at [859, 424] on div "T3214 T1816 40061T T3207 T3205 5381-Sold T3206 37139T 5306 37129T 376 34 35 10 …" at bounding box center [784, 273] width 1568 height 400
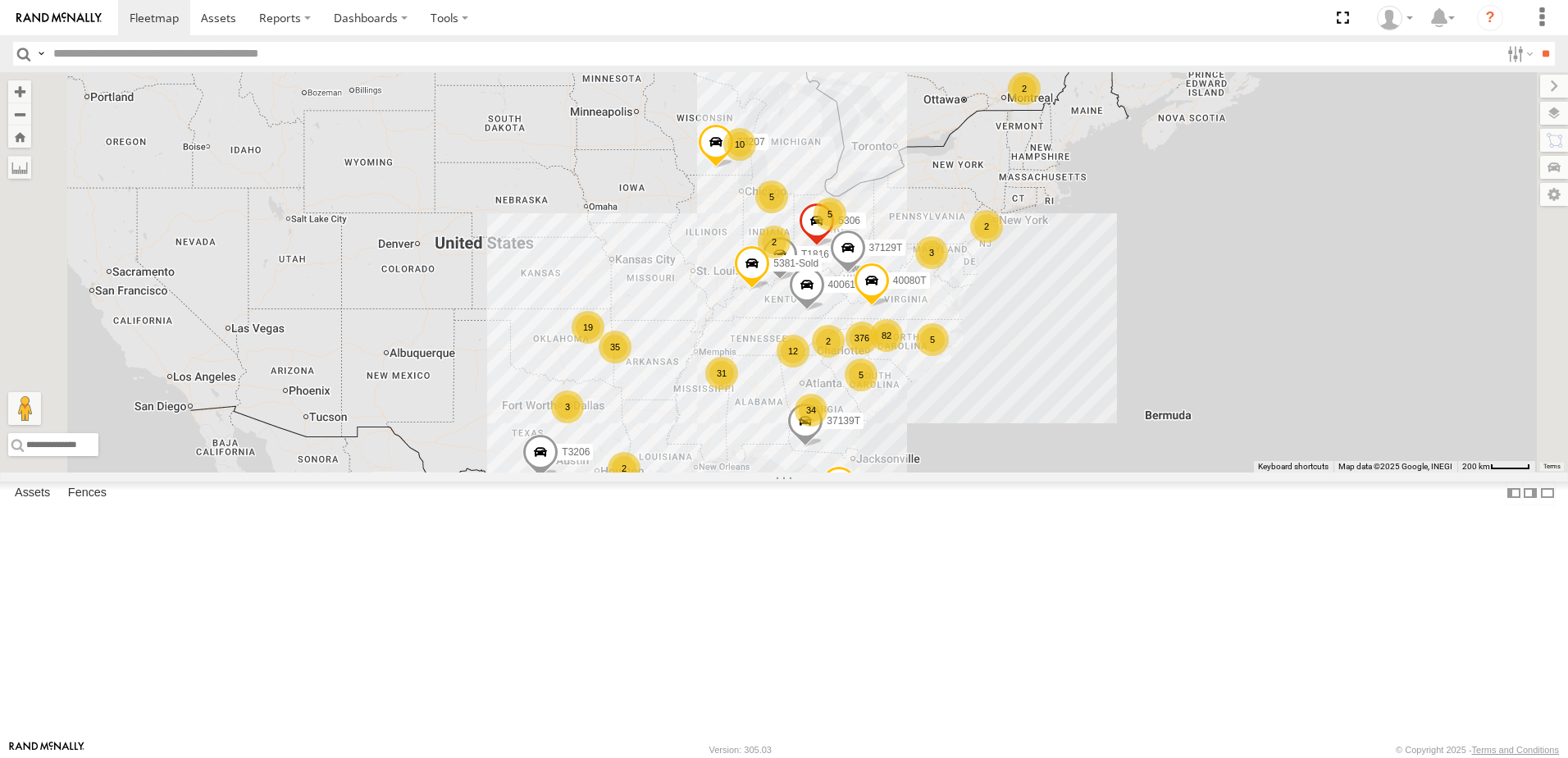
drag, startPoint x: 764, startPoint y: 422, endPoint x: 763, endPoint y: 411, distance: 11.0
click at [763, 411] on div "T3214 T1816 40061T T3207 T3205 5381-Sold T3206 37139T 5306 37129T 376 34 35 10 …" at bounding box center [784, 273] width 1568 height 400
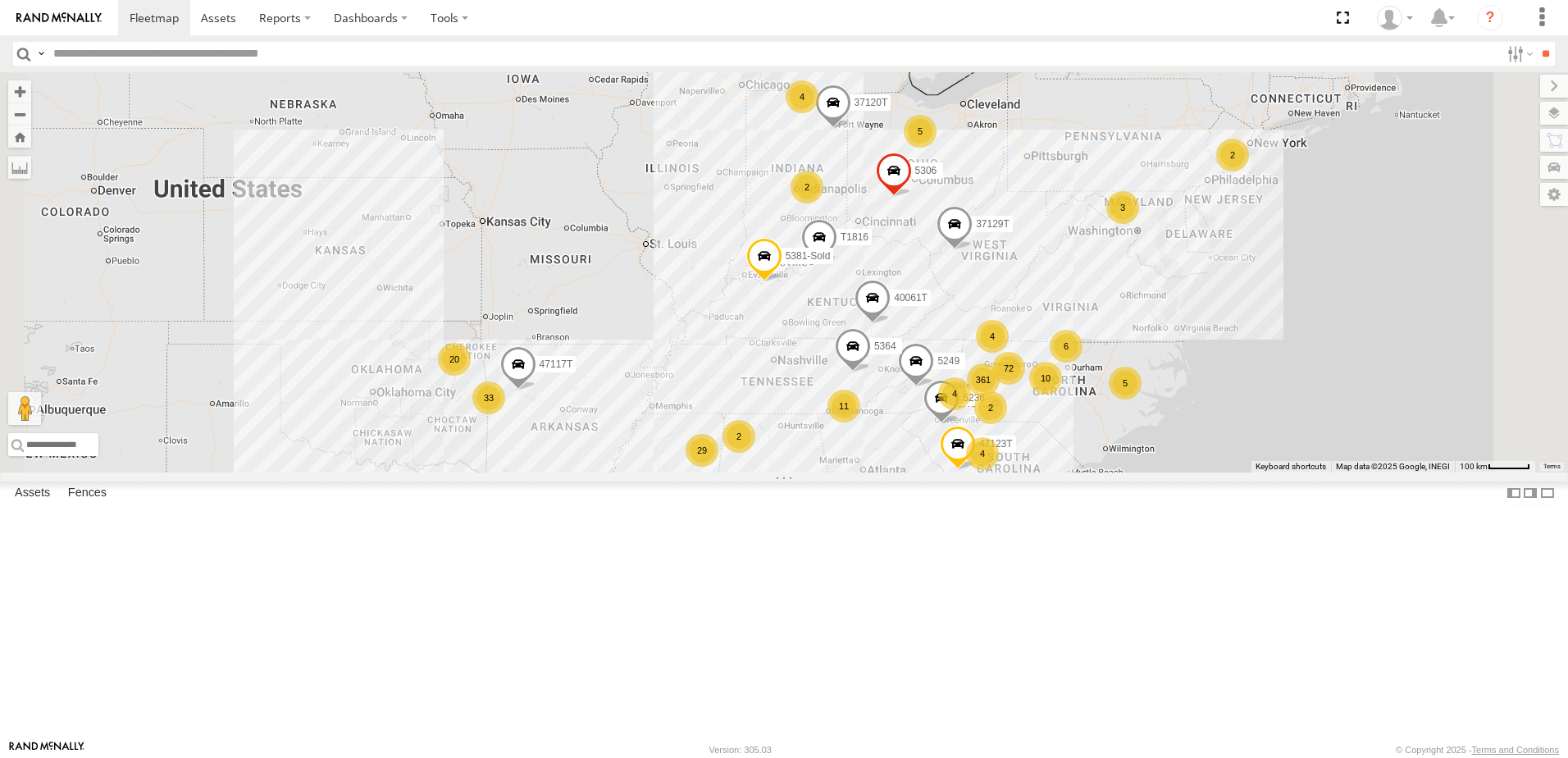
drag, startPoint x: 842, startPoint y: 502, endPoint x: 838, endPoint y: 452, distance: 50.2
click at [838, 452] on div "T3214 T1816 40061T T3207 T3205 5381-Sold T3206 37139T 5306 37129T 361 34 72 33 …" at bounding box center [784, 273] width 1568 height 400
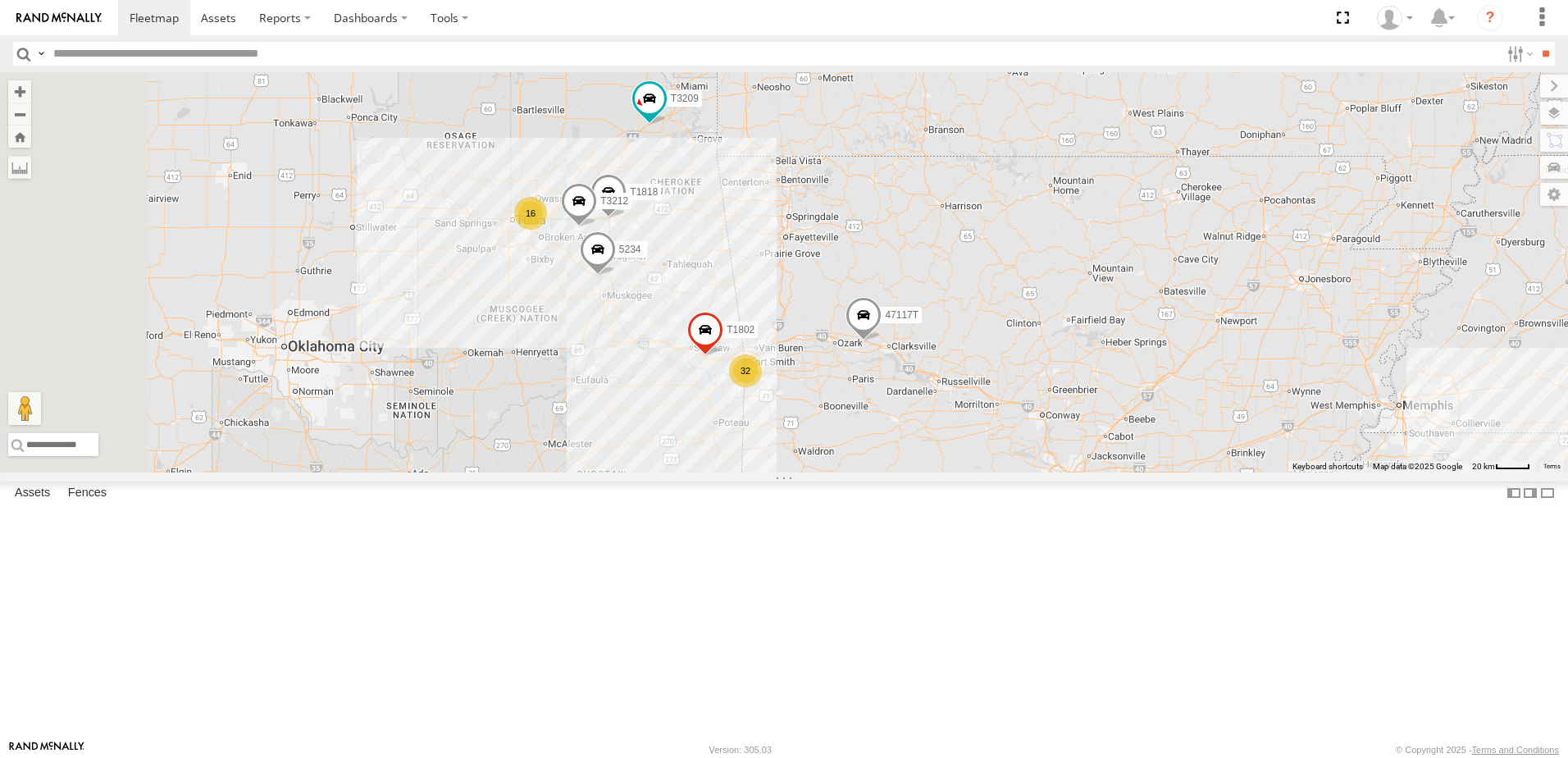
drag, startPoint x: 722, startPoint y: 553, endPoint x: 856, endPoint y: 567, distance: 134.7
click at [856, 473] on div "T3214 T1816 40061T T3207 T3205 5381-Sold T3206 37139T 5306 37129T 37118T 5249 5…" at bounding box center [784, 273] width 1568 height 400
